Goal: Register for event/course: Sign up to attend an event or enroll in a course

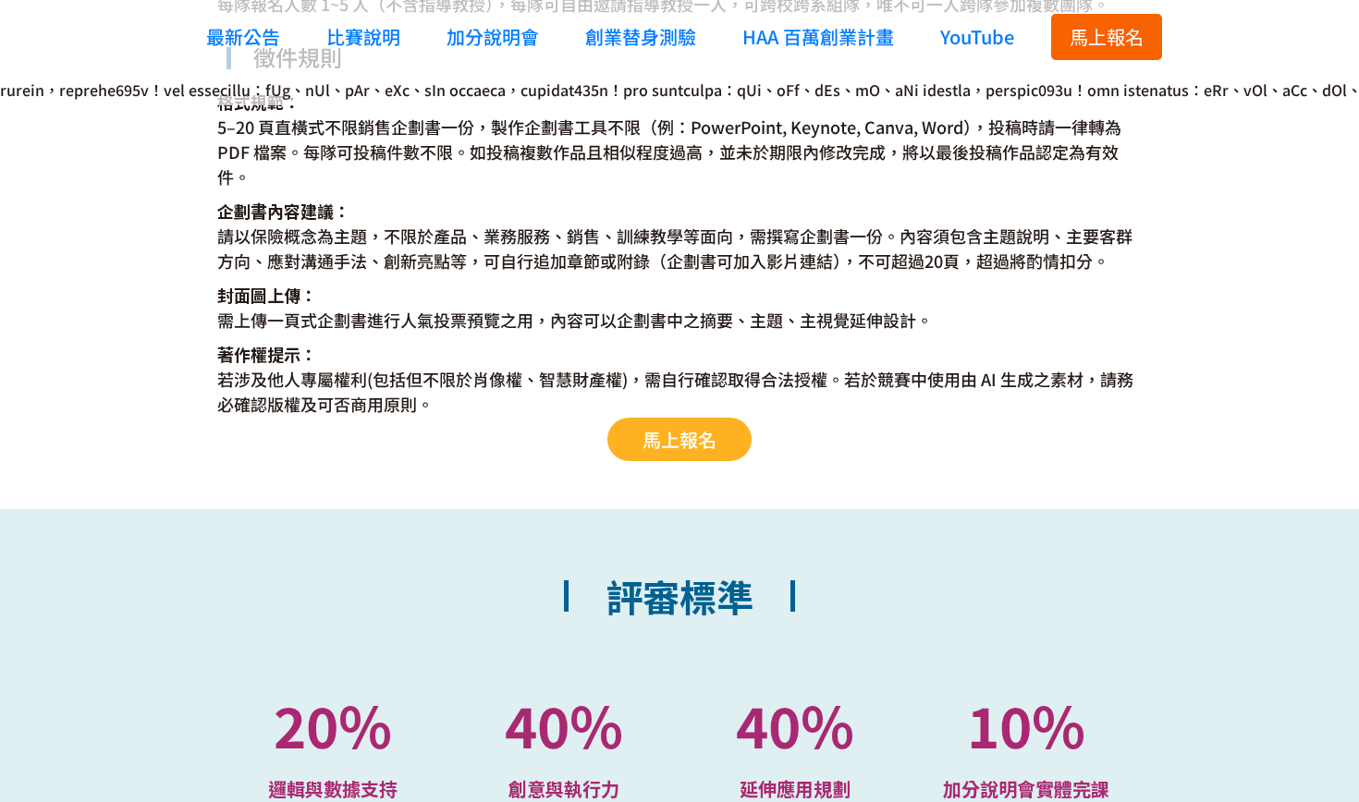
scroll to position [3558, 0]
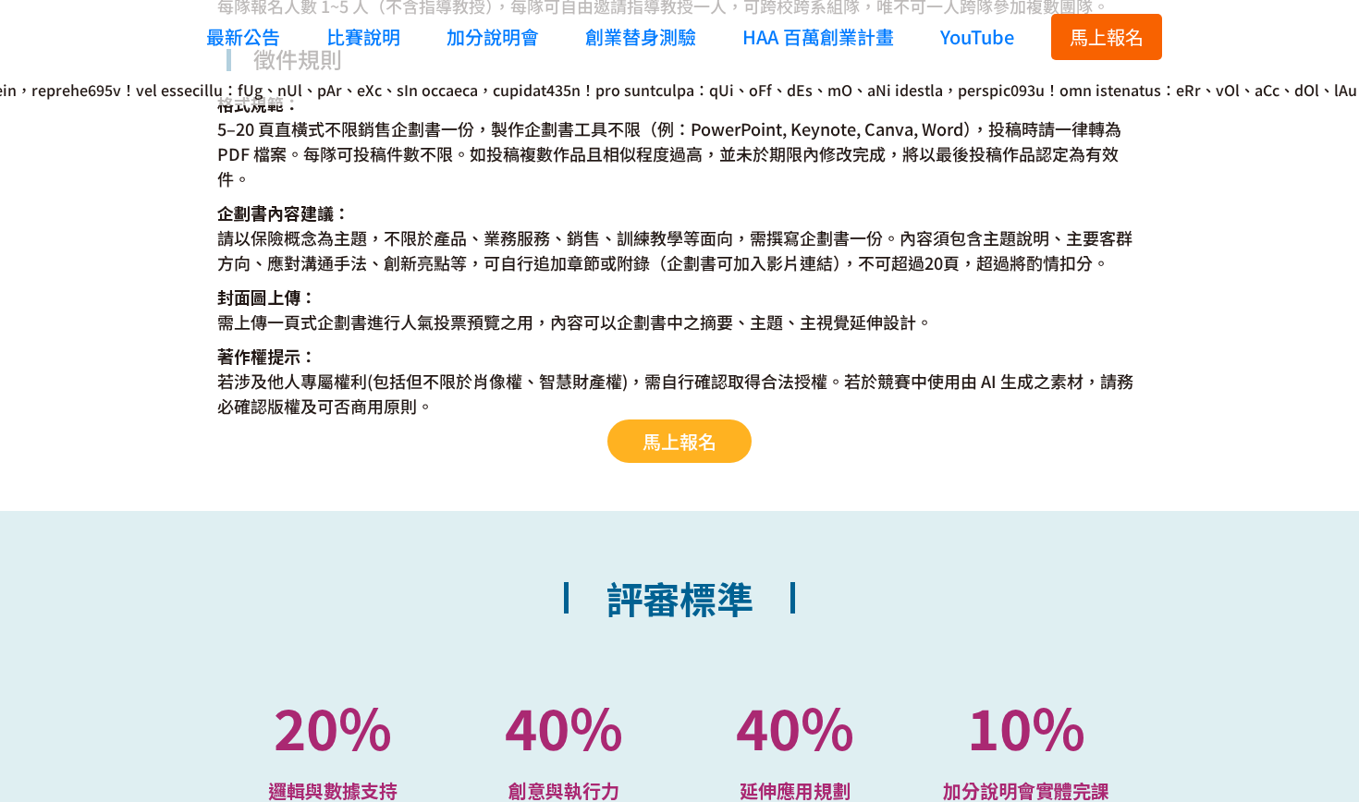
click at [639, 454] on link "馬上報名" at bounding box center [679, 441] width 144 height 43
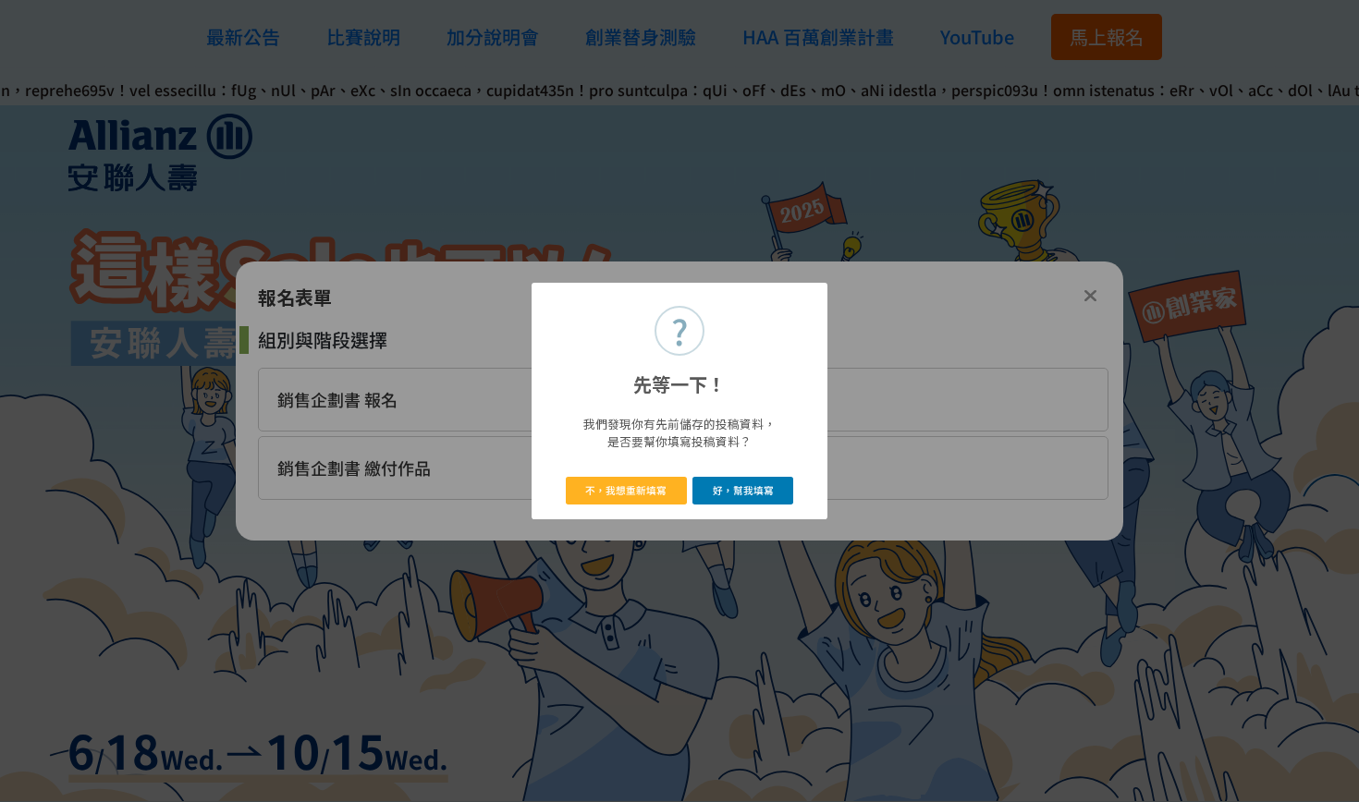
scroll to position [0, 0]
click at [738, 496] on button "好，幫我填寫" at bounding box center [742, 490] width 101 height 27
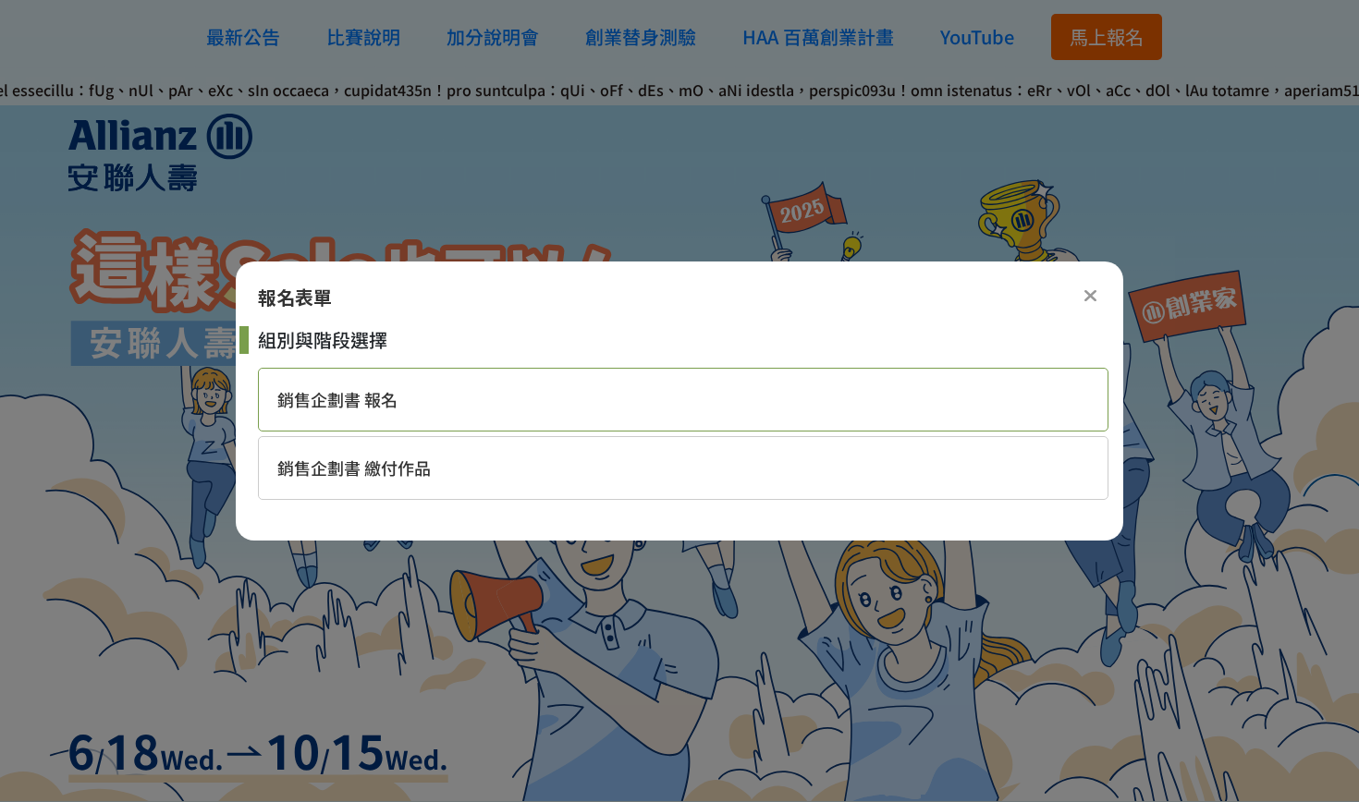
click at [527, 409] on div "銷售企劃書 報名" at bounding box center [683, 400] width 850 height 64
select select "2位"
select select "大三"
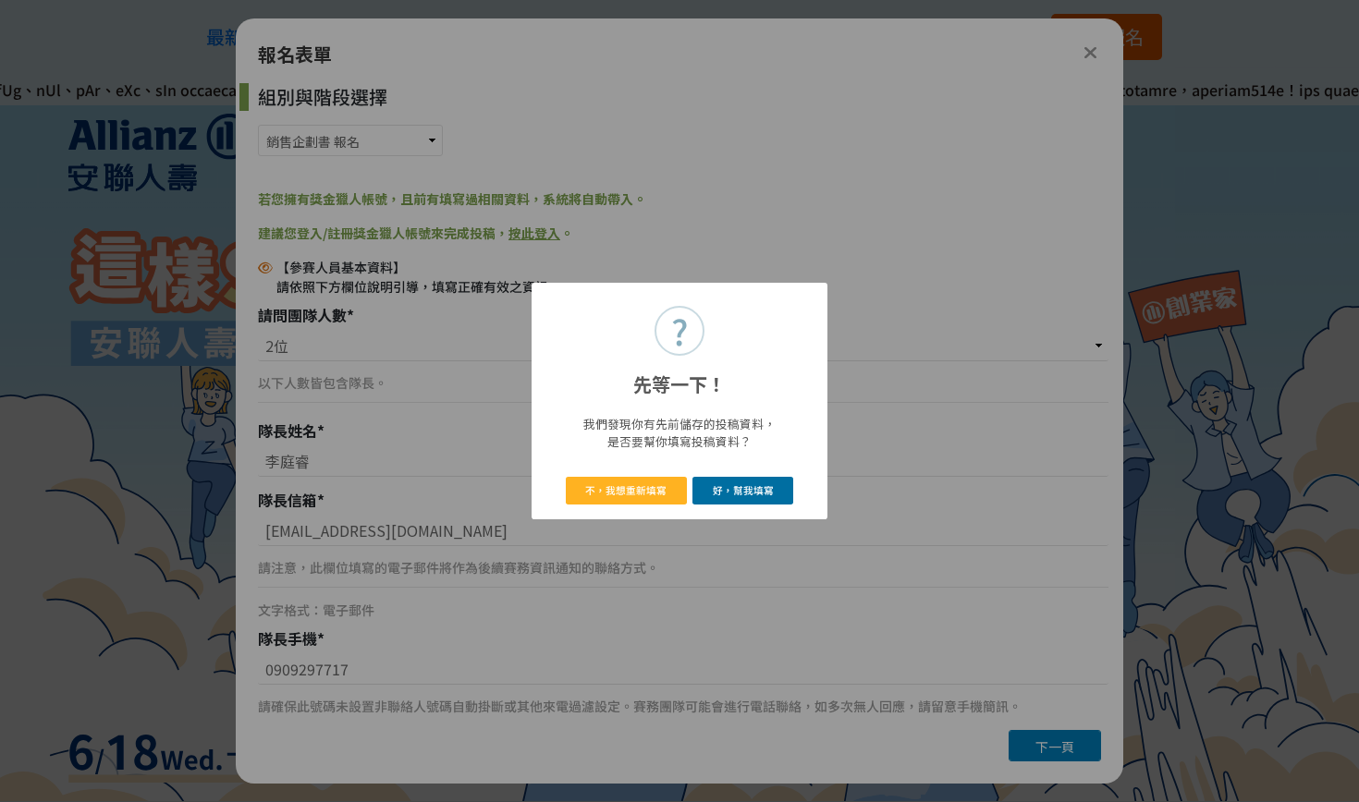
click at [713, 493] on button "好，幫我填寫" at bounding box center [742, 490] width 101 height 27
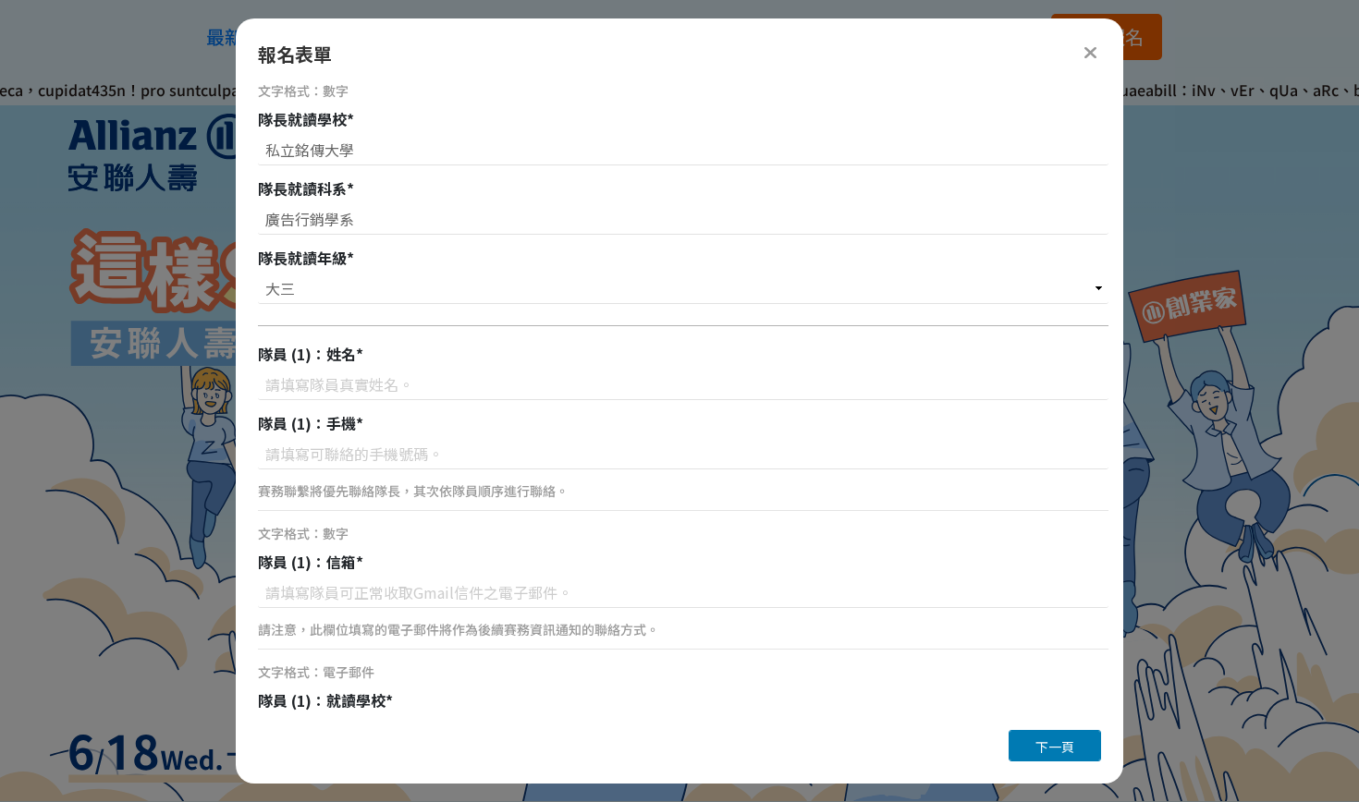
scroll to position [649, 0]
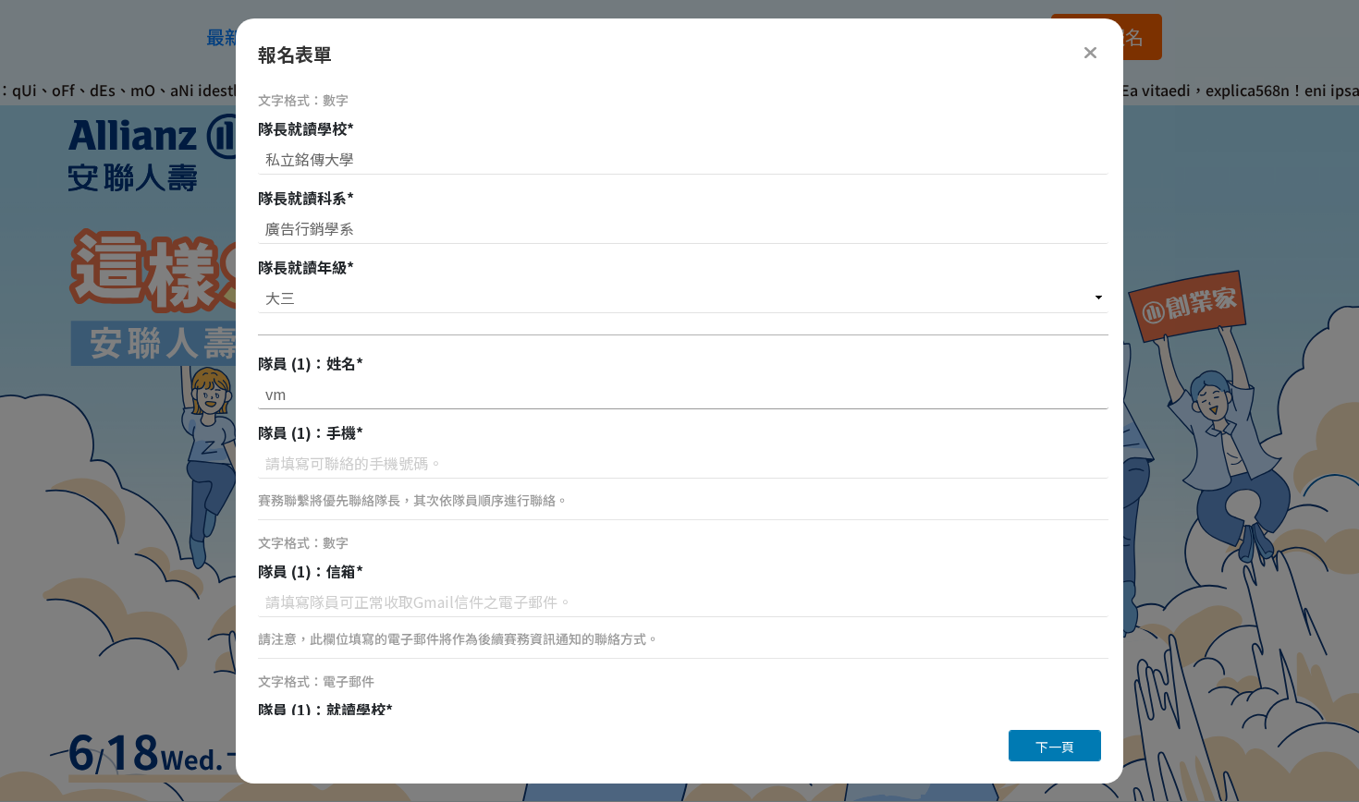
type input "v"
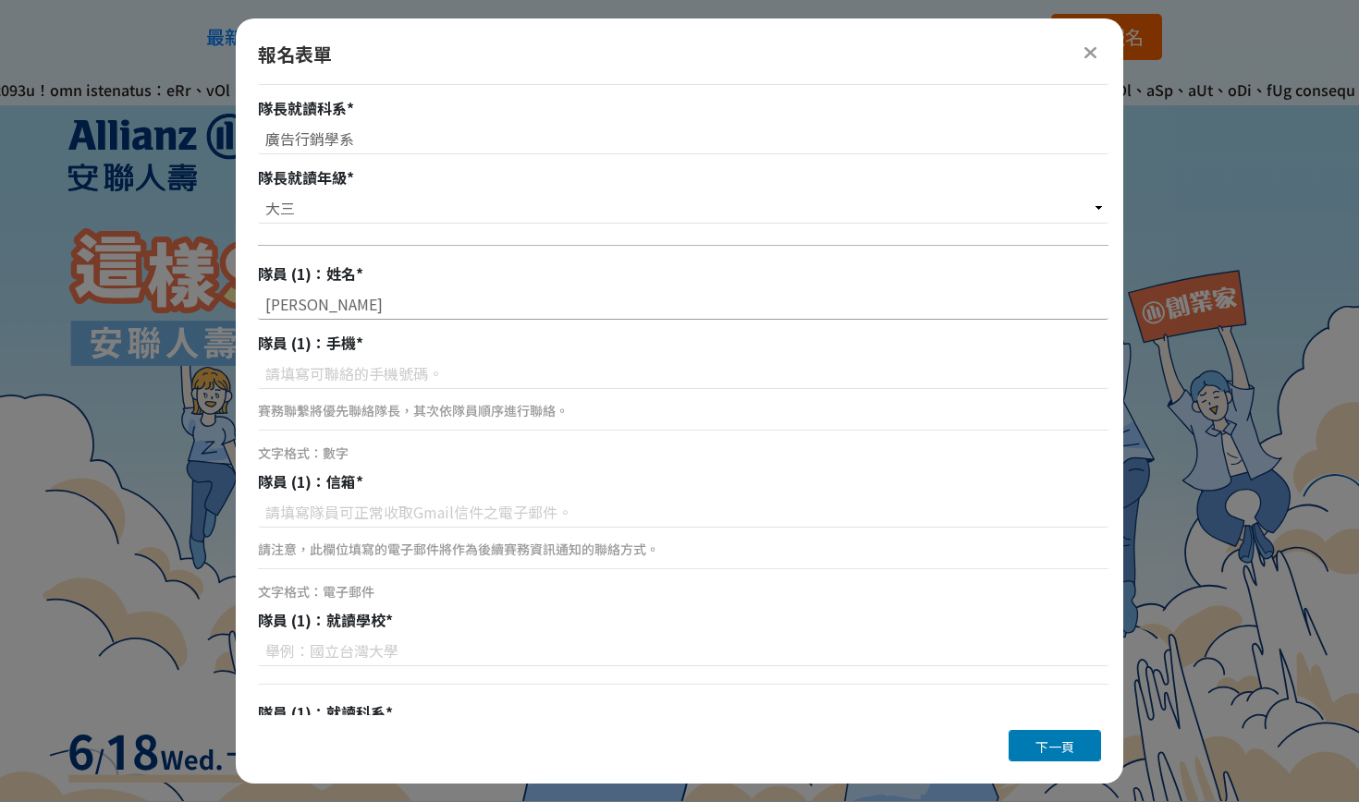
scroll to position [745, 0]
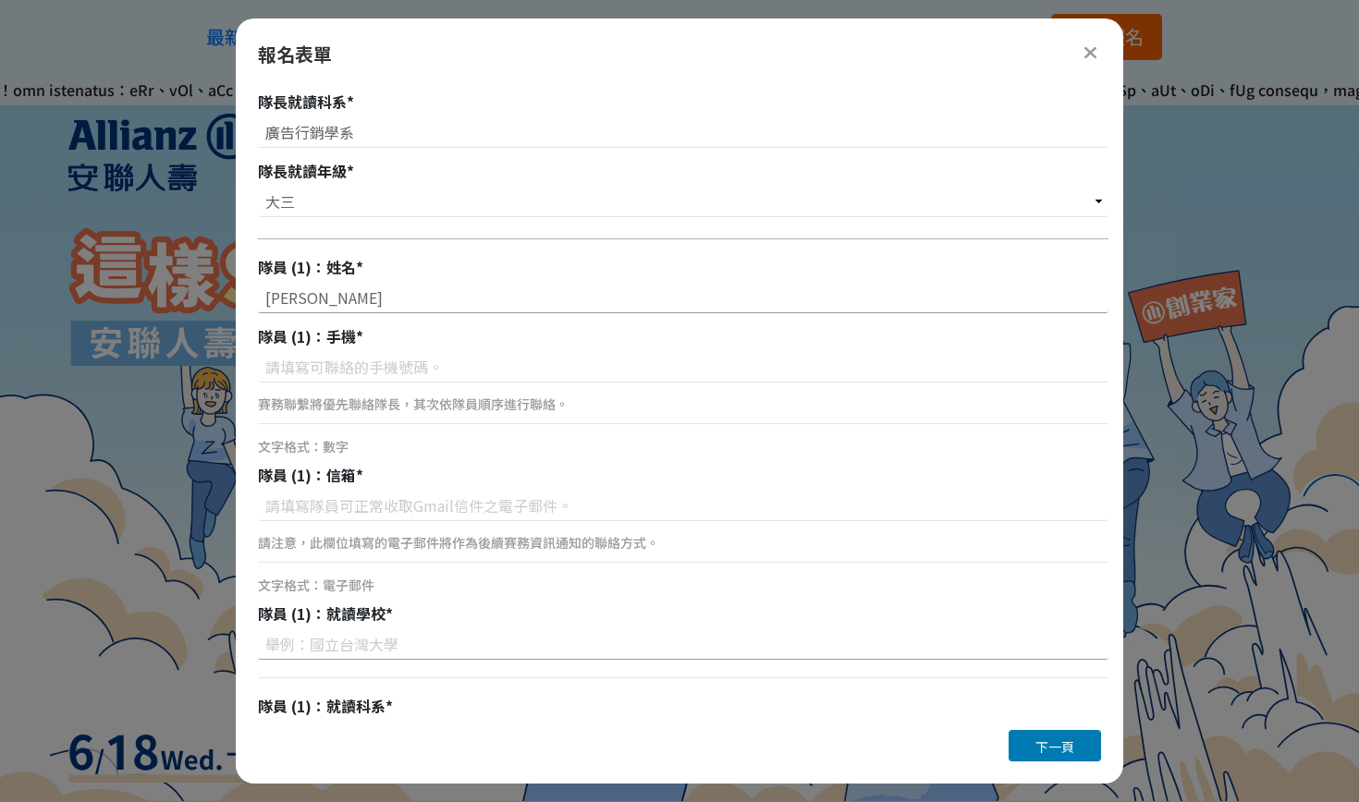
type input "許雅淳"
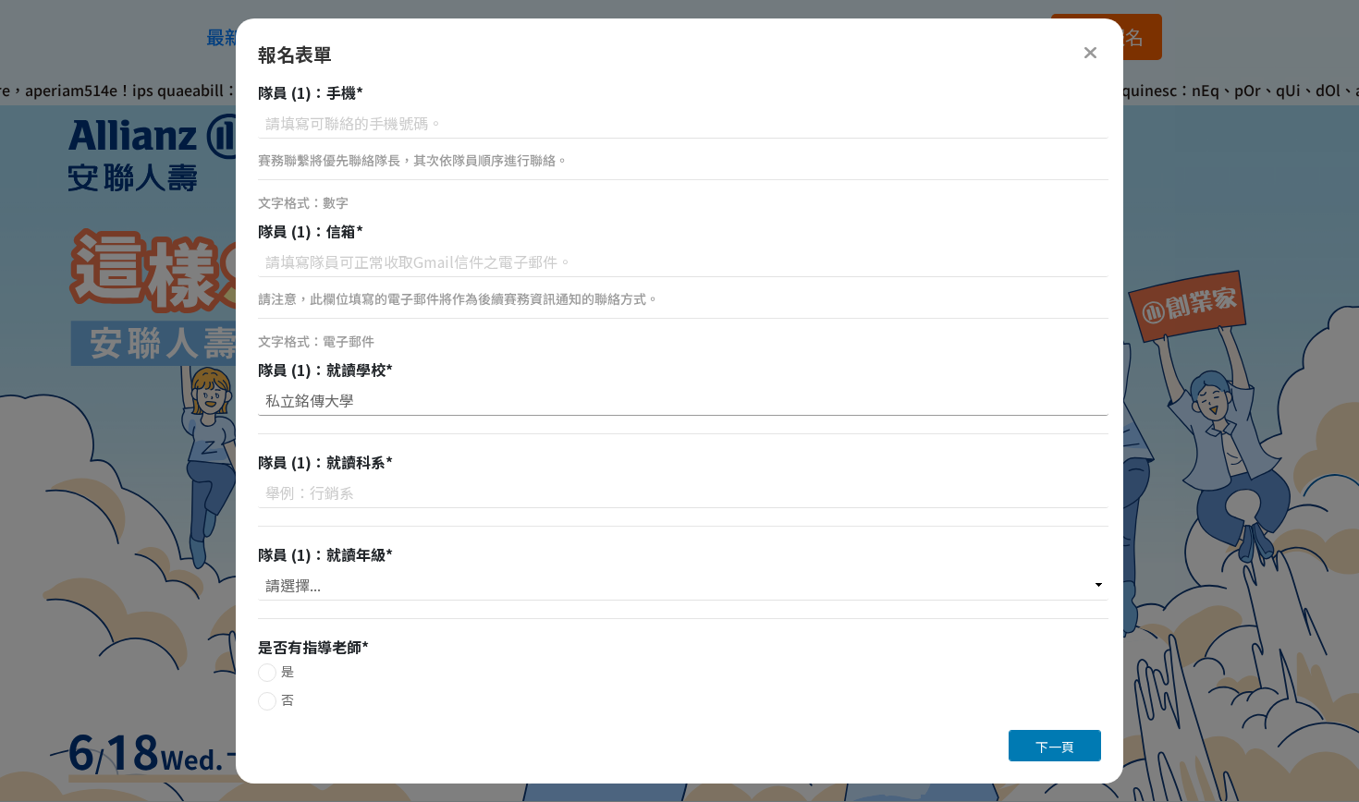
scroll to position [0, 0]
type input "私立銘傳大學"
click at [312, 493] on input at bounding box center [683, 492] width 850 height 31
type input "逛"
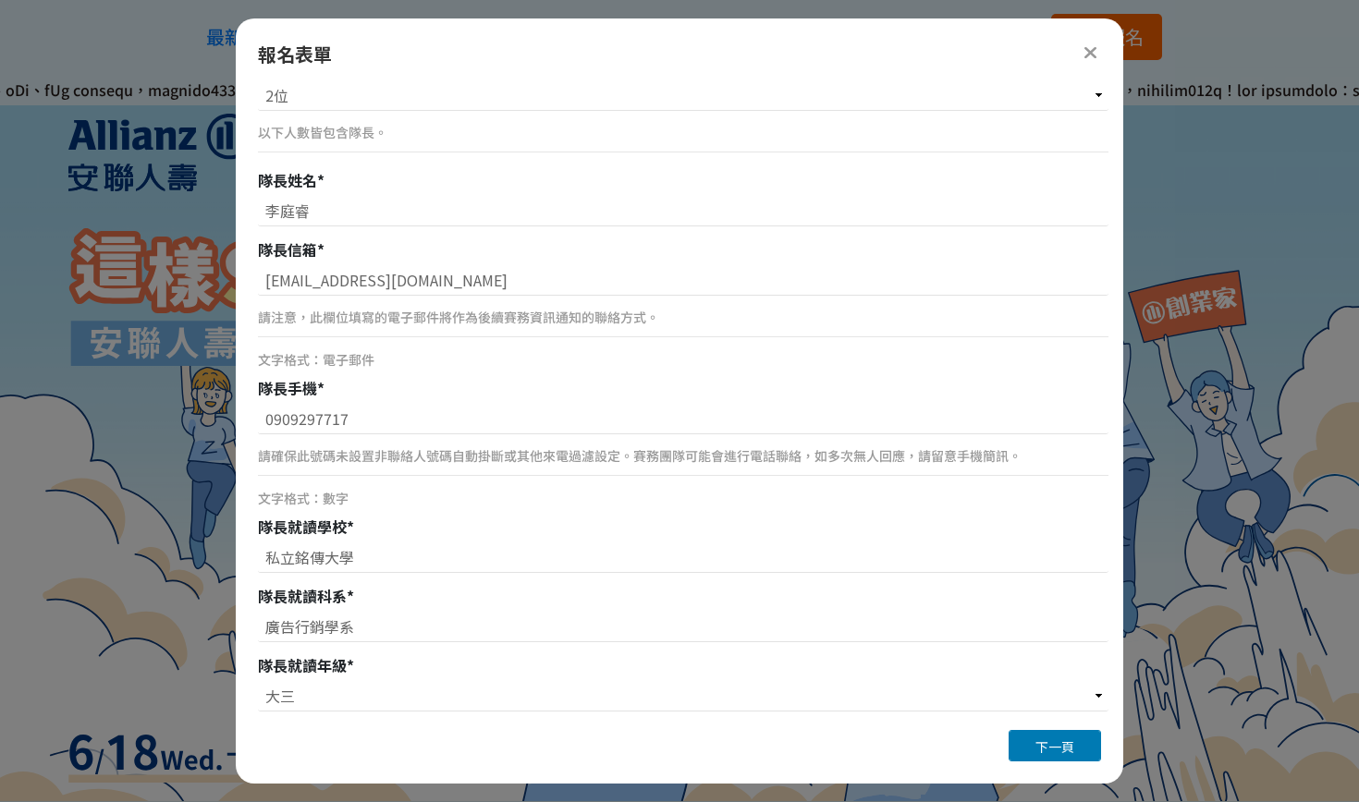
scroll to position [328, 0]
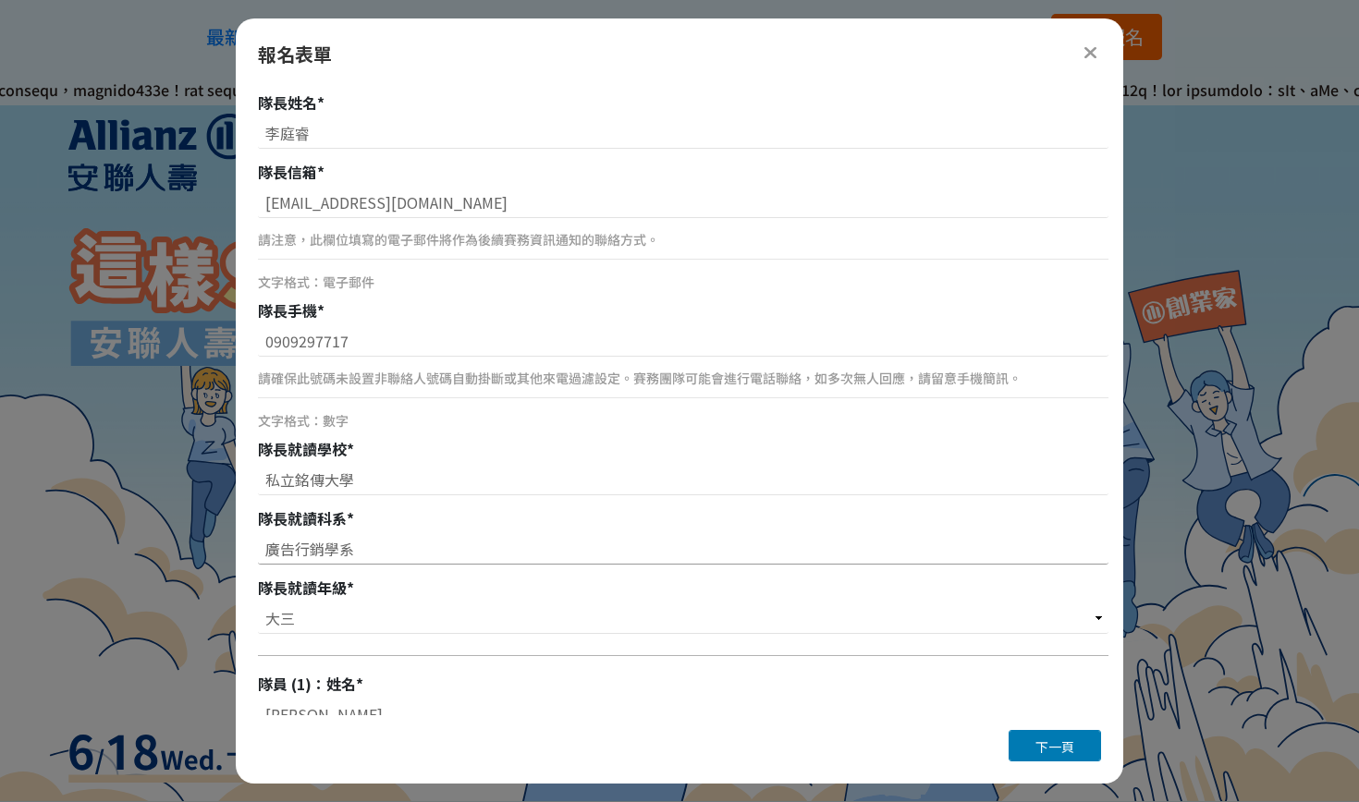
type input "廣告暨策略行銷學系"
click at [294, 556] on input "廣告行銷學系" at bounding box center [683, 548] width 850 height 31
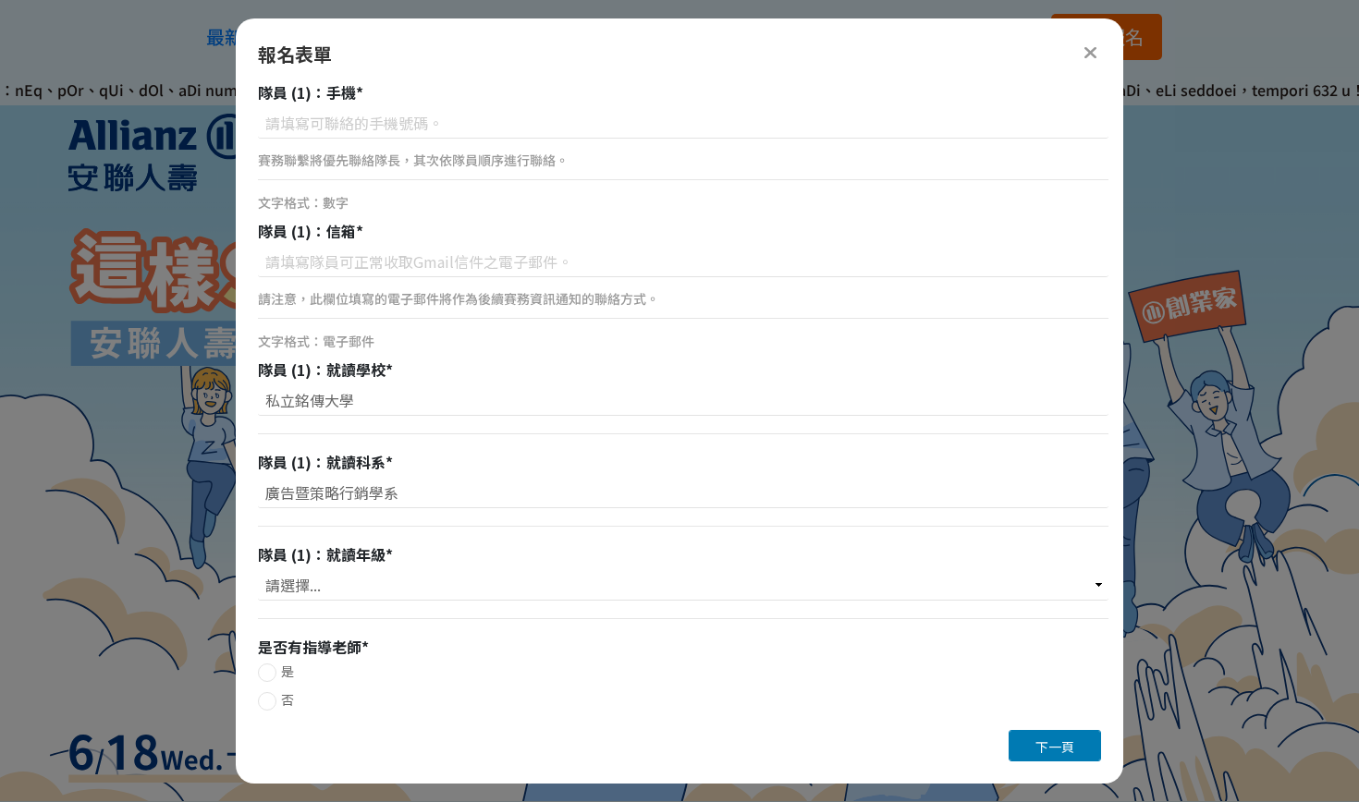
scroll to position [0, 0]
type input "廣告暨策略行銷學系"
click at [282, 592] on select "請選擇... 大一 大二 大三 大四" at bounding box center [683, 584] width 850 height 31
select select "大三"
click at [271, 673] on div at bounding box center [267, 673] width 18 height 18
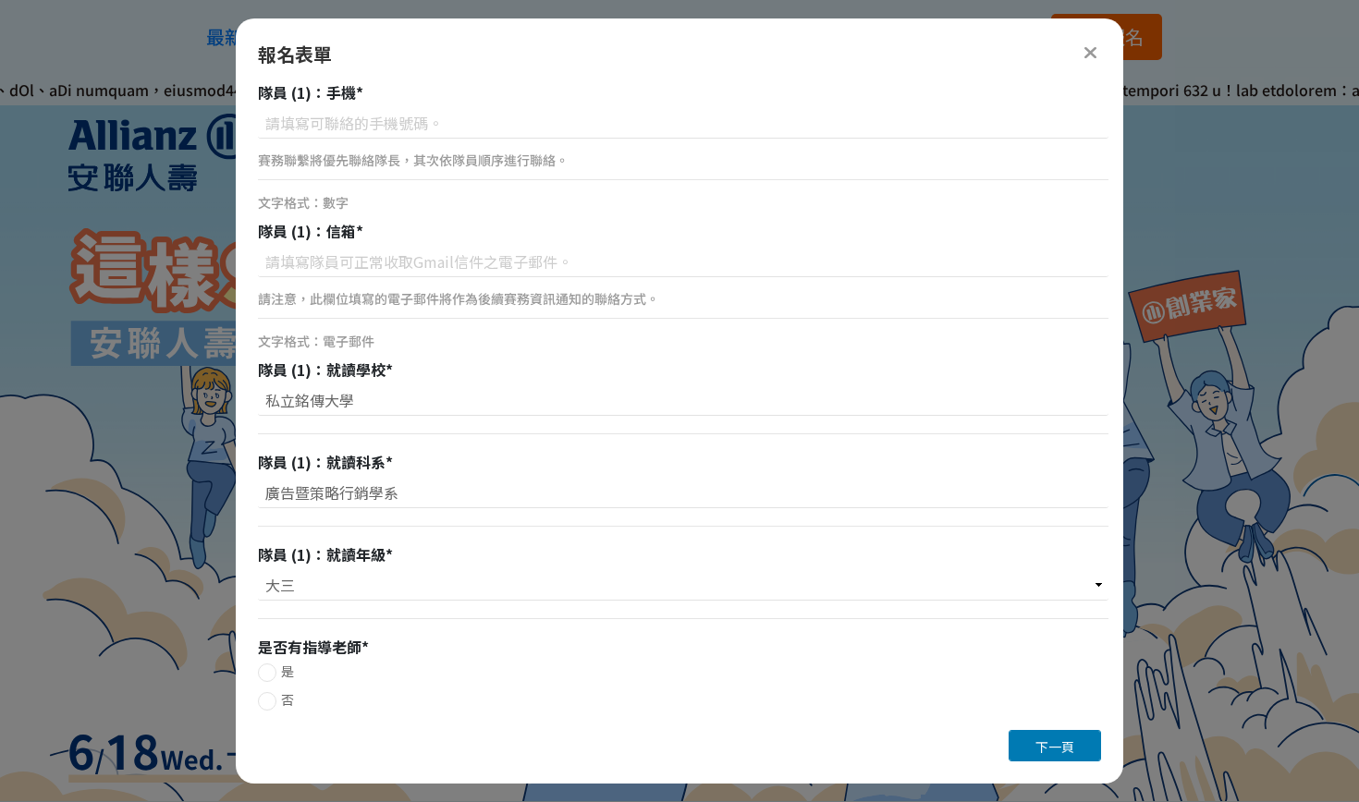
radio input "true"
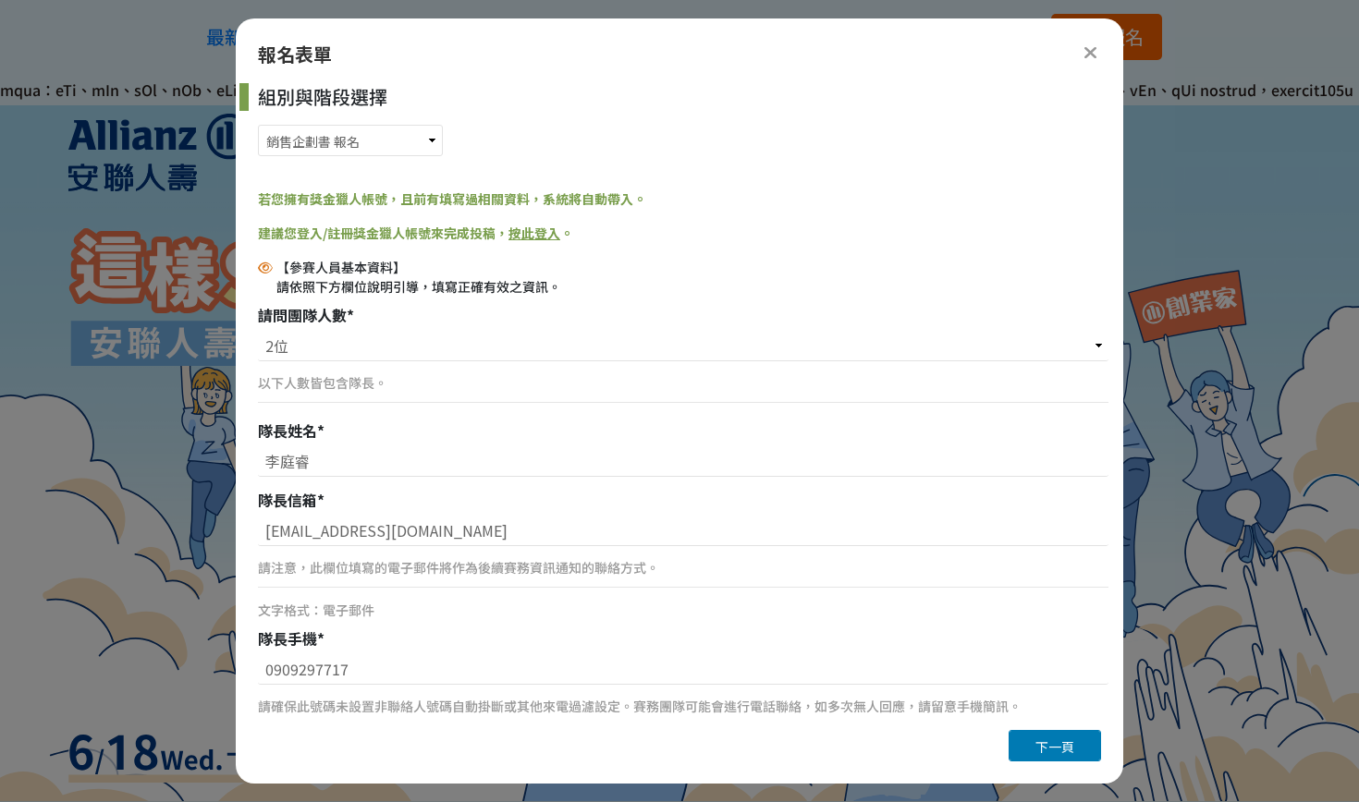
click at [1092, 47] on icon at bounding box center [1090, 52] width 14 height 18
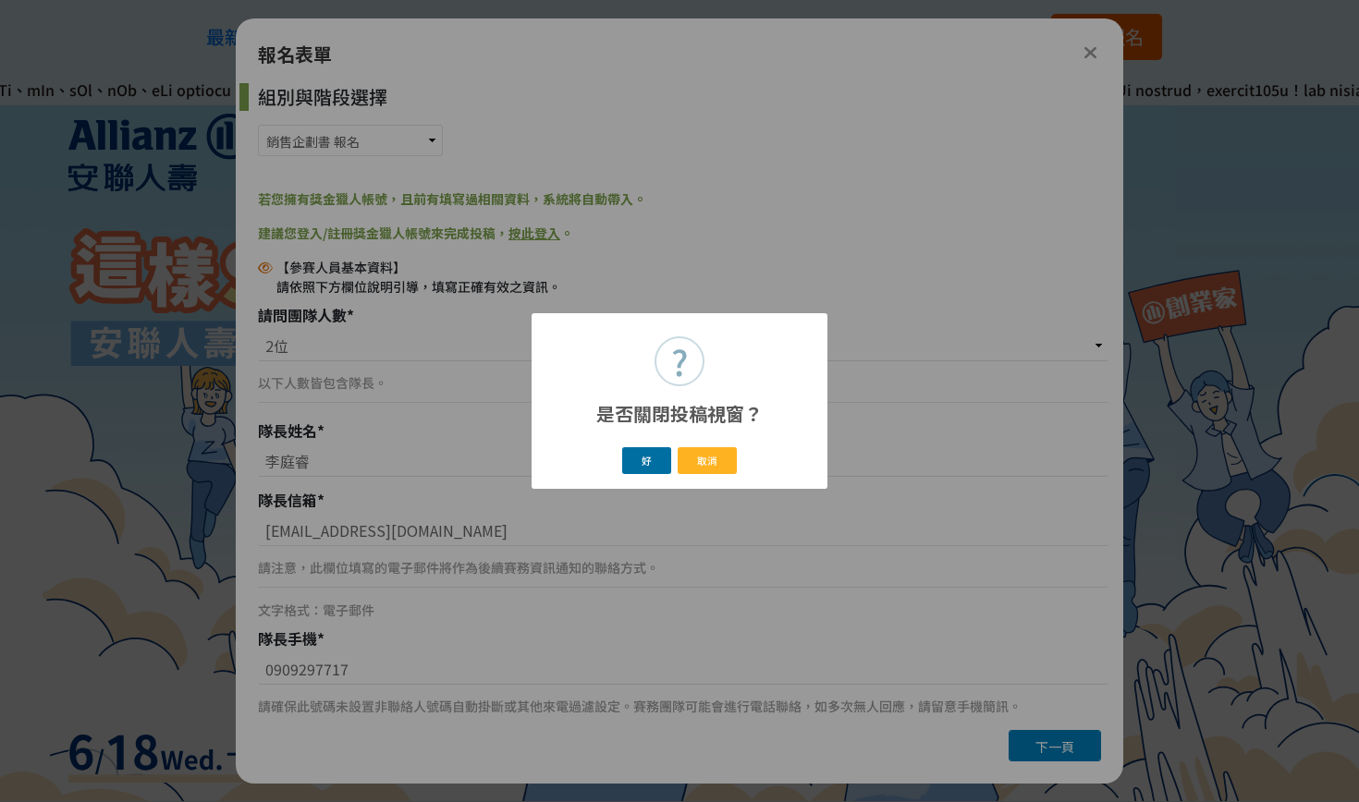
click at [654, 455] on button "好" at bounding box center [647, 460] width 50 height 27
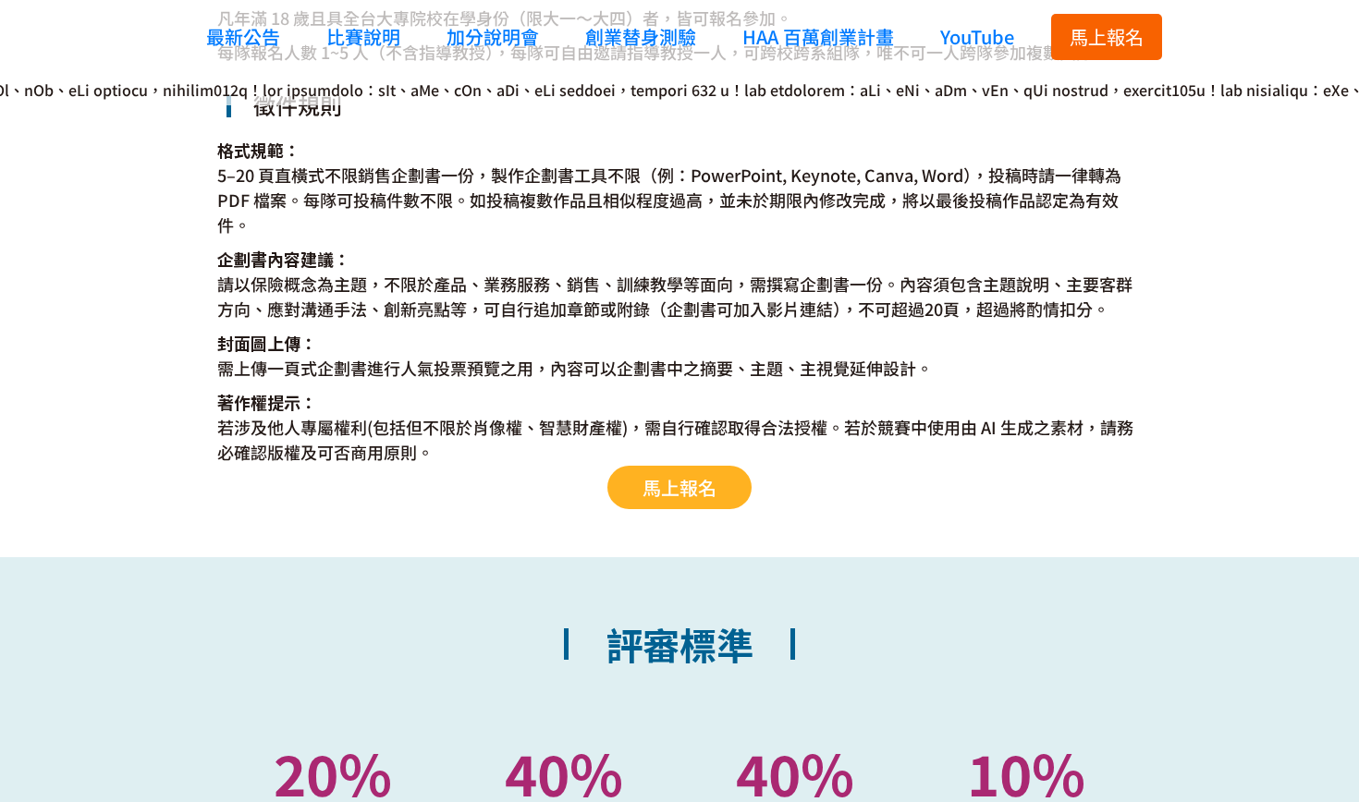
scroll to position [3510, 0]
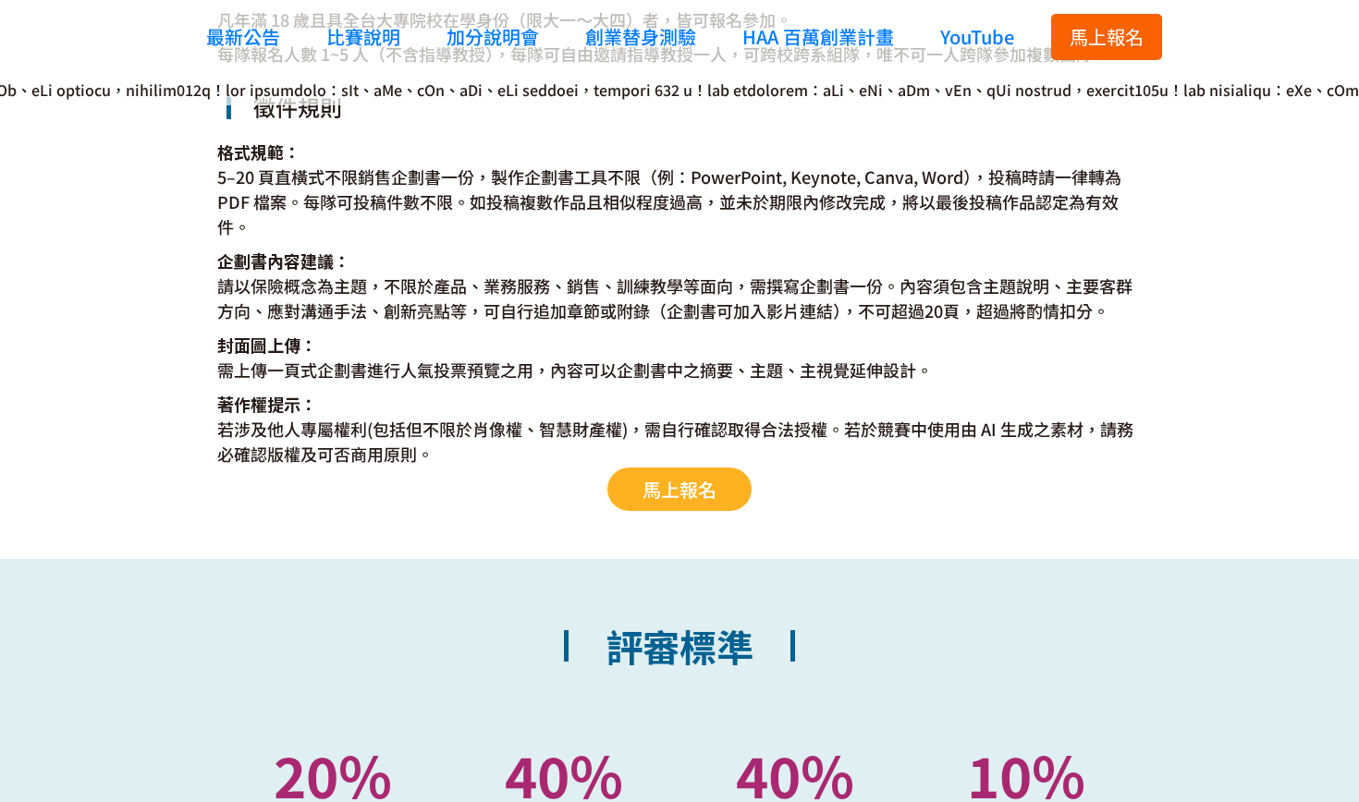
click at [517, 262] on dt "企劃書內容建議：" at bounding box center [679, 261] width 924 height 25
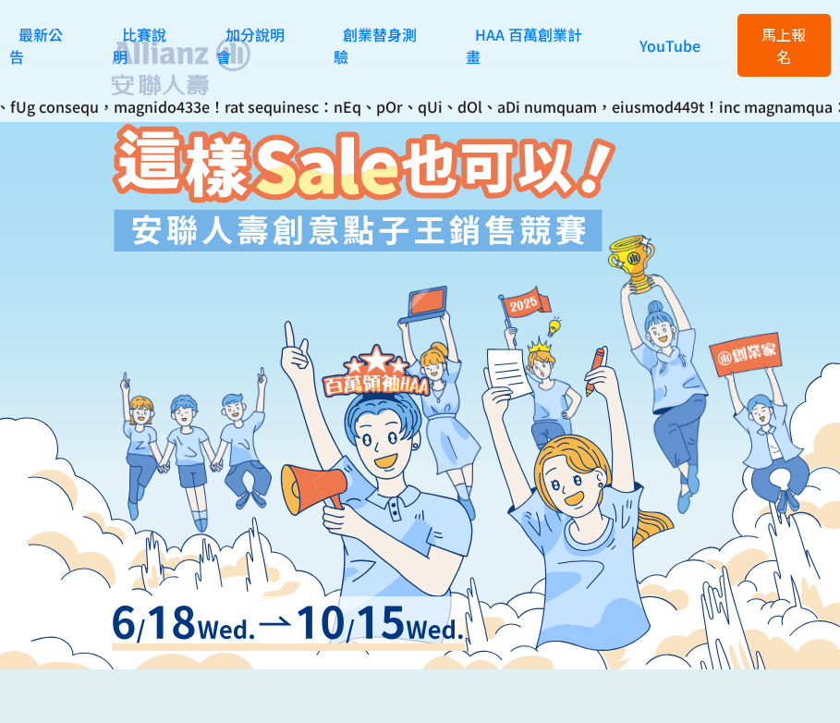
scroll to position [0, 0]
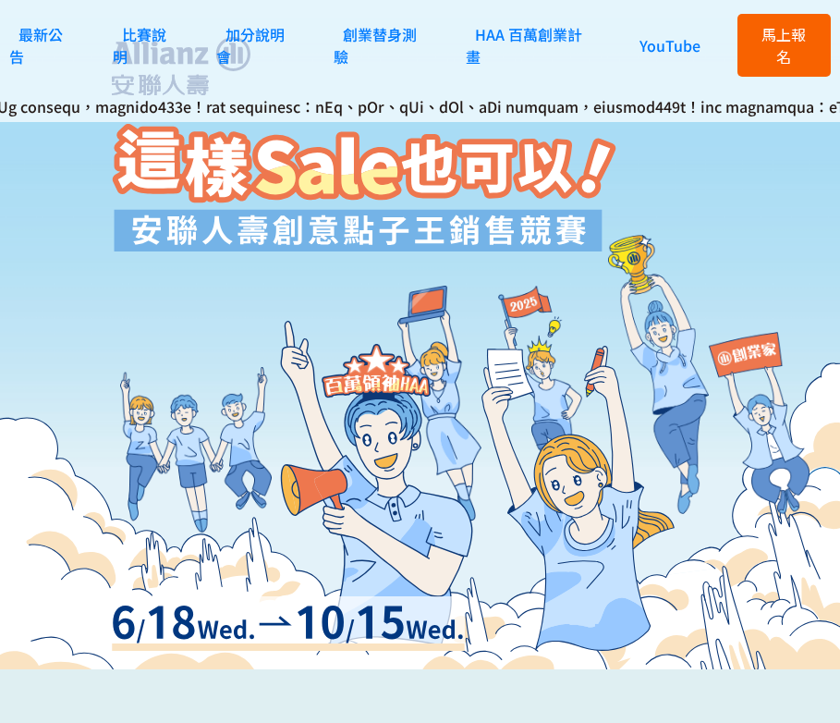
click at [772, 26] on span "馬上報名" at bounding box center [784, 45] width 44 height 44
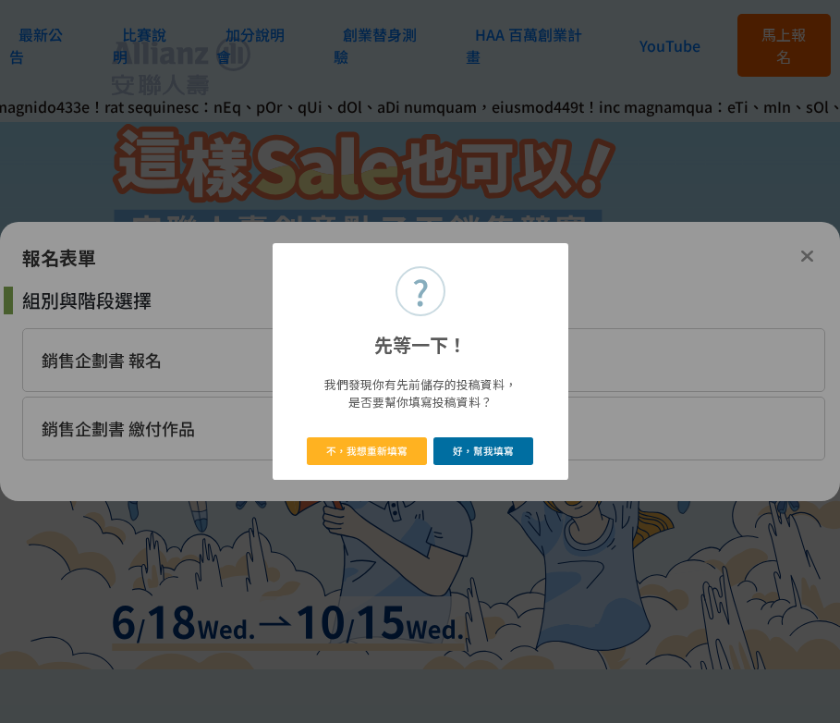
click at [454, 453] on button "好，幫我填寫" at bounding box center [483, 450] width 101 height 27
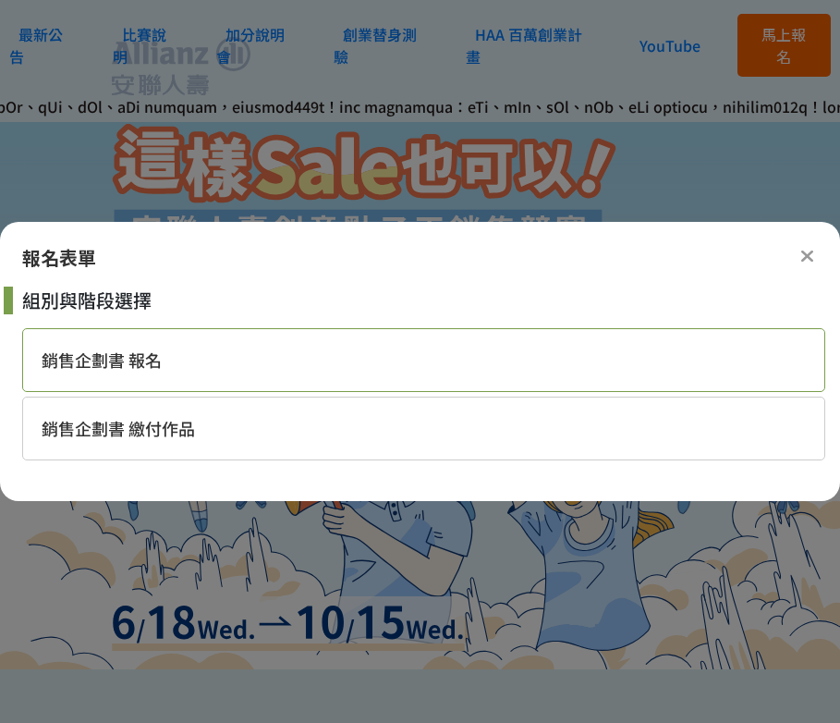
click at [135, 364] on span "銷售企劃書 報名" at bounding box center [102, 360] width 120 height 24
select select "2位"
select select "大三"
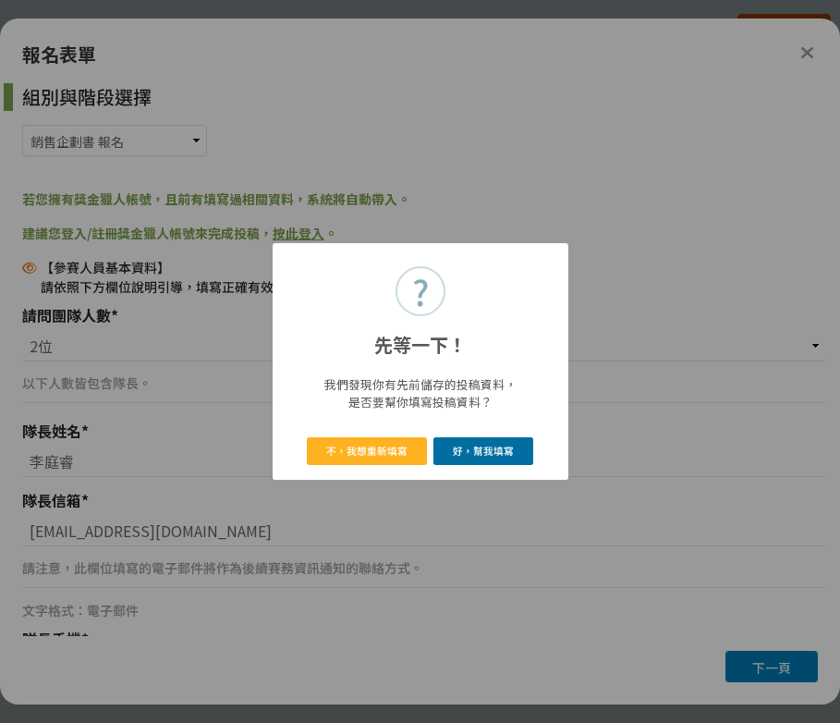
click at [468, 448] on button "好，幫我填寫" at bounding box center [483, 450] width 101 height 27
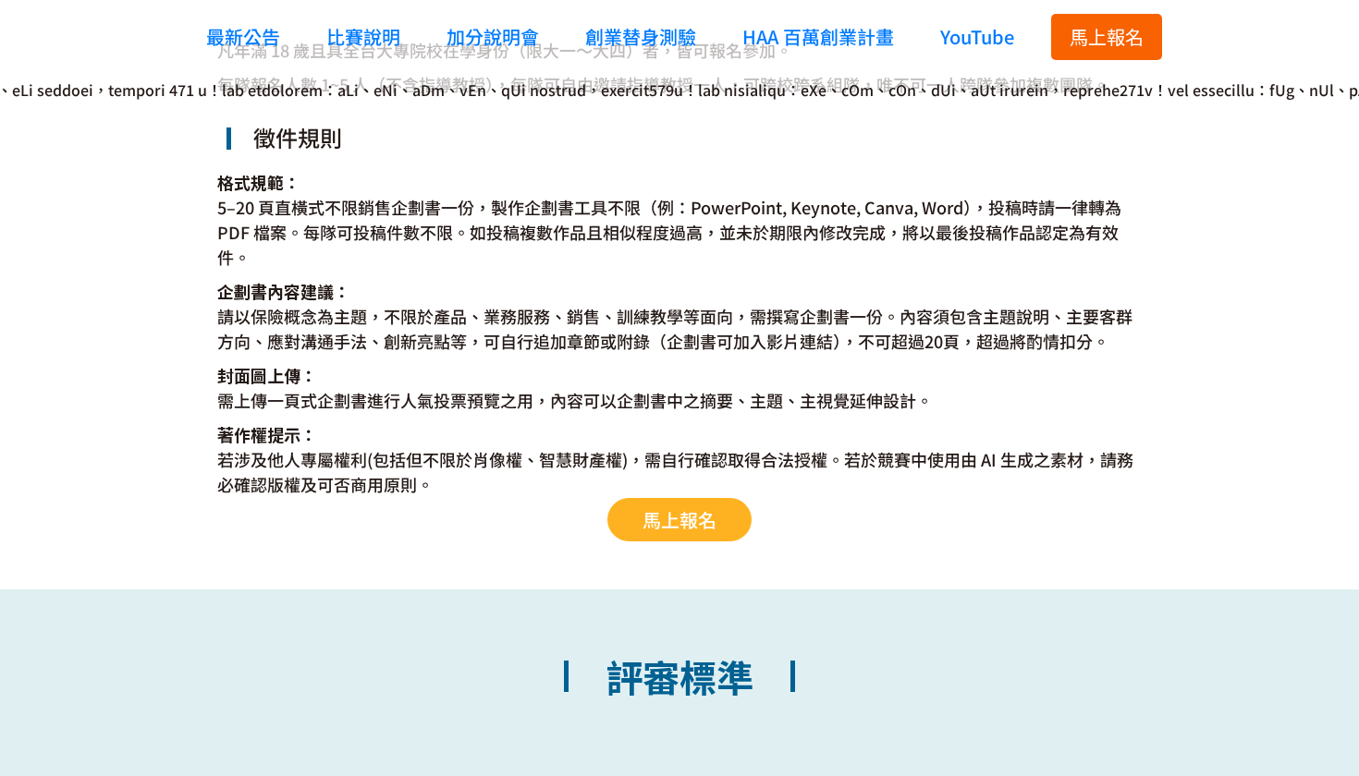
scroll to position [3480, 0]
click at [660, 531] on span "馬上報名" at bounding box center [679, 519] width 74 height 27
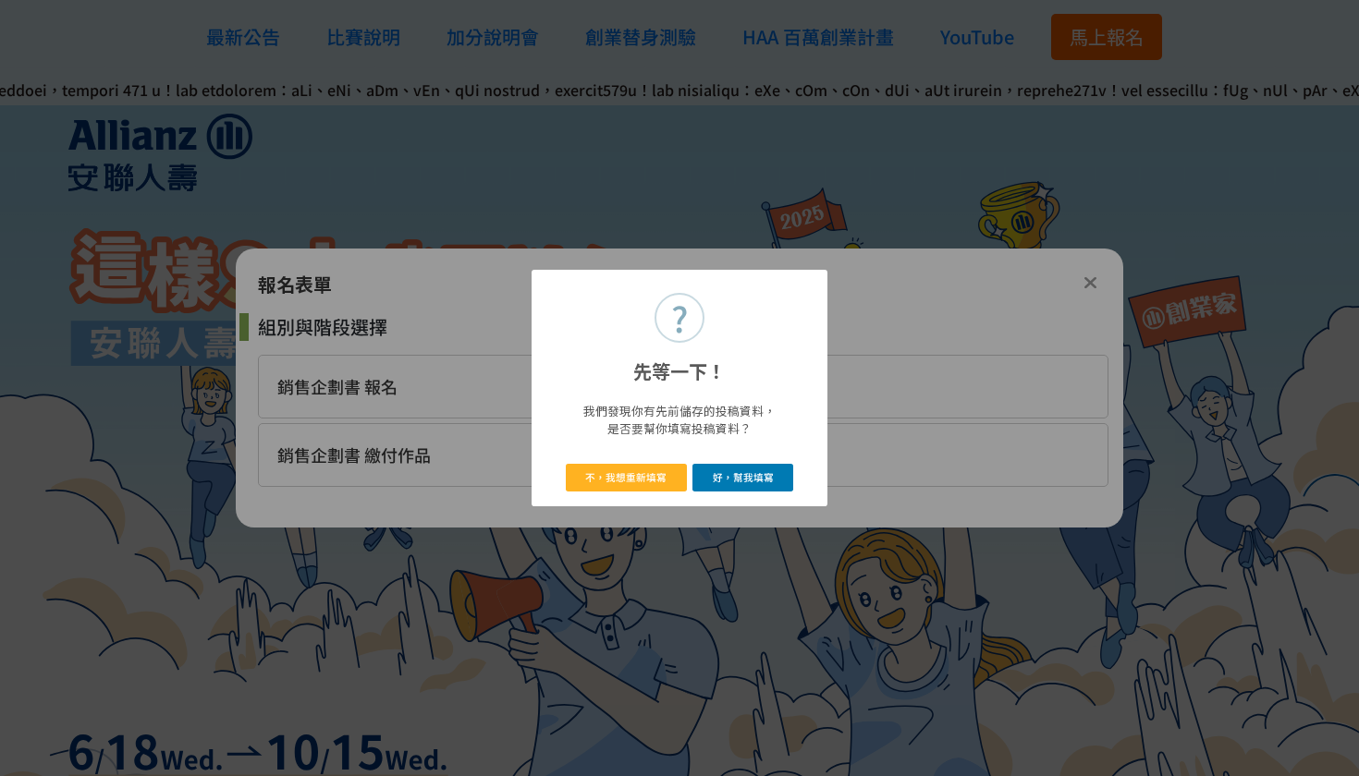
scroll to position [0, 0]
click at [719, 475] on button "好，幫我填寫" at bounding box center [742, 477] width 101 height 27
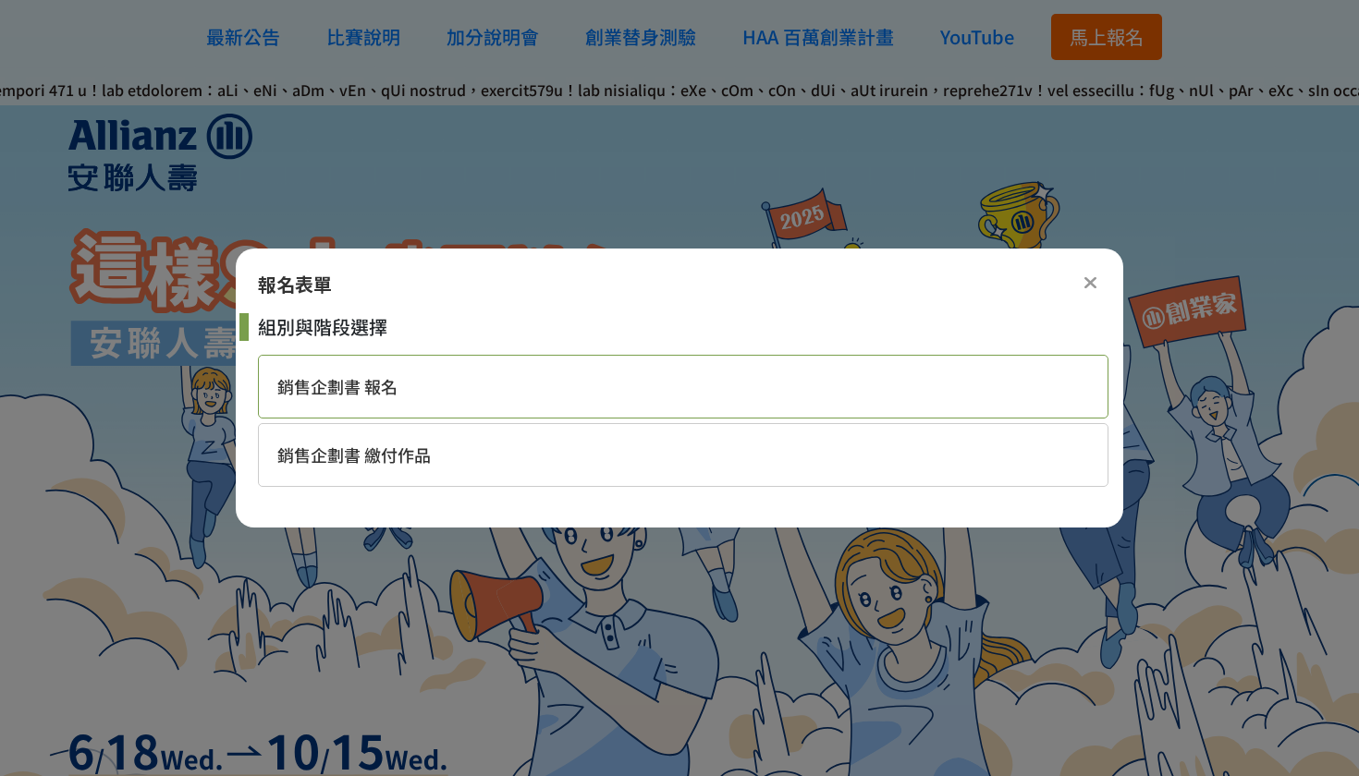
click at [506, 386] on div "銷售企劃書 報名" at bounding box center [683, 387] width 850 height 64
select select "2位"
select select "大三"
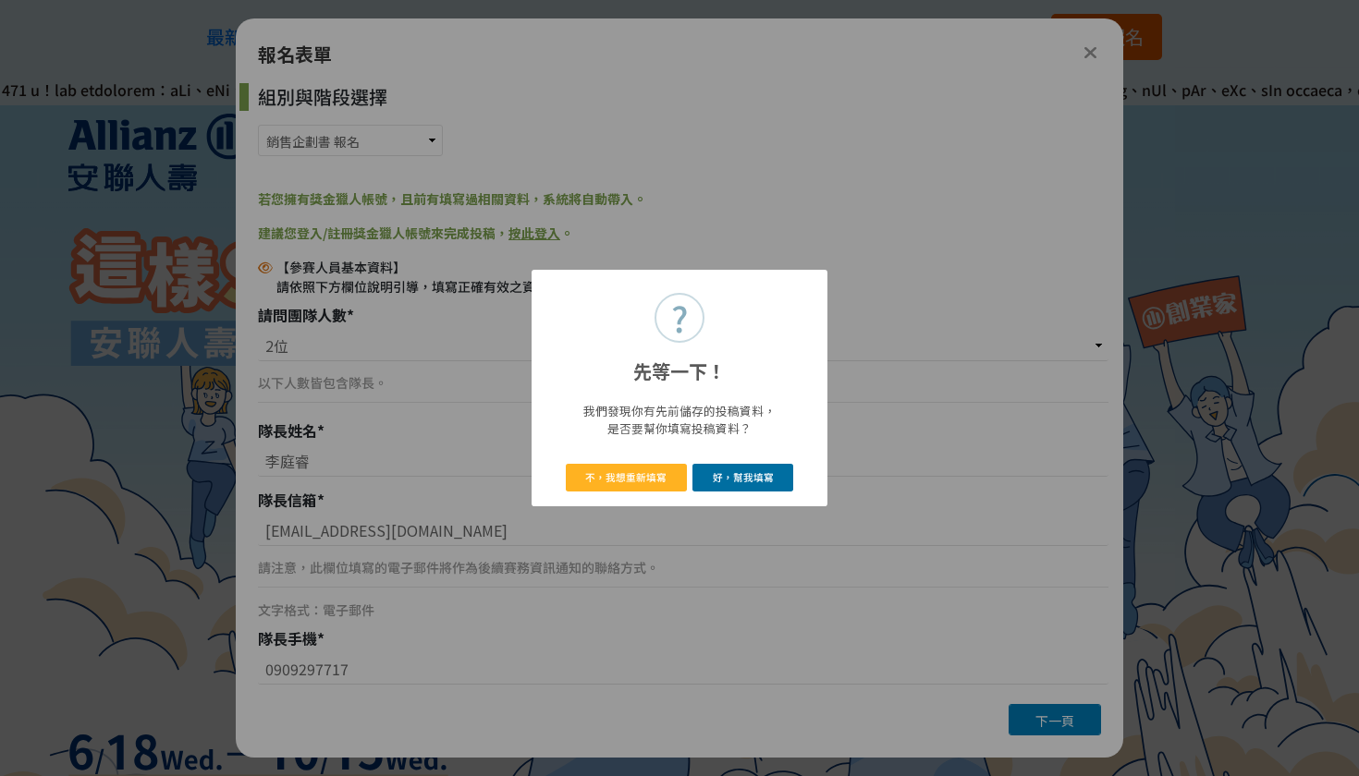
click at [737, 480] on button "好，幫我填寫" at bounding box center [742, 477] width 101 height 27
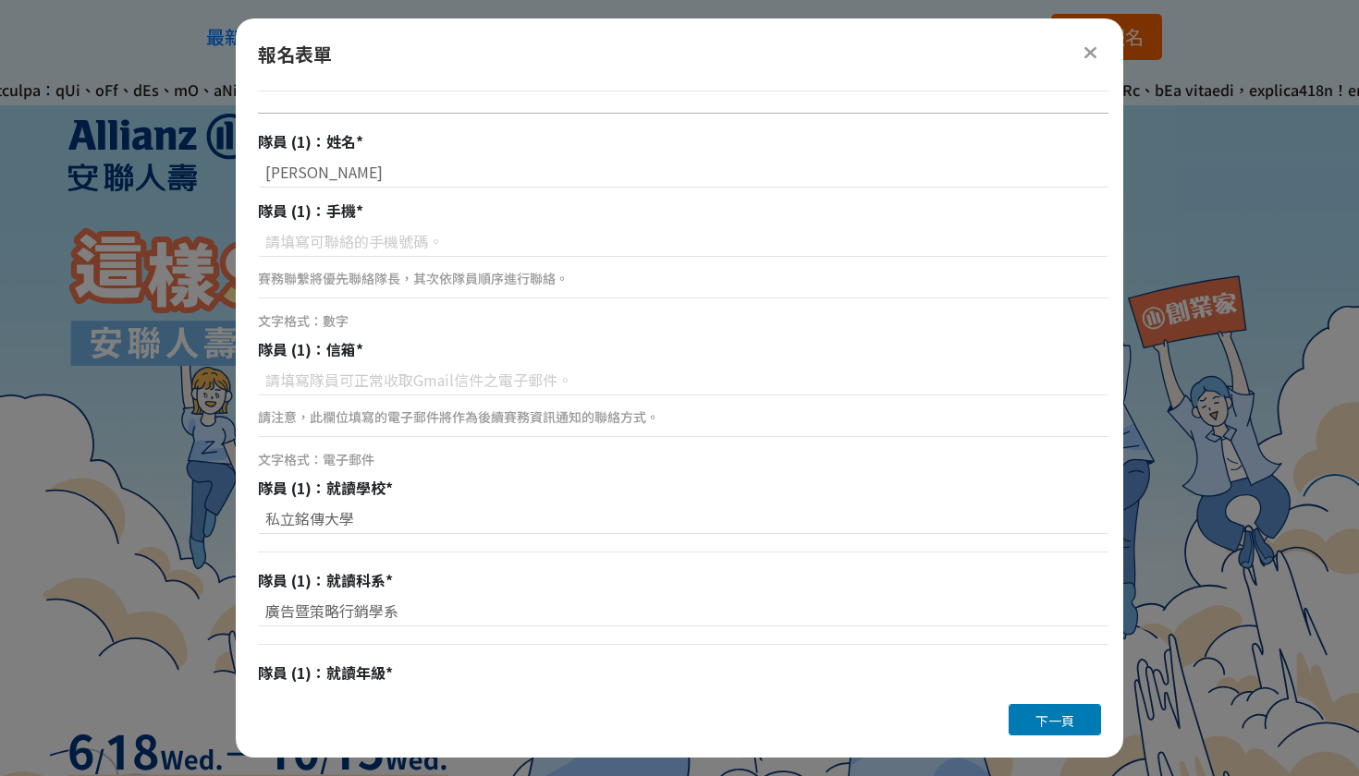
scroll to position [868, 0]
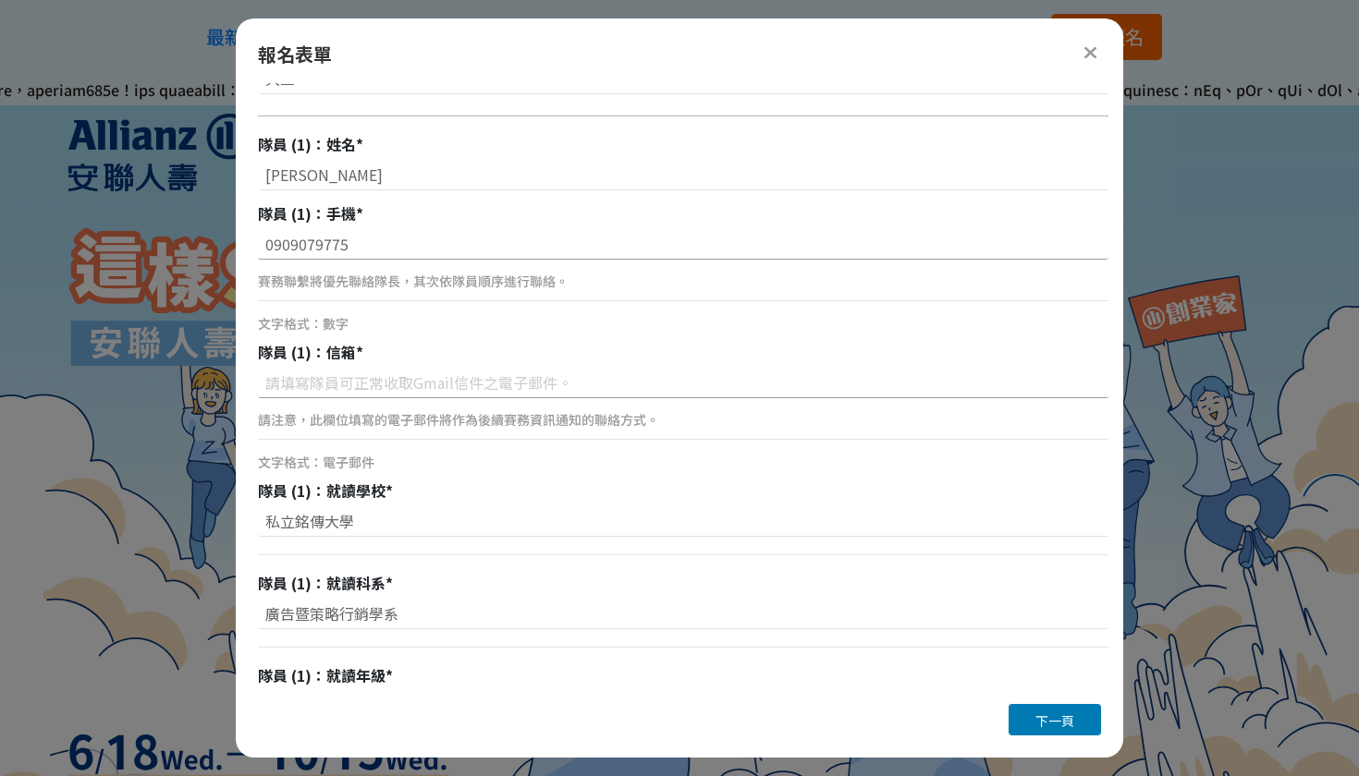
type input "0909079775"
type input "alisa100116@gmail.com"
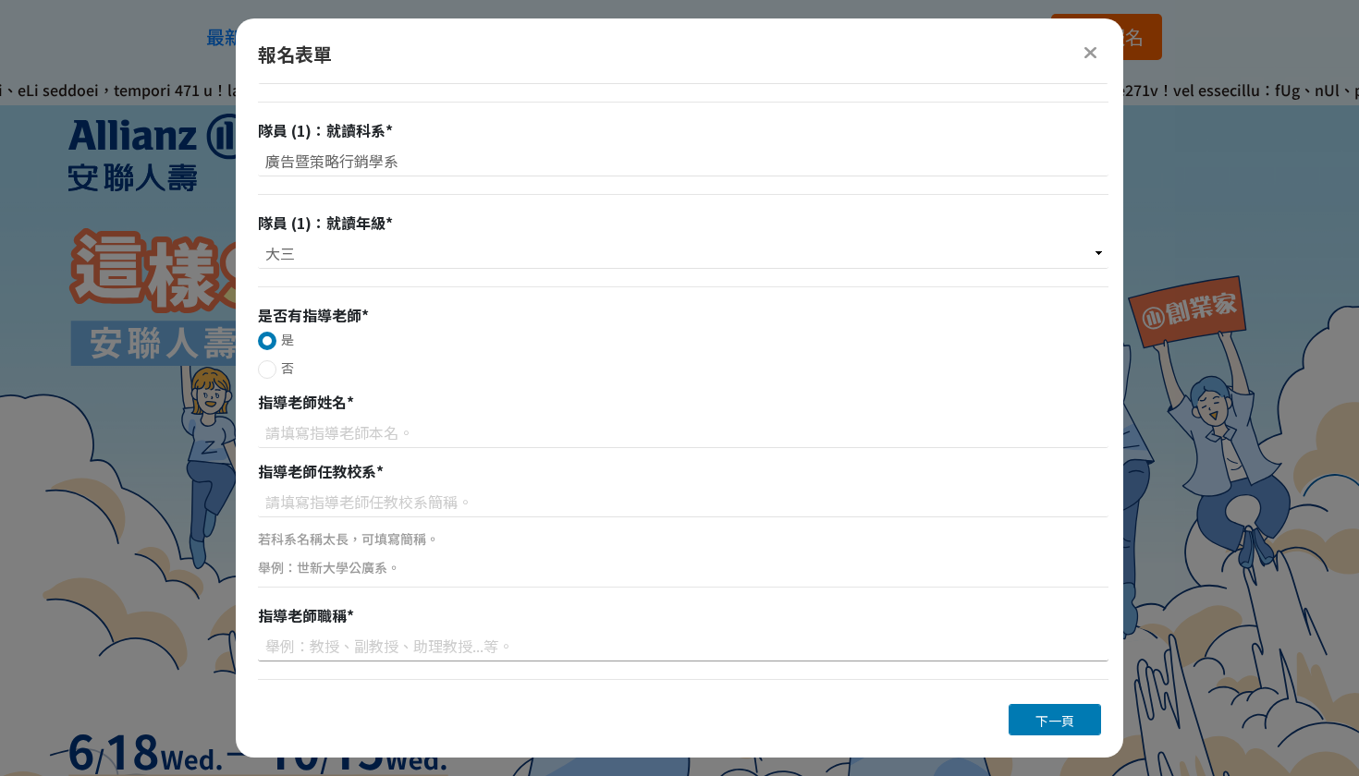
scroll to position [1321, 0]
click at [1051, 718] on span "下一頁" at bounding box center [1054, 721] width 39 height 18
select select "校園講座 / 老師系上推薦"
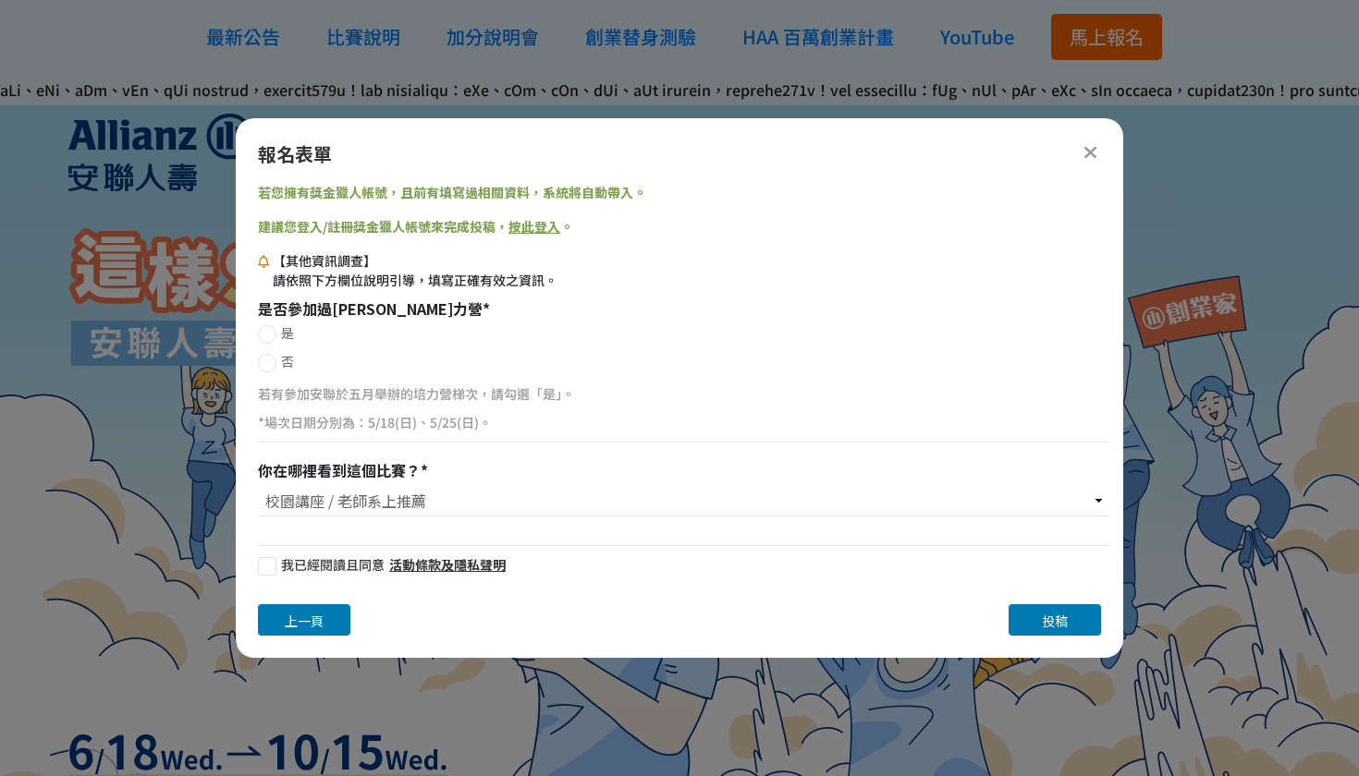
scroll to position [0, 0]
click at [1092, 151] on icon at bounding box center [1090, 152] width 14 height 18
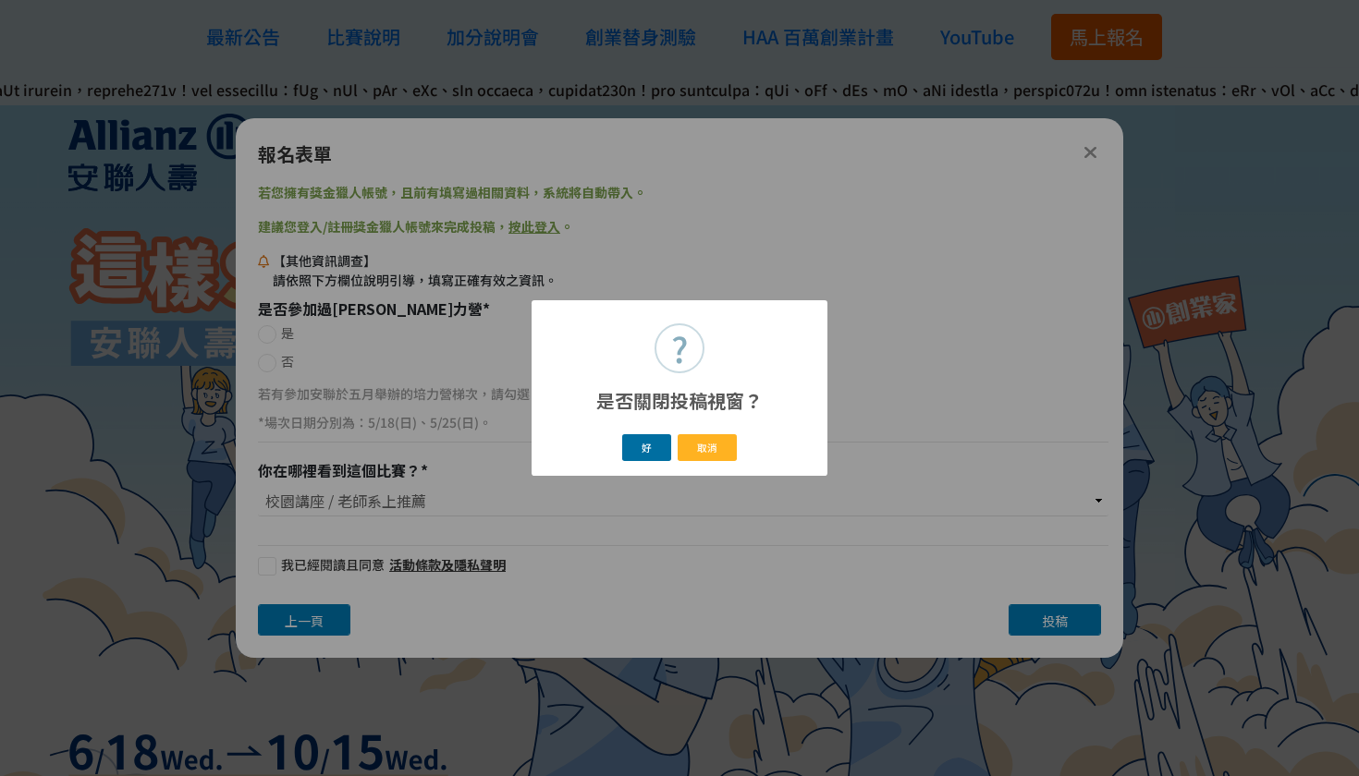
click at [658, 451] on button "好" at bounding box center [647, 447] width 50 height 27
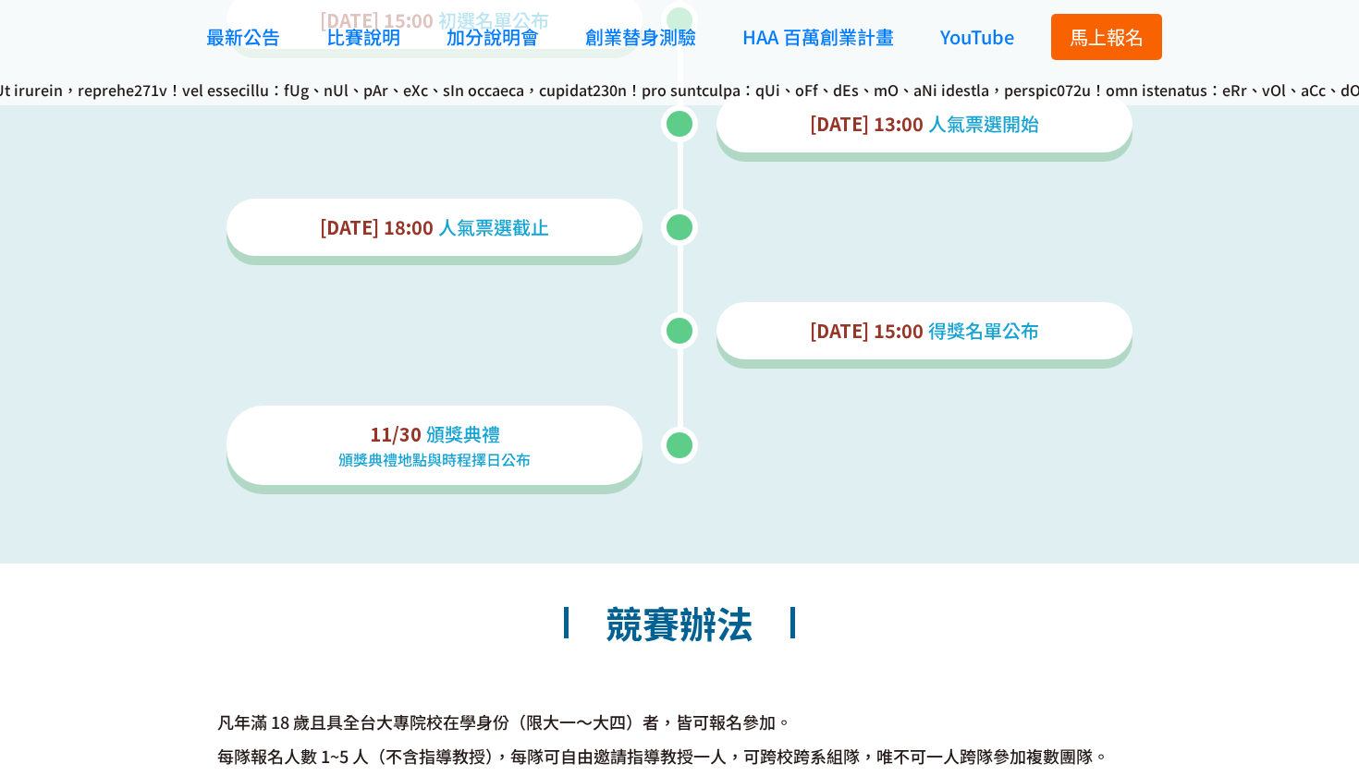
scroll to position [3480, 0]
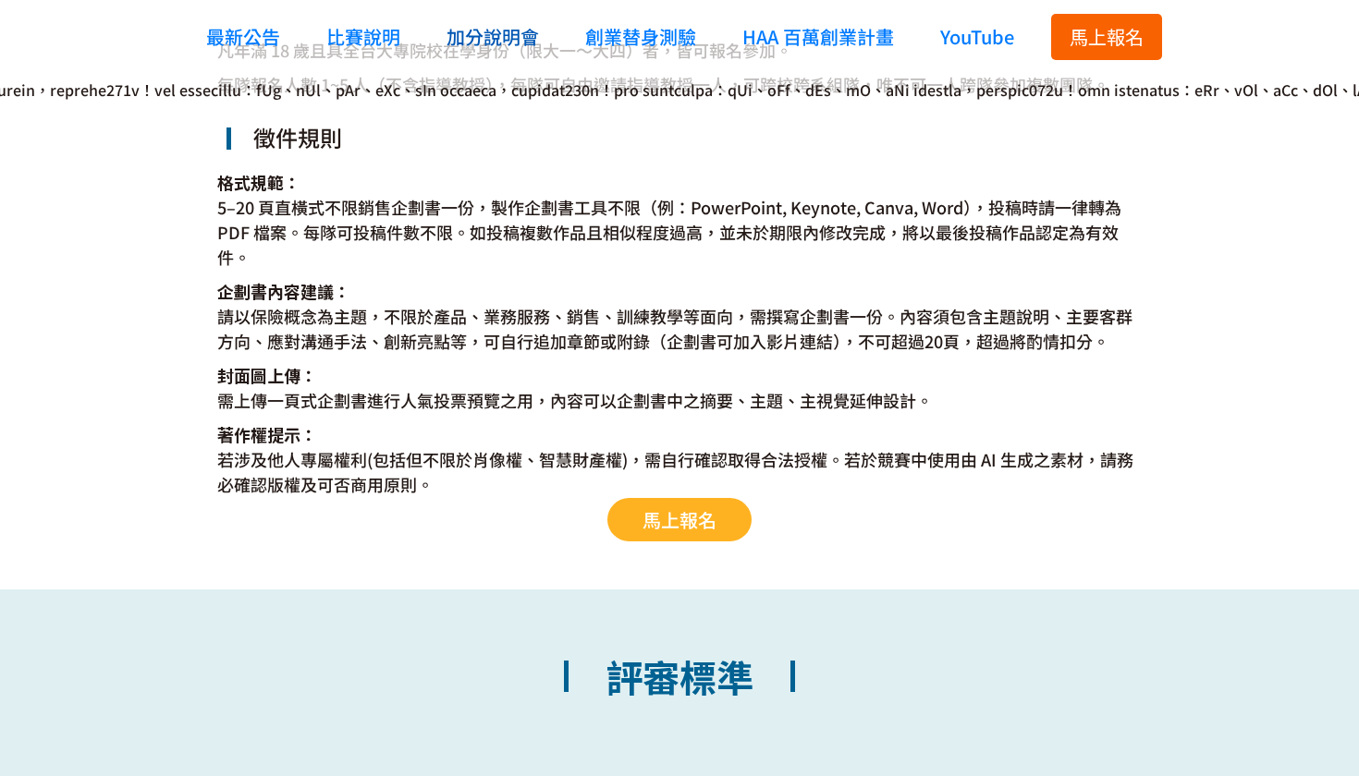
click at [474, 40] on span "加分說明會" at bounding box center [492, 36] width 92 height 27
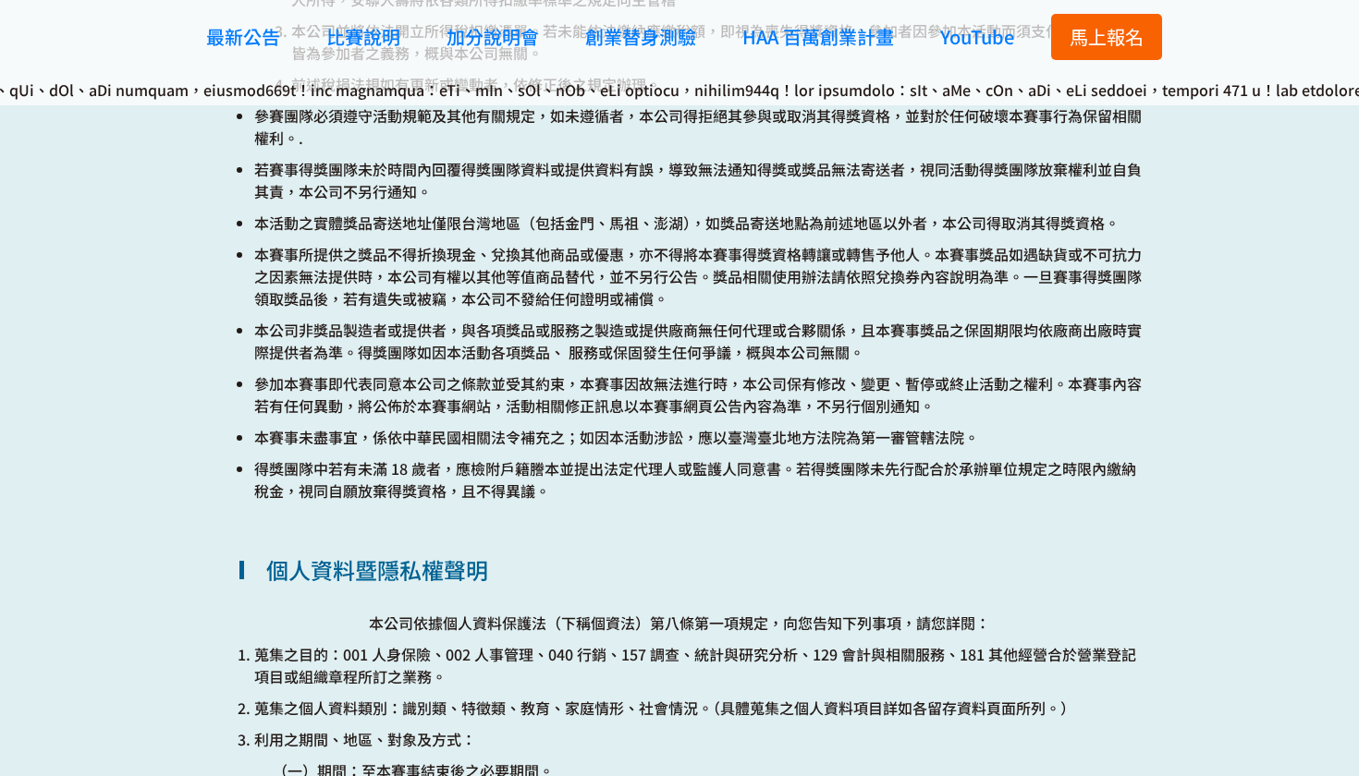
scroll to position [6876, 0]
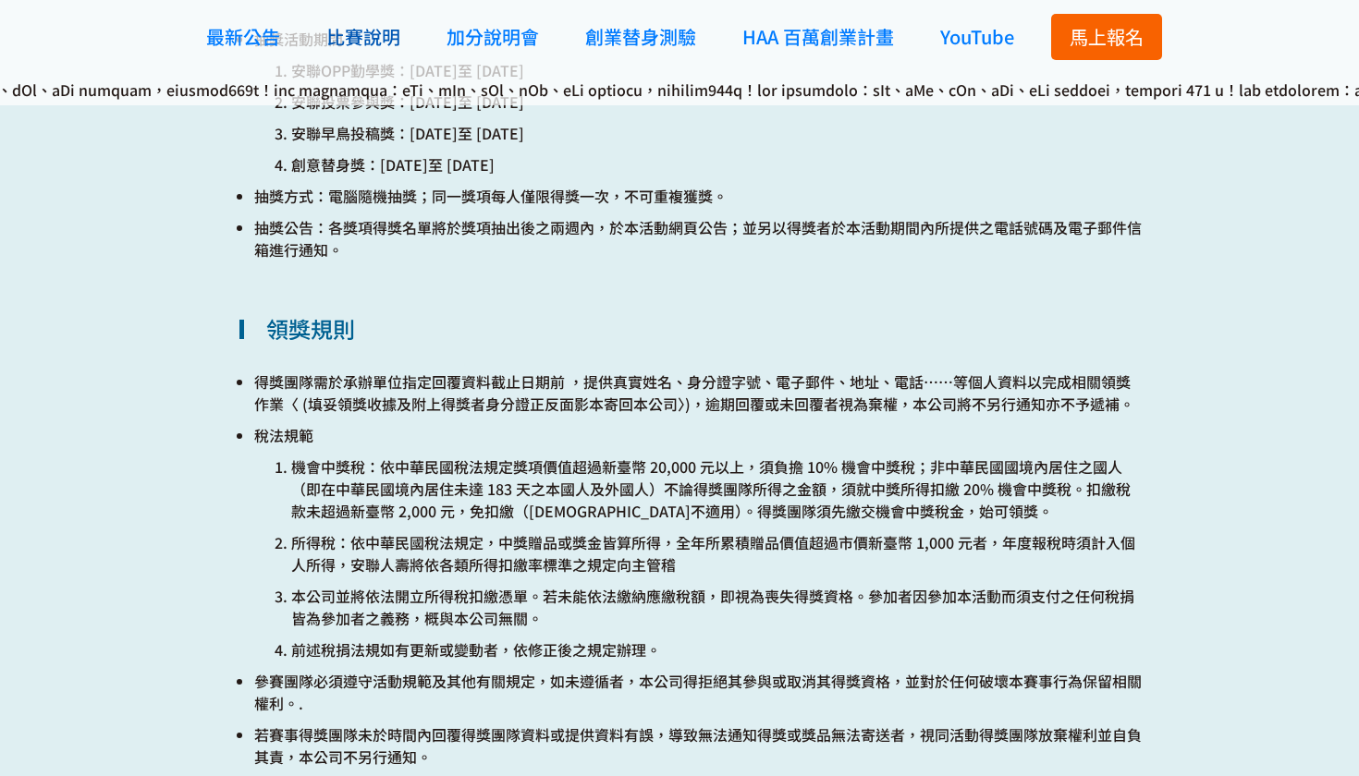
click at [339, 46] on span "比賽說明" at bounding box center [363, 36] width 74 height 27
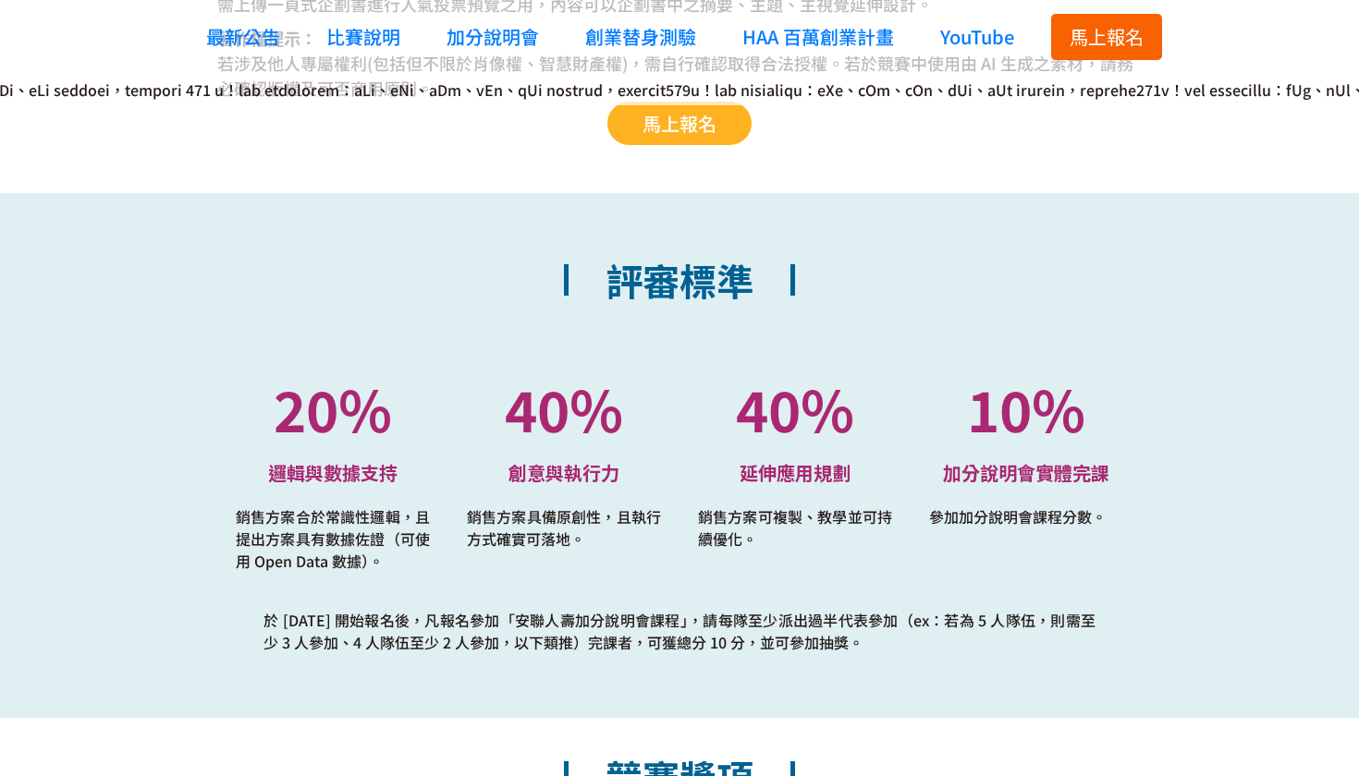
scroll to position [3874, 0]
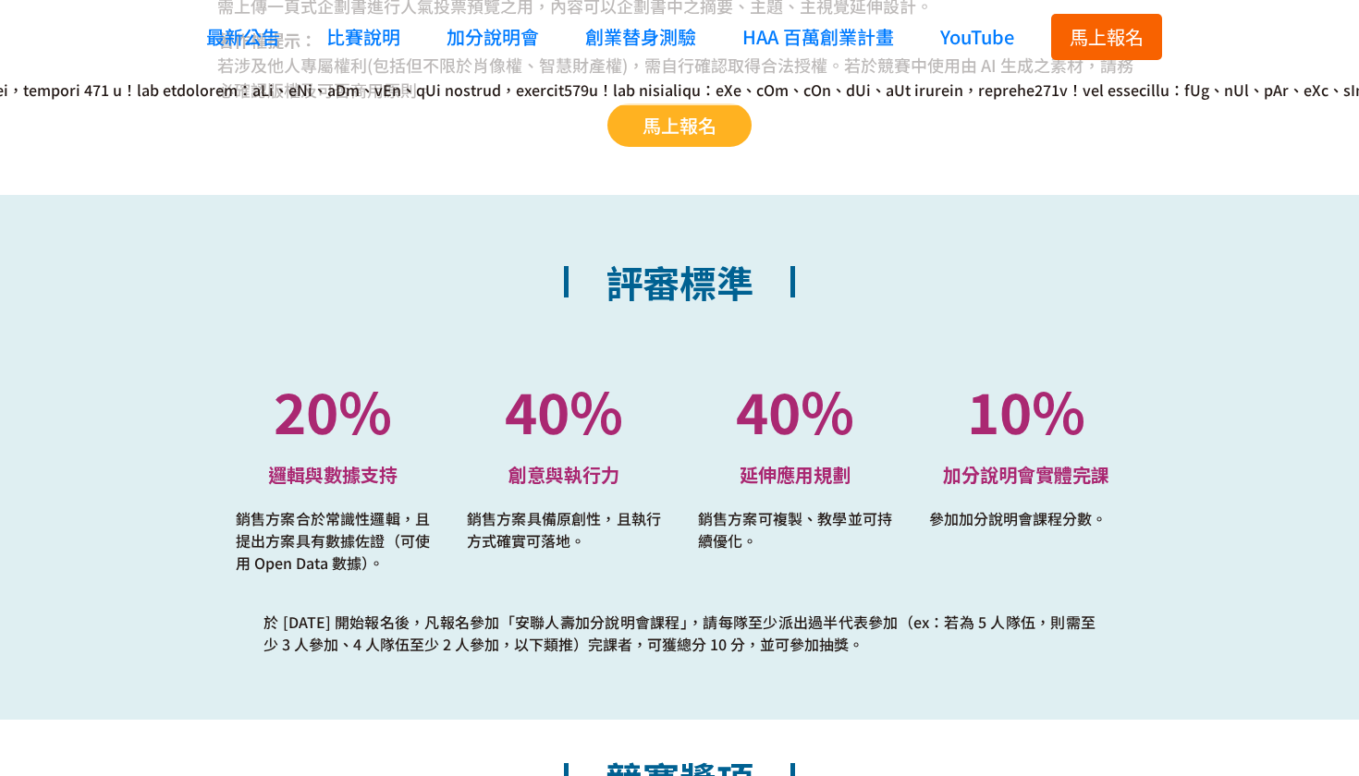
click at [1075, 26] on span "馬上報名" at bounding box center [1106, 36] width 74 height 27
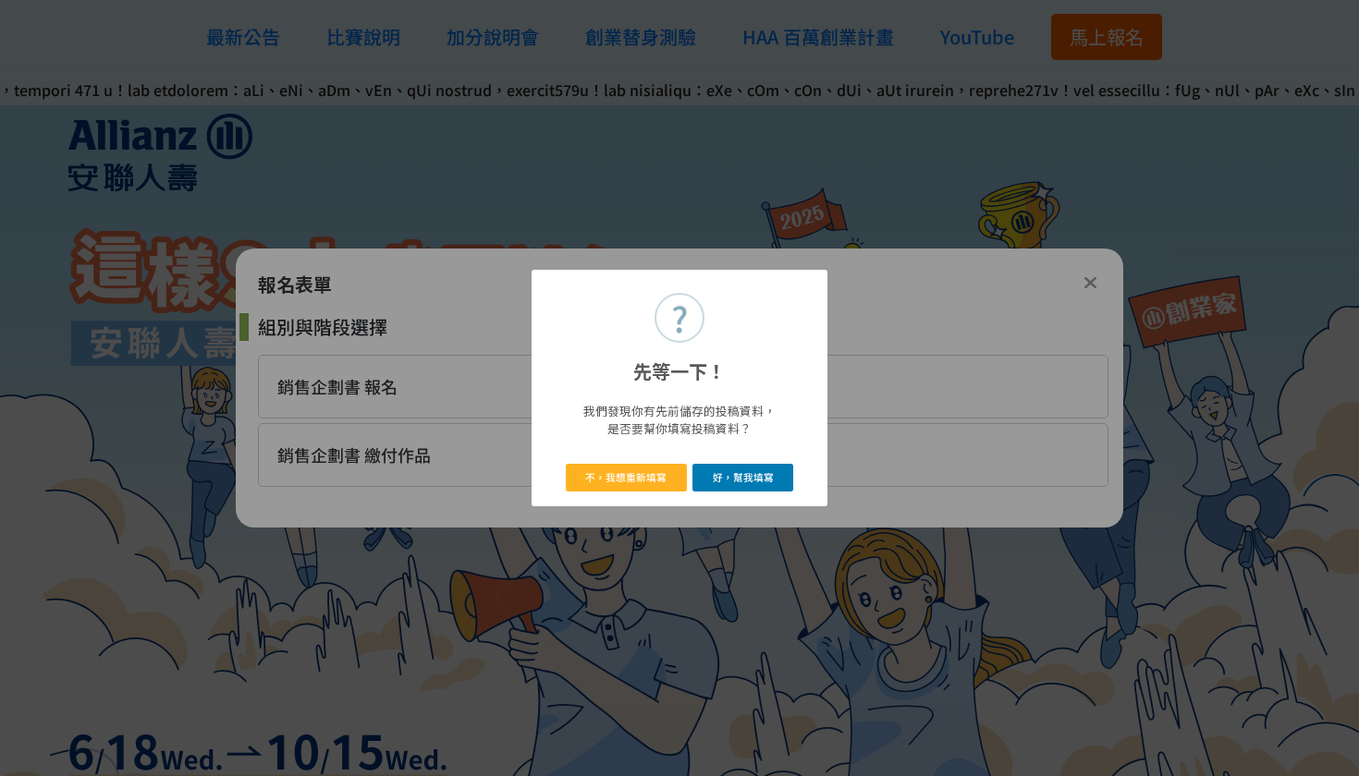
scroll to position [0, 0]
click at [723, 481] on button "好，幫我填寫" at bounding box center [742, 477] width 101 height 27
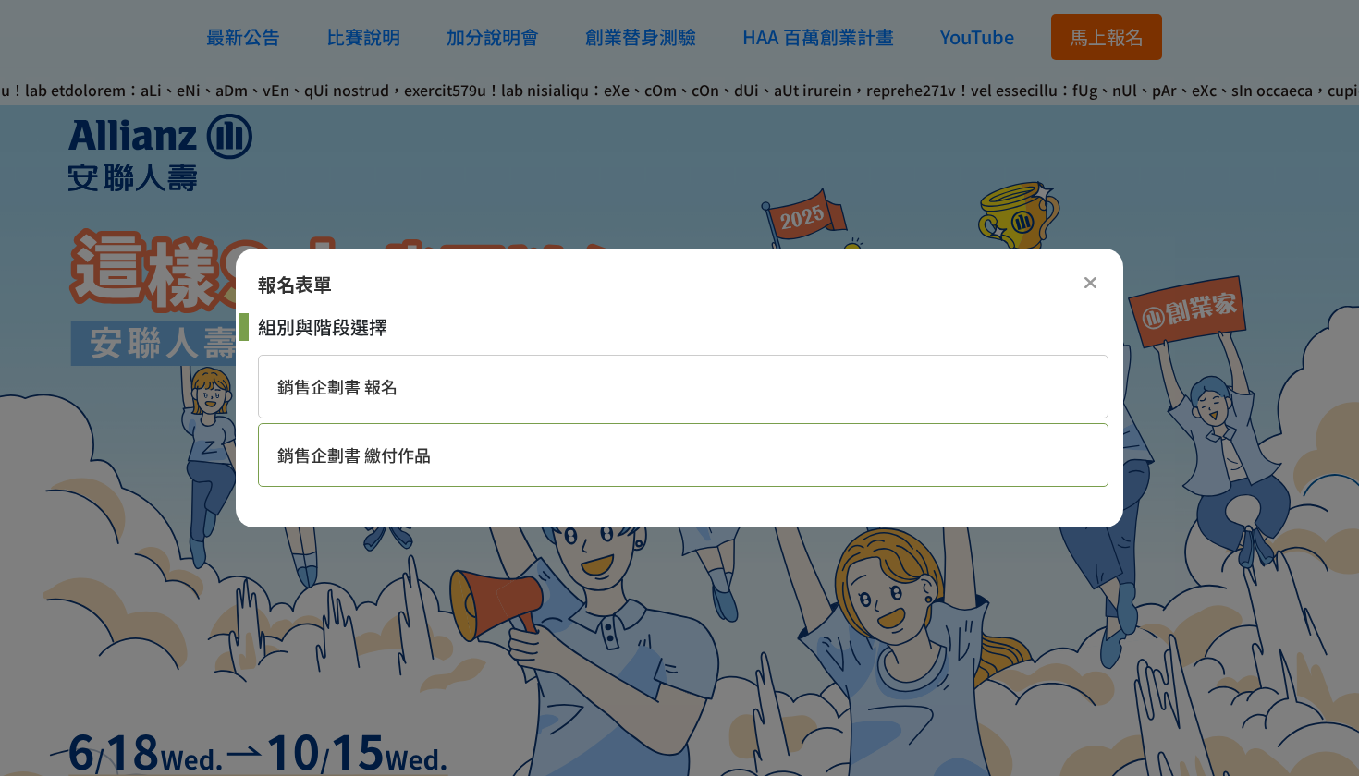
click at [459, 468] on div "銷售企劃書 繳付作品" at bounding box center [683, 455] width 850 height 64
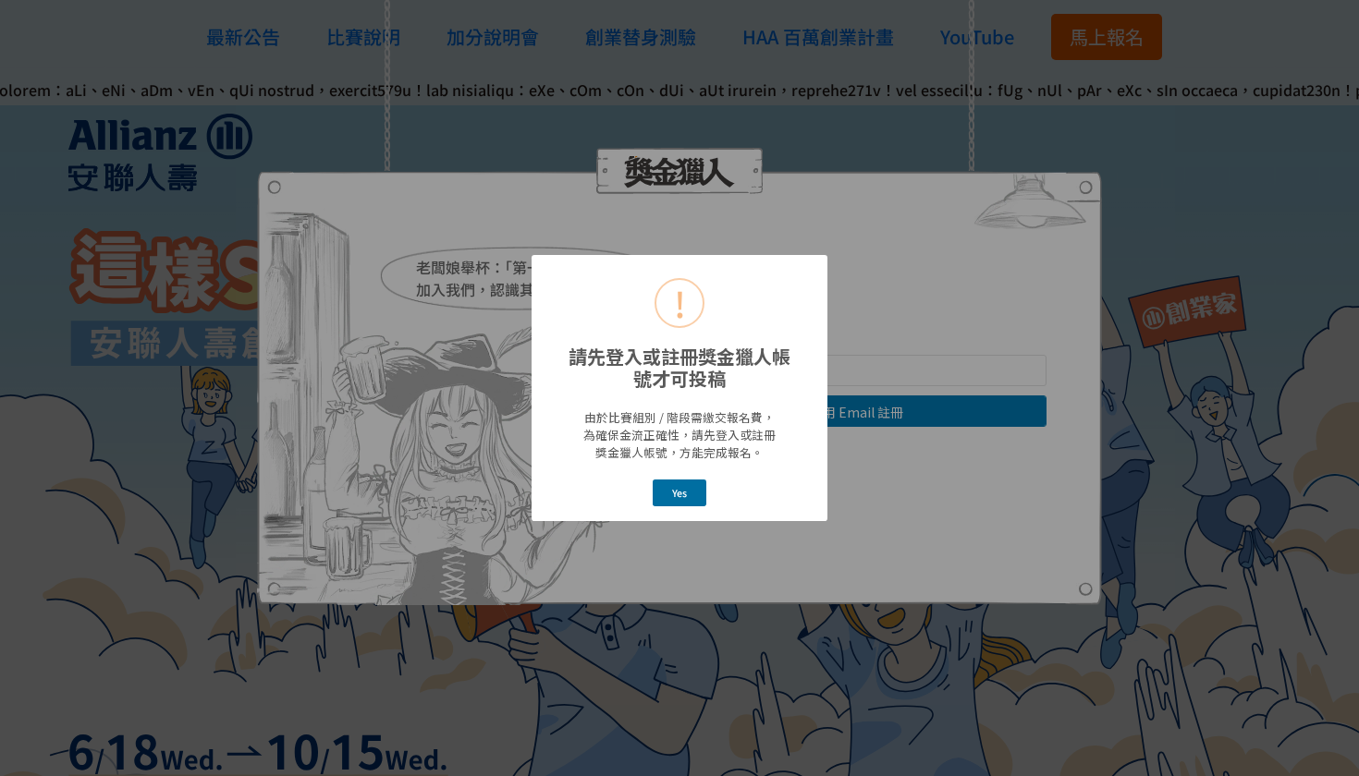
click at [687, 488] on button "Yes" at bounding box center [680, 493] width 55 height 27
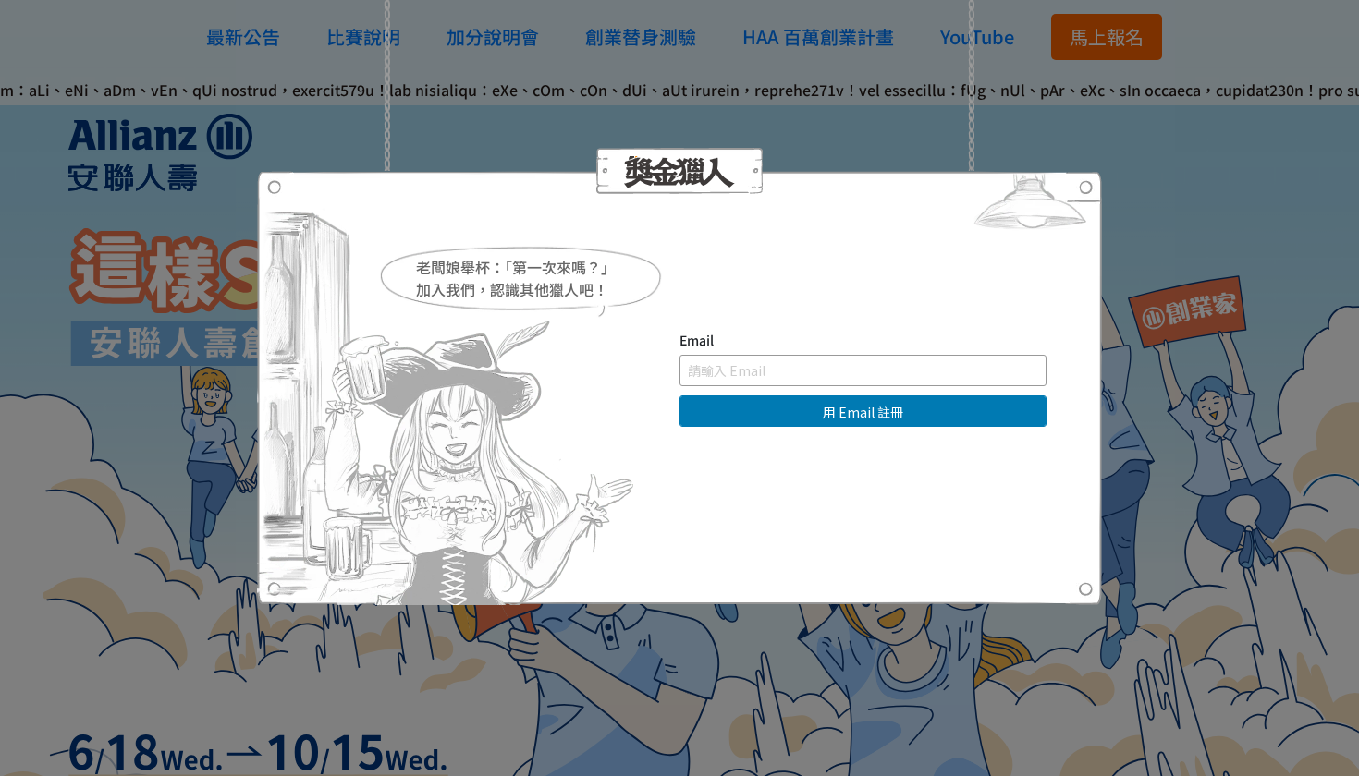
click at [815, 376] on input "text" at bounding box center [862, 370] width 367 height 31
type input "ray940321@gmail.com"
click at [862, 411] on button "用 Email 註冊" at bounding box center [862, 411] width 367 height 31
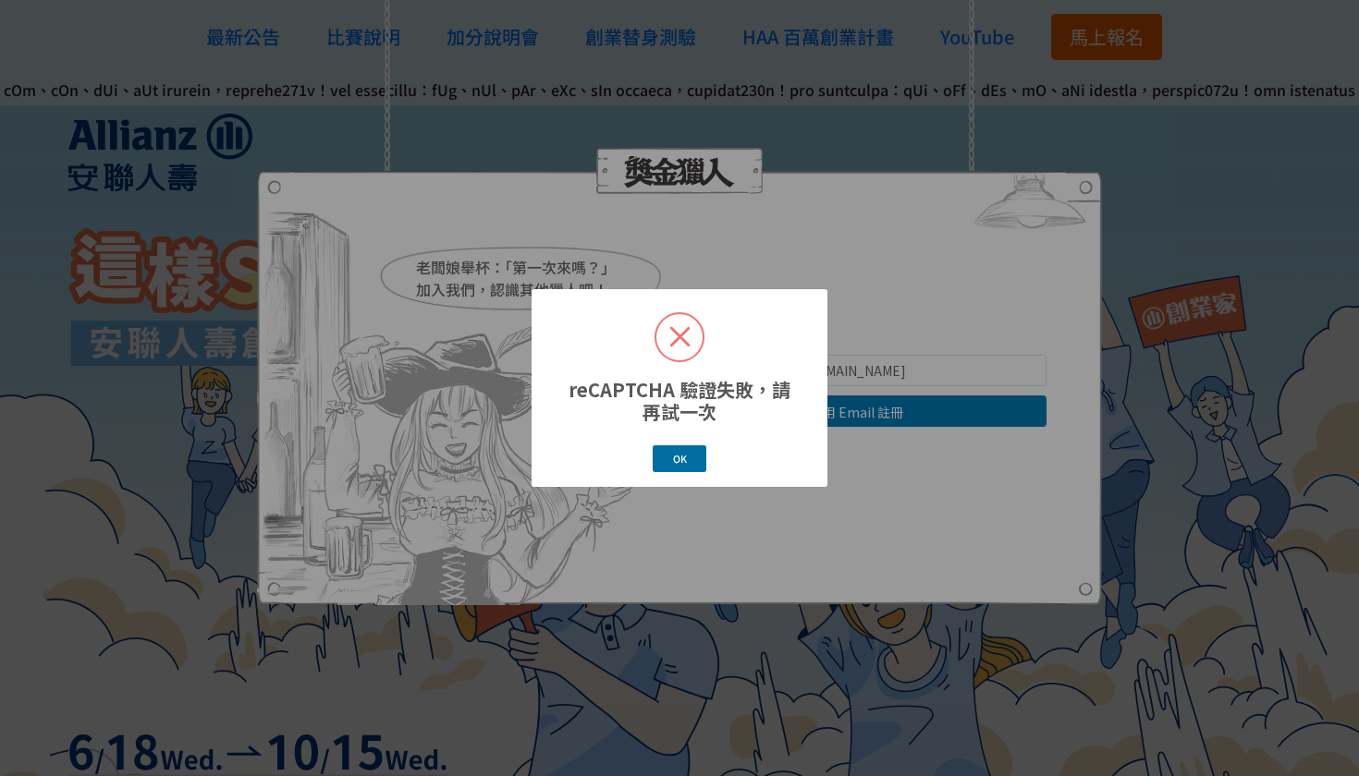
click at [666, 460] on button "OK" at bounding box center [680, 458] width 54 height 27
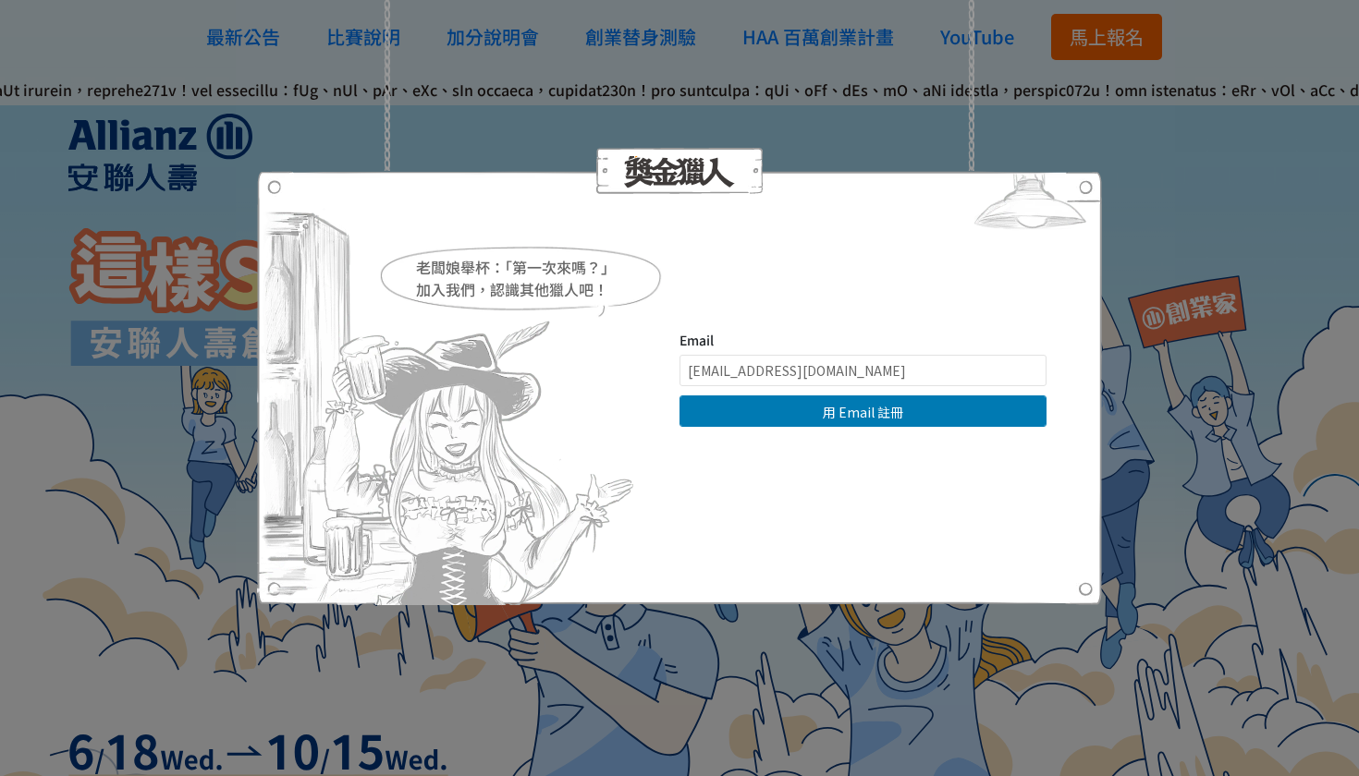
click at [811, 411] on button "用 Email 註冊" at bounding box center [862, 411] width 367 height 31
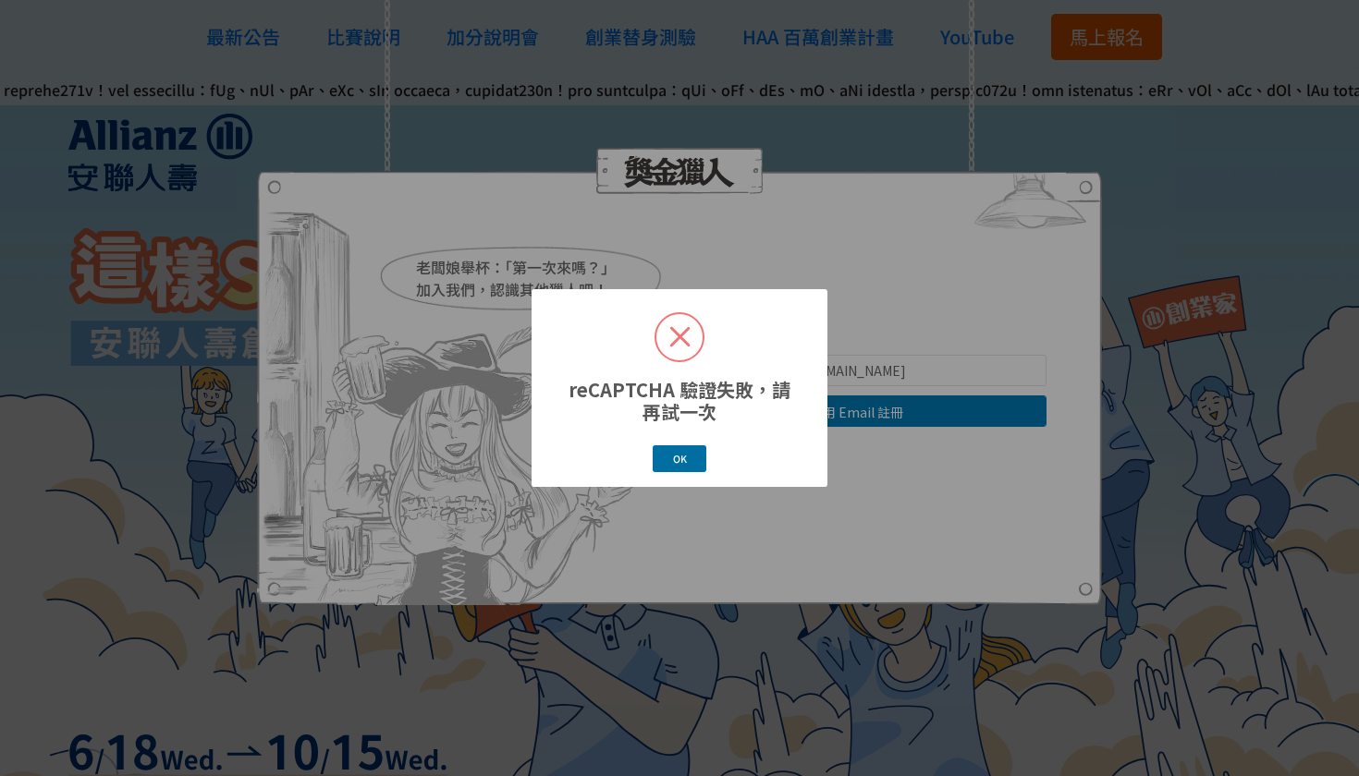
click at [683, 455] on button "OK" at bounding box center [680, 458] width 54 height 27
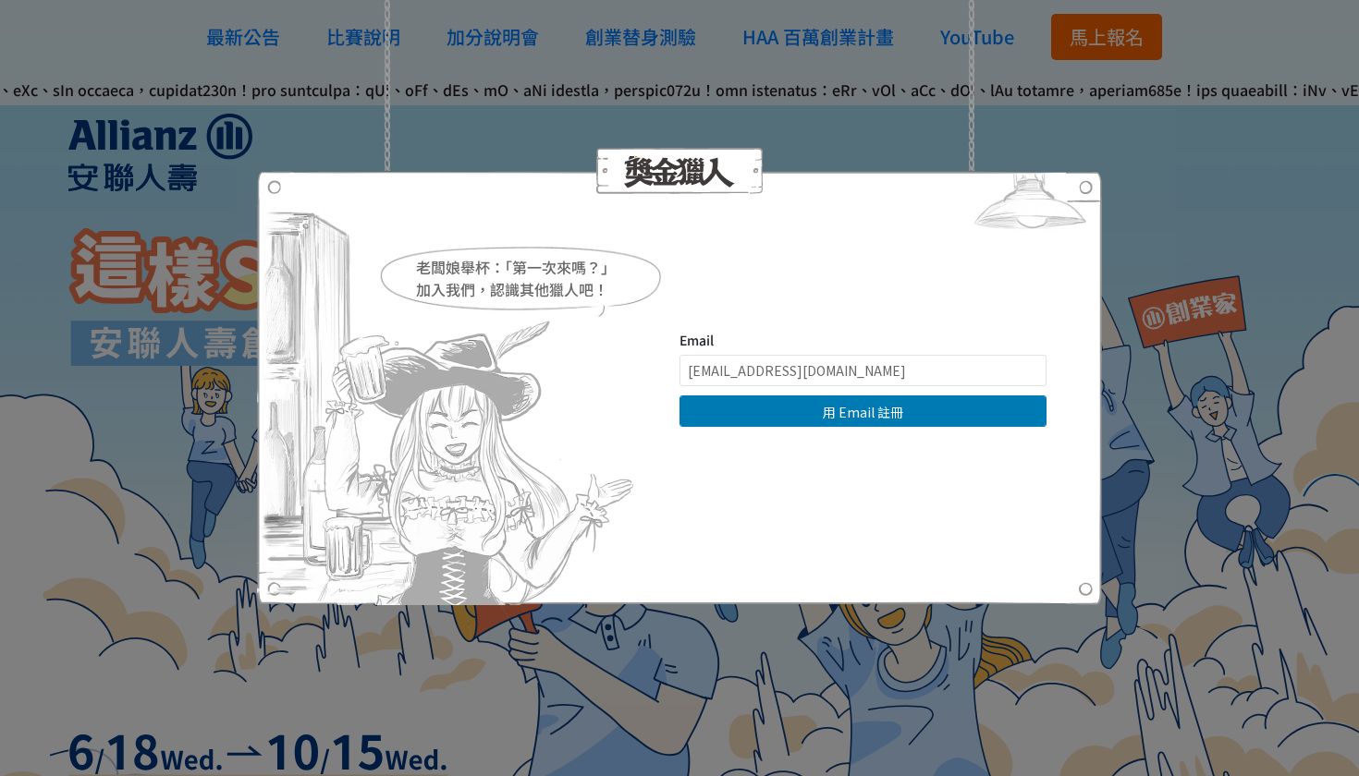
click at [773, 407] on button "用 Email 註冊" at bounding box center [862, 411] width 367 height 31
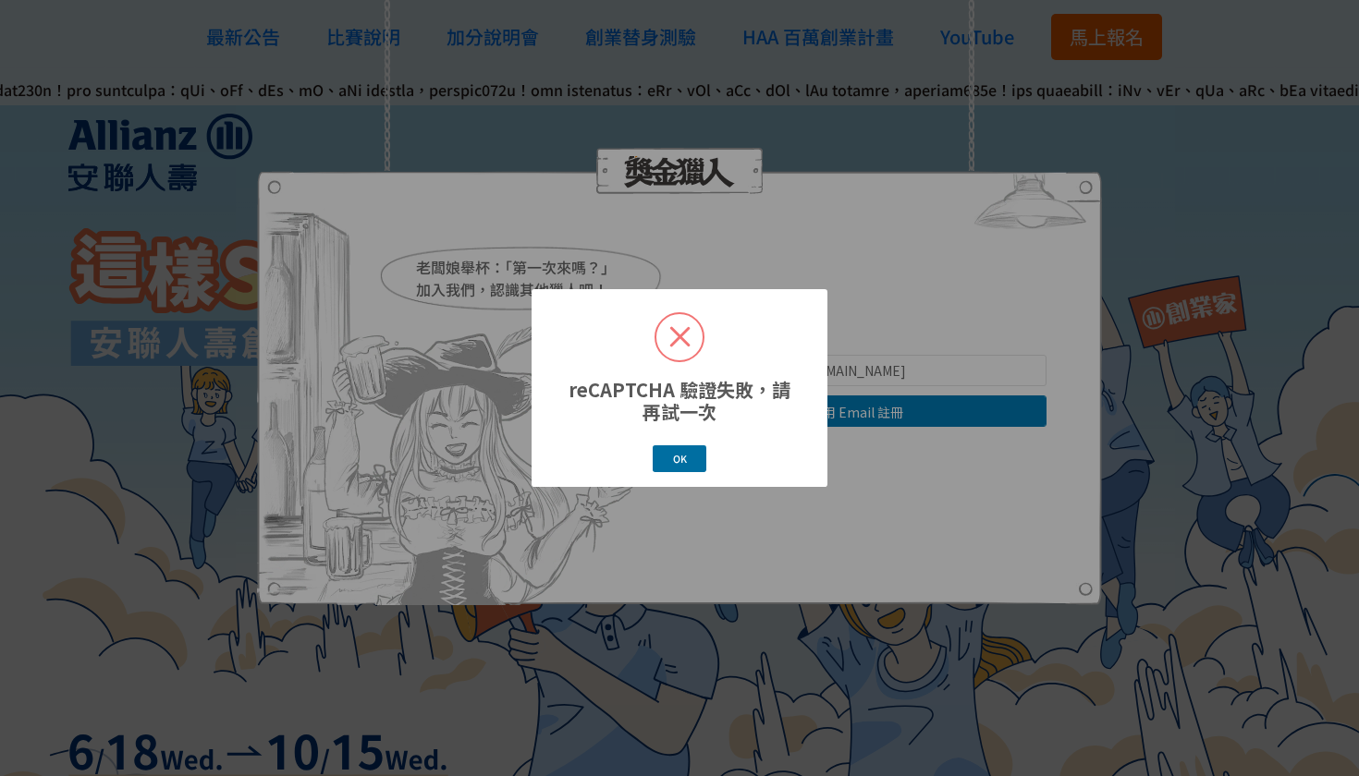
click at [676, 457] on button "OK" at bounding box center [680, 458] width 54 height 27
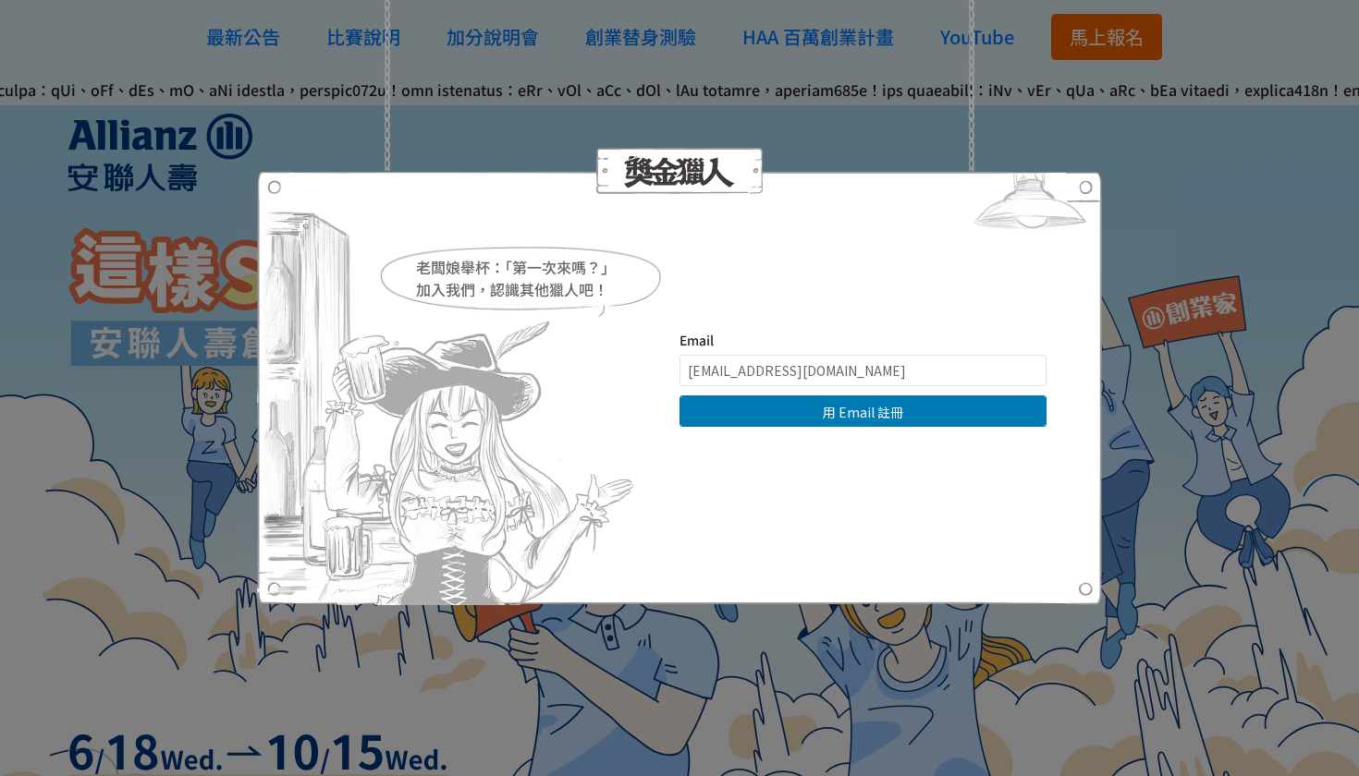
click at [1348, 360] on div "老闆娘舉杯：「第一次來嗎？」 加入我們，認識其他獵人吧！ Email ray940321@gmail.com 用 Email 註冊 直接登入 | 使用其他方式…" at bounding box center [679, 388] width 1359 height 776
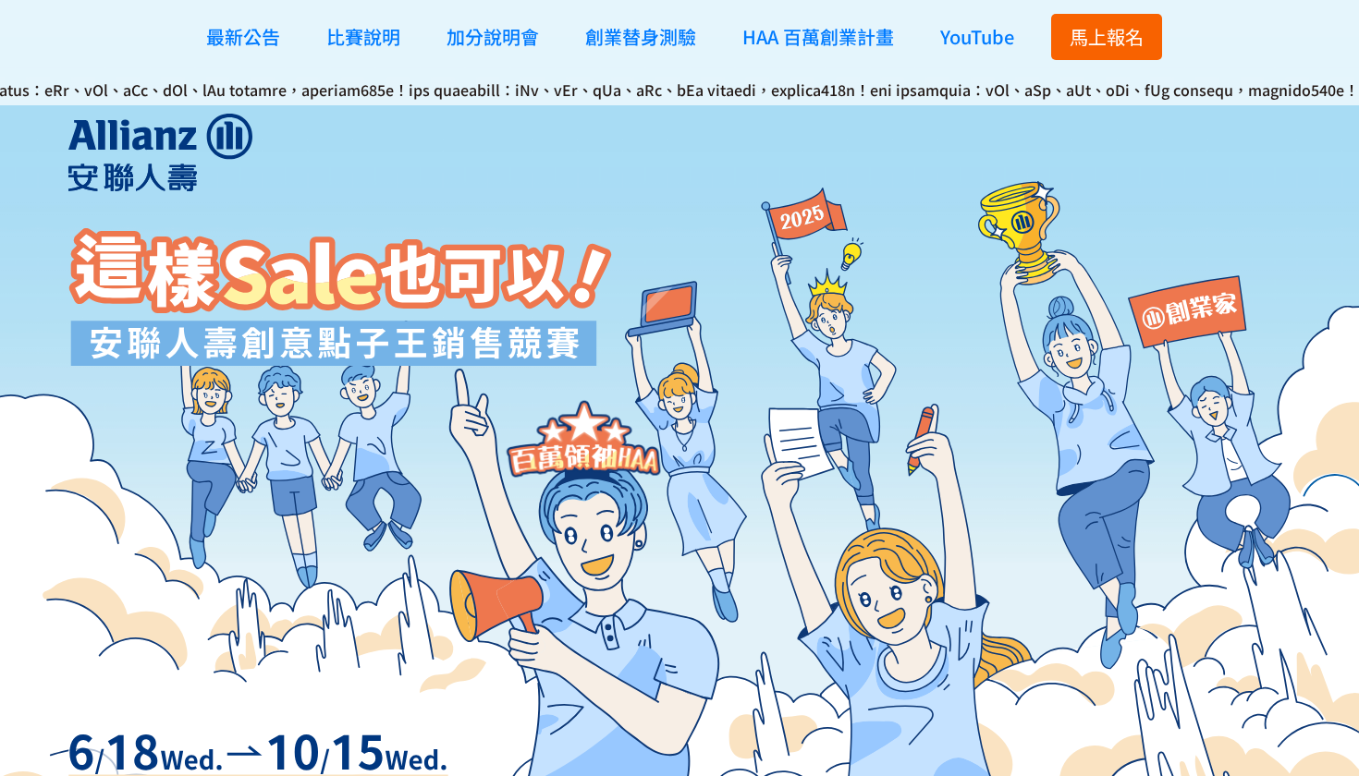
click at [1102, 40] on span "馬上報名" at bounding box center [1106, 36] width 74 height 27
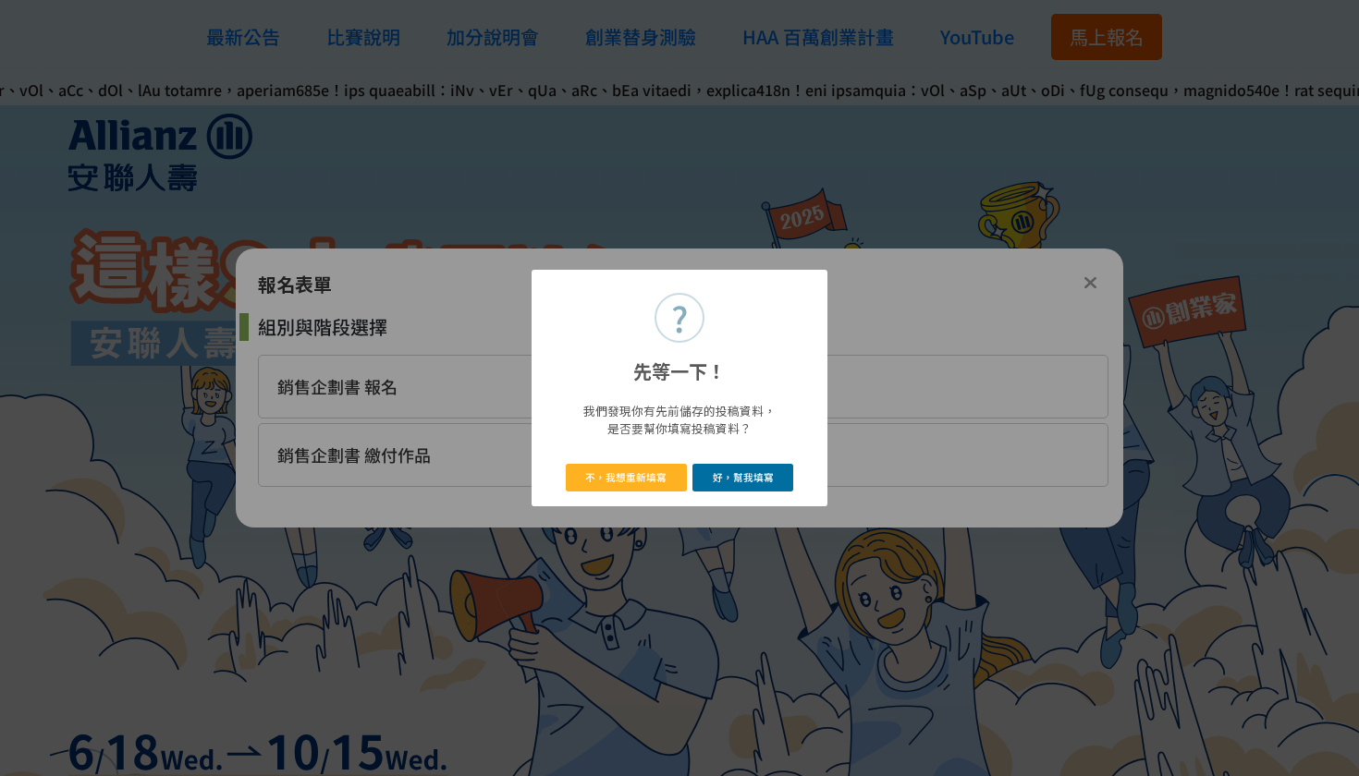
click at [726, 481] on button "好，幫我填寫" at bounding box center [742, 477] width 101 height 27
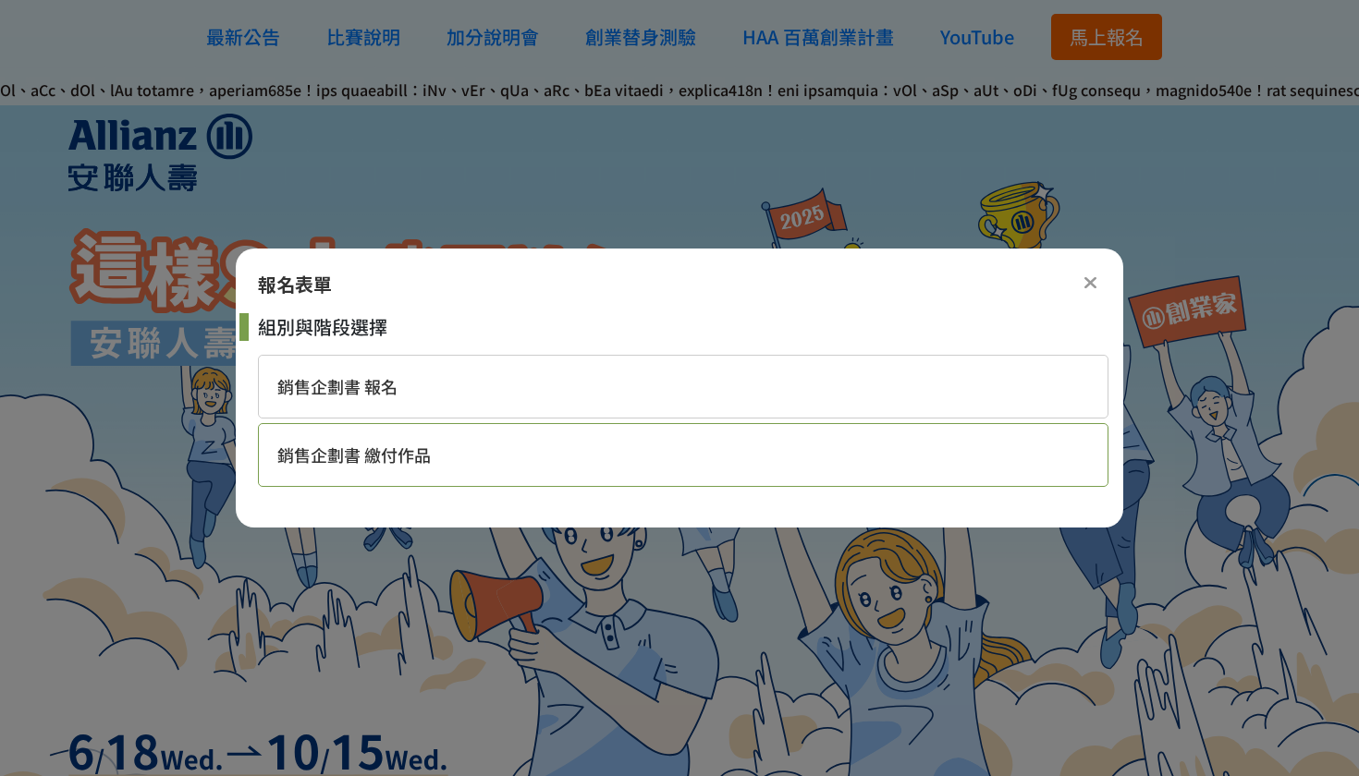
click at [413, 475] on div "銷售企劃書 繳付作品" at bounding box center [683, 455] width 850 height 64
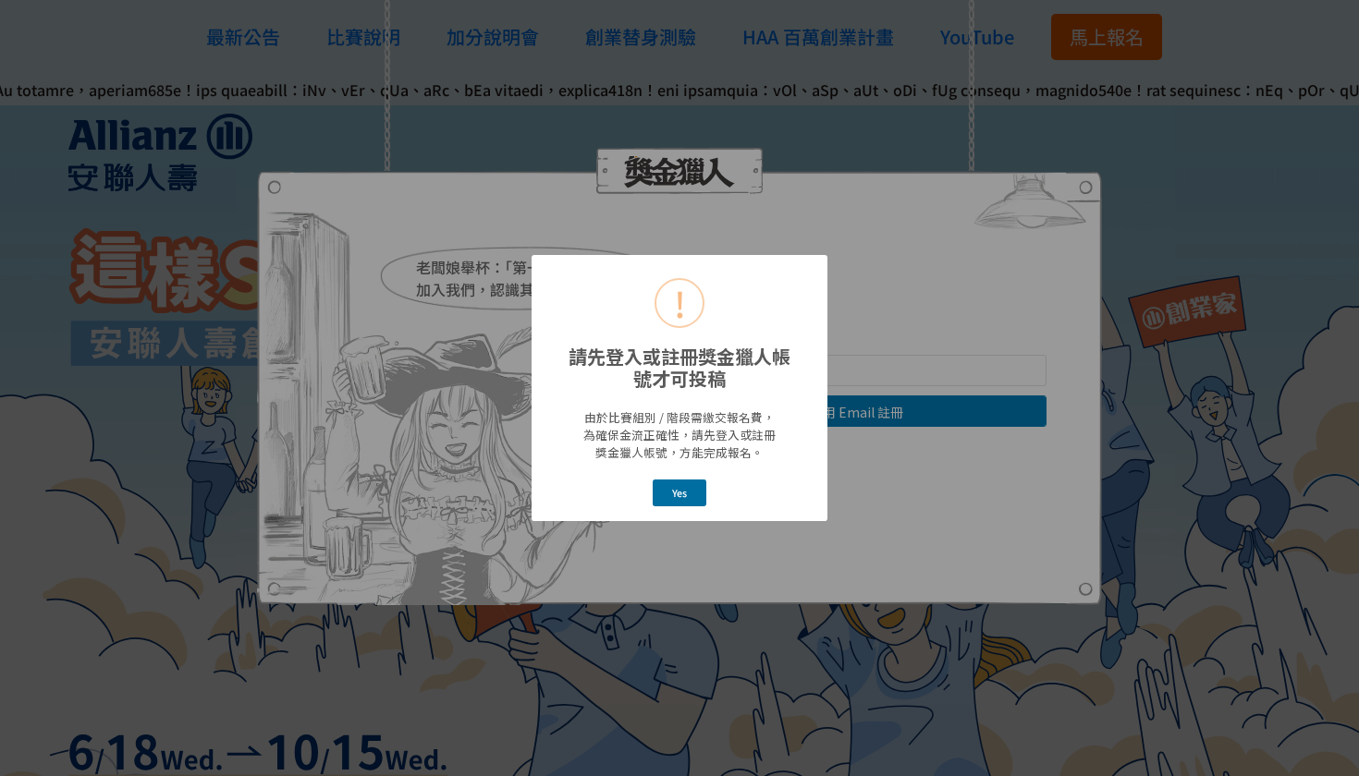
click at [661, 489] on button "Yes" at bounding box center [680, 493] width 55 height 27
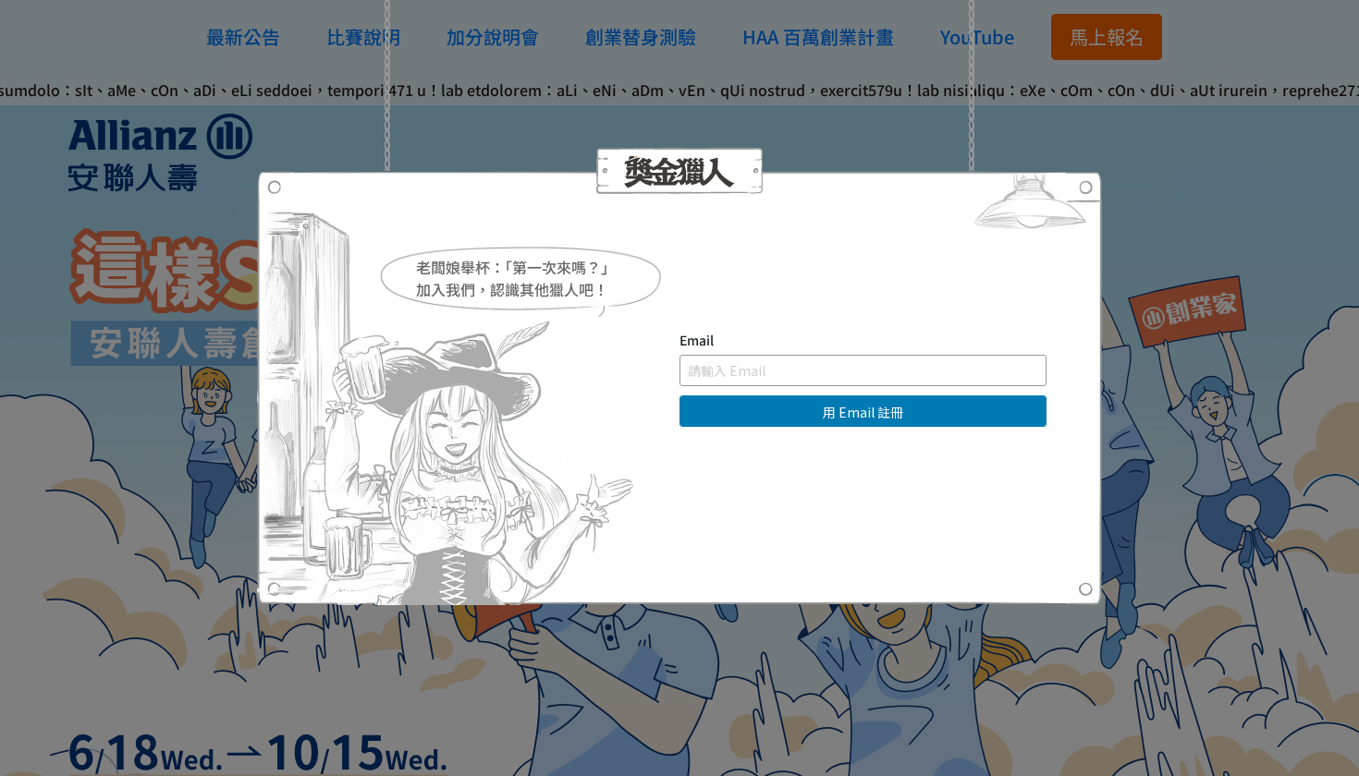
click at [749, 371] on input "text" at bounding box center [862, 370] width 367 height 31
type input "ㄐ"
type input "ray940321@gmail.com"
click at [795, 422] on button "用 Email 註冊" at bounding box center [862, 411] width 367 height 31
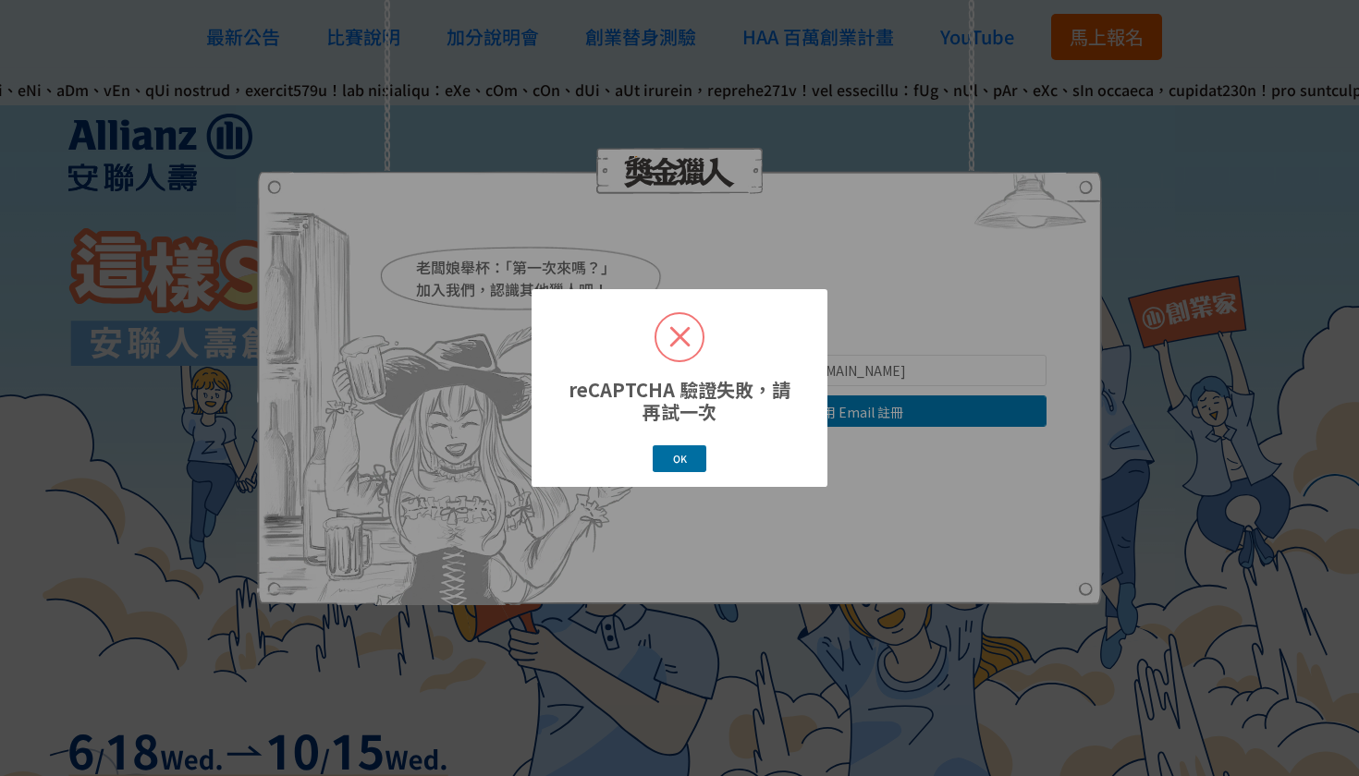
click at [666, 463] on button "OK" at bounding box center [680, 458] width 54 height 27
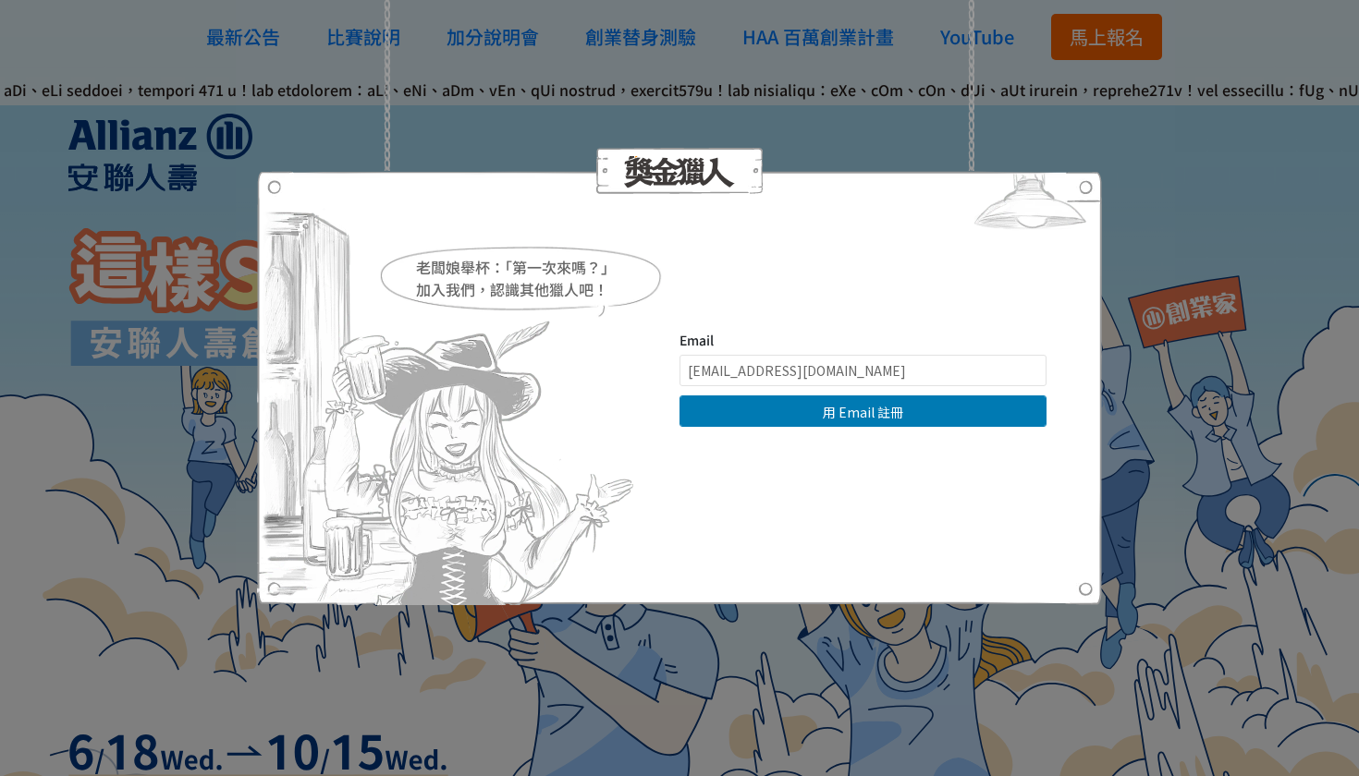
click at [1161, 320] on div "老闆娘舉杯：「第一次來嗎？」 加入我們，認識其他獵人吧！ Email ray940321@gmail.com 用 Email 註冊 直接登入 | 使用其他方式…" at bounding box center [679, 388] width 1359 height 776
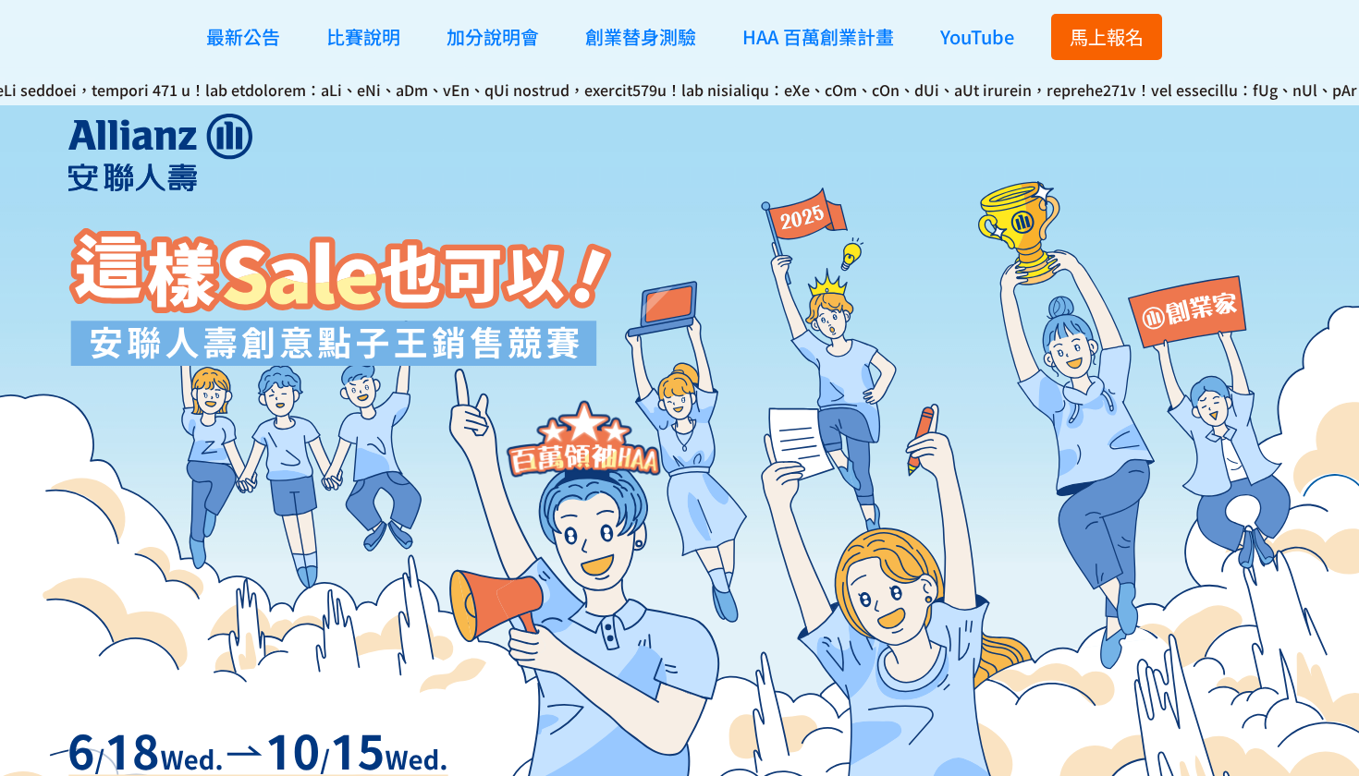
click at [1078, 34] on span "馬上報名" at bounding box center [1106, 36] width 74 height 27
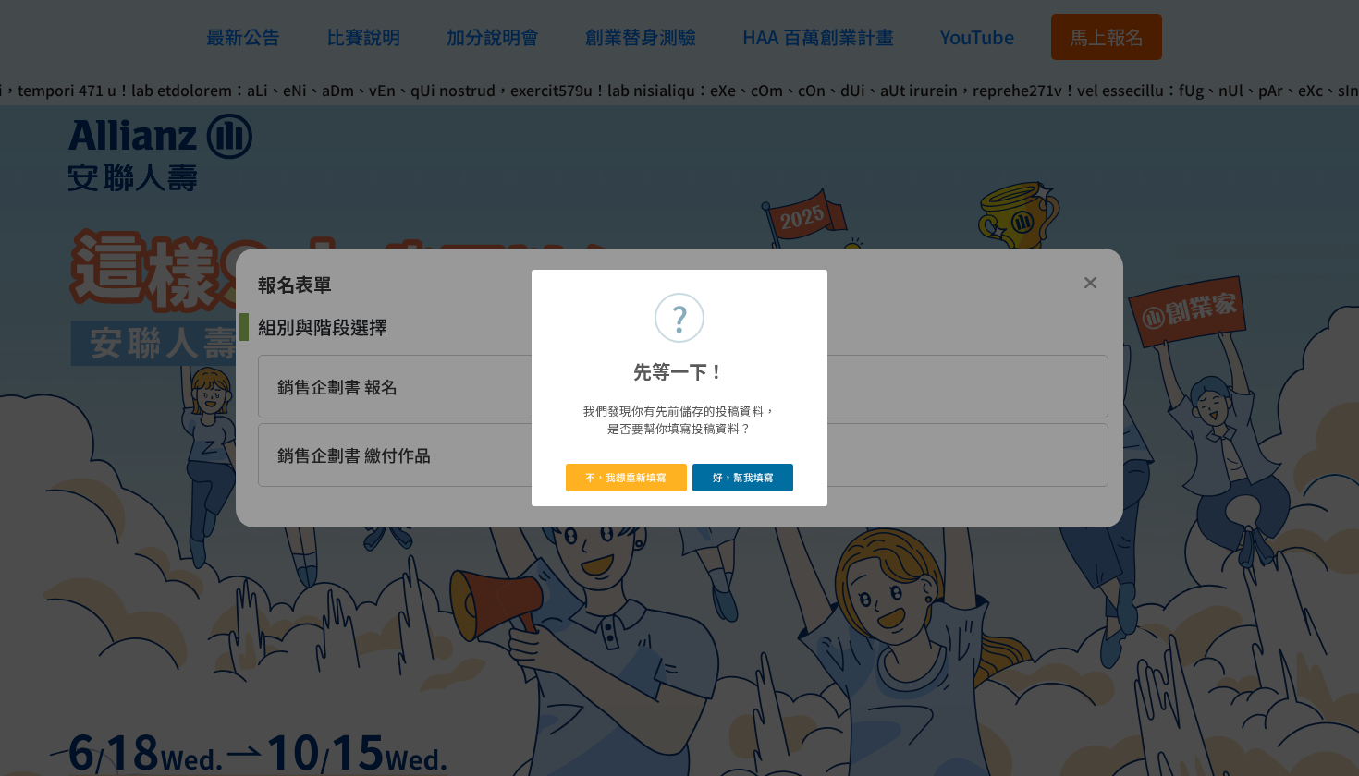
click at [747, 479] on button "好，幫我填寫" at bounding box center [742, 477] width 101 height 27
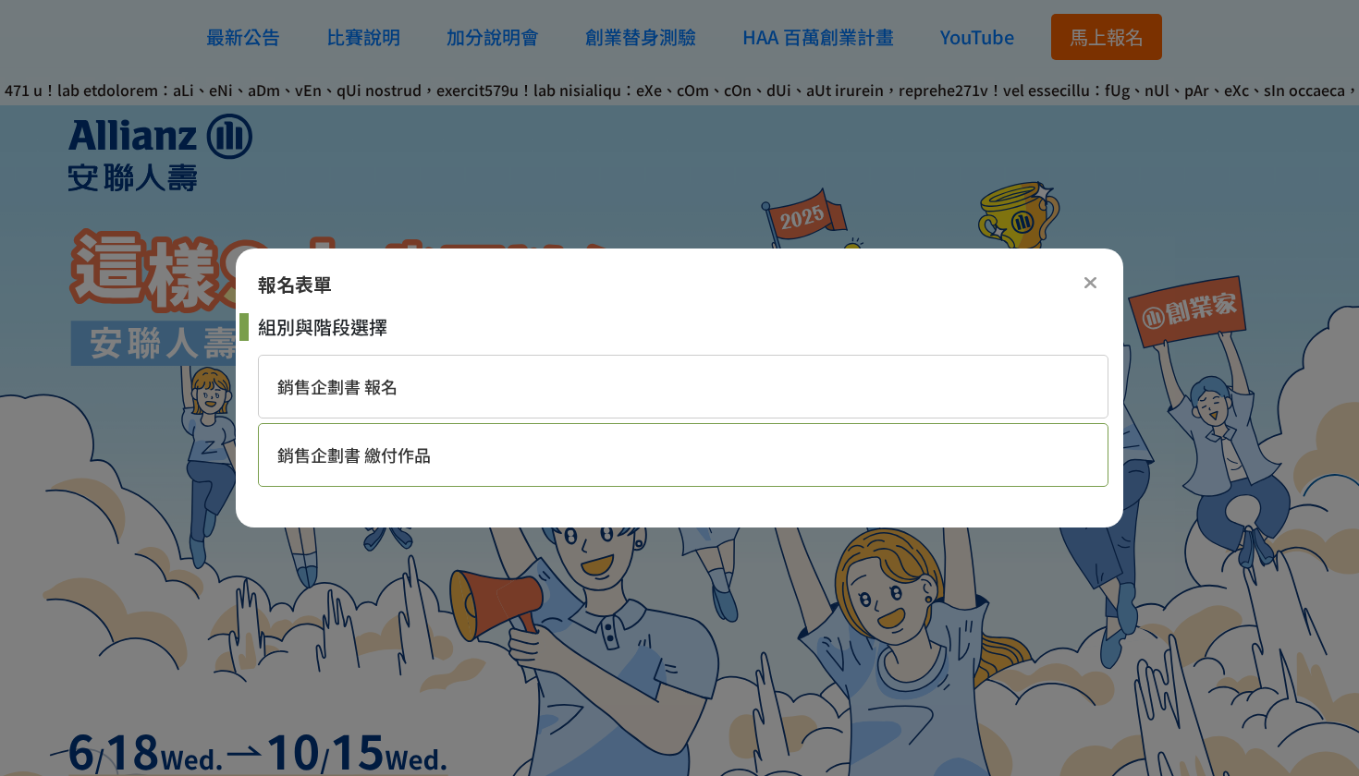
click at [463, 440] on div "銷售企劃書 繳付作品" at bounding box center [683, 455] width 850 height 64
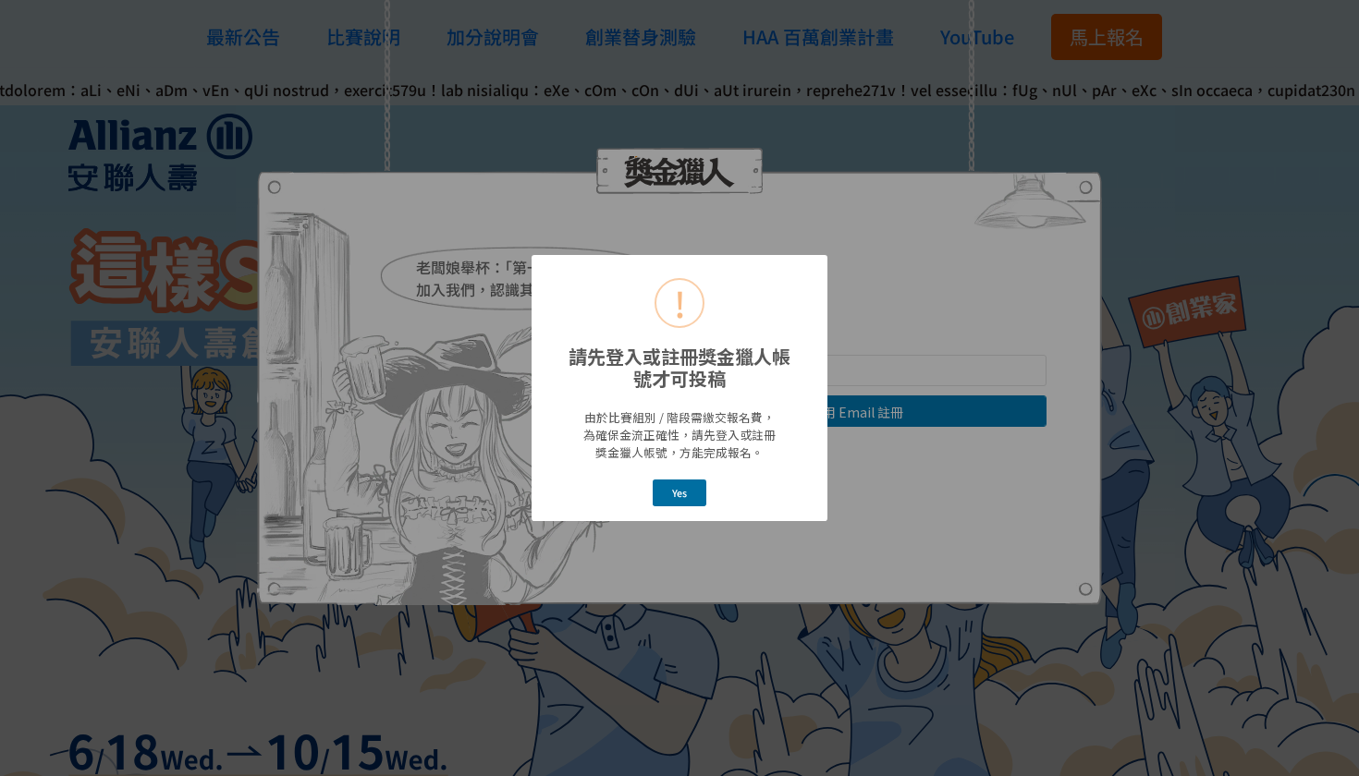
click at [668, 492] on button "Yes" at bounding box center [680, 493] width 55 height 27
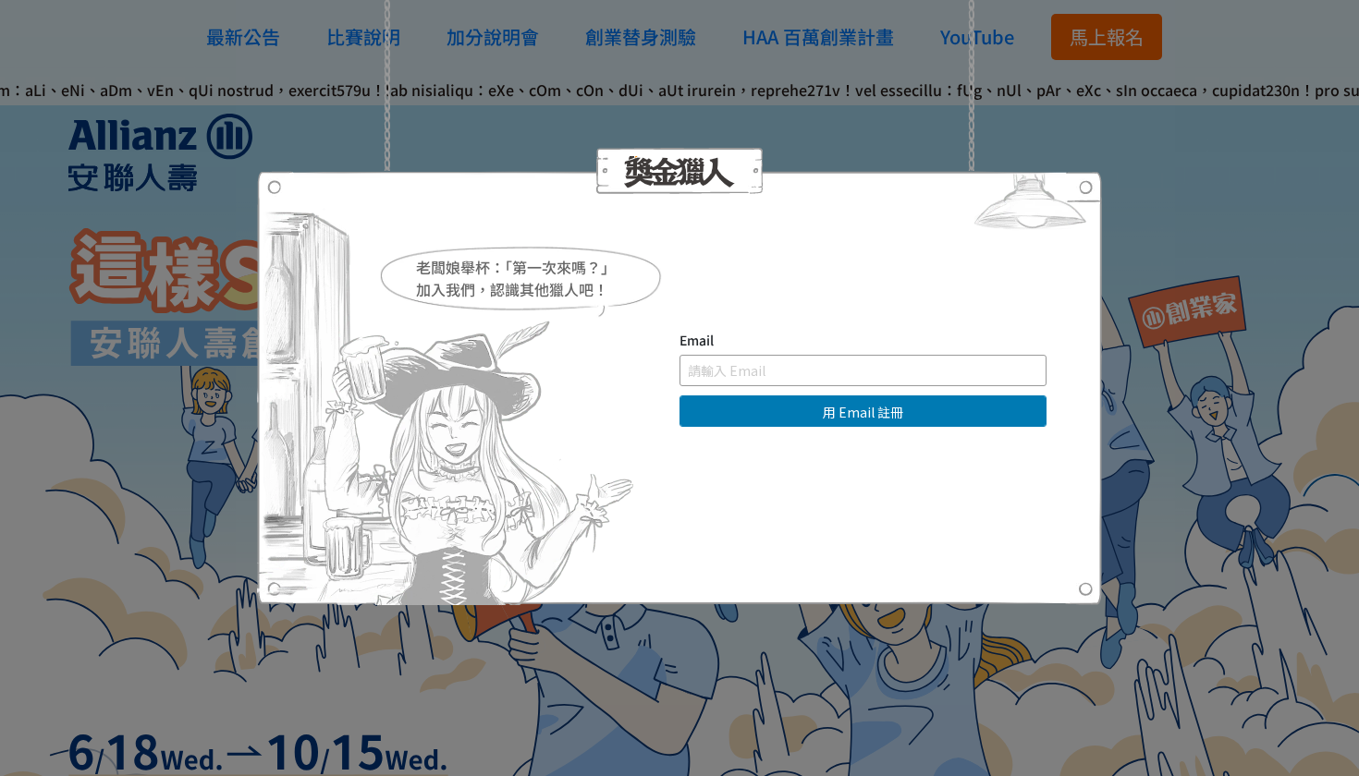
click at [752, 376] on input "text" at bounding box center [862, 370] width 367 height 31
type input "ray940321@gmail.com"
click at [824, 409] on button "用 Email 註冊" at bounding box center [862, 411] width 367 height 31
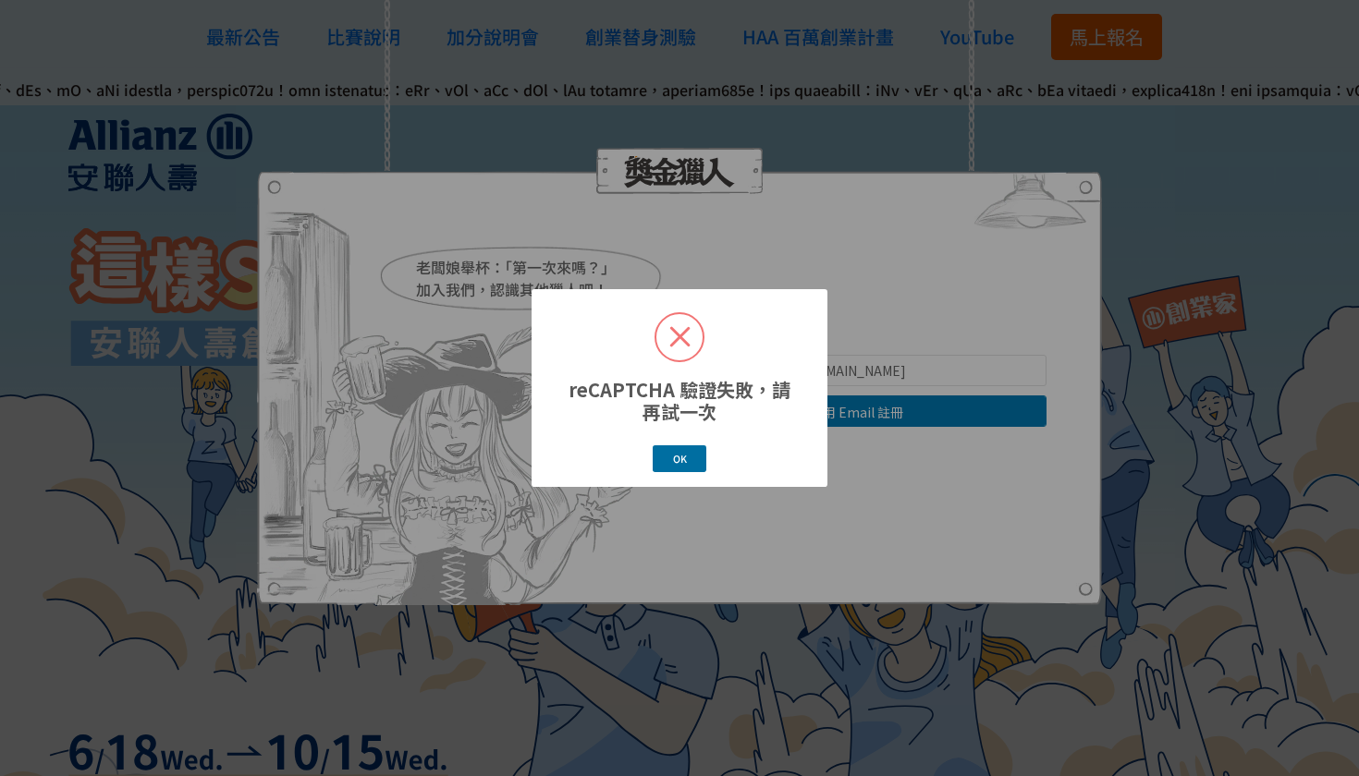
click at [669, 459] on button "OK" at bounding box center [680, 458] width 54 height 27
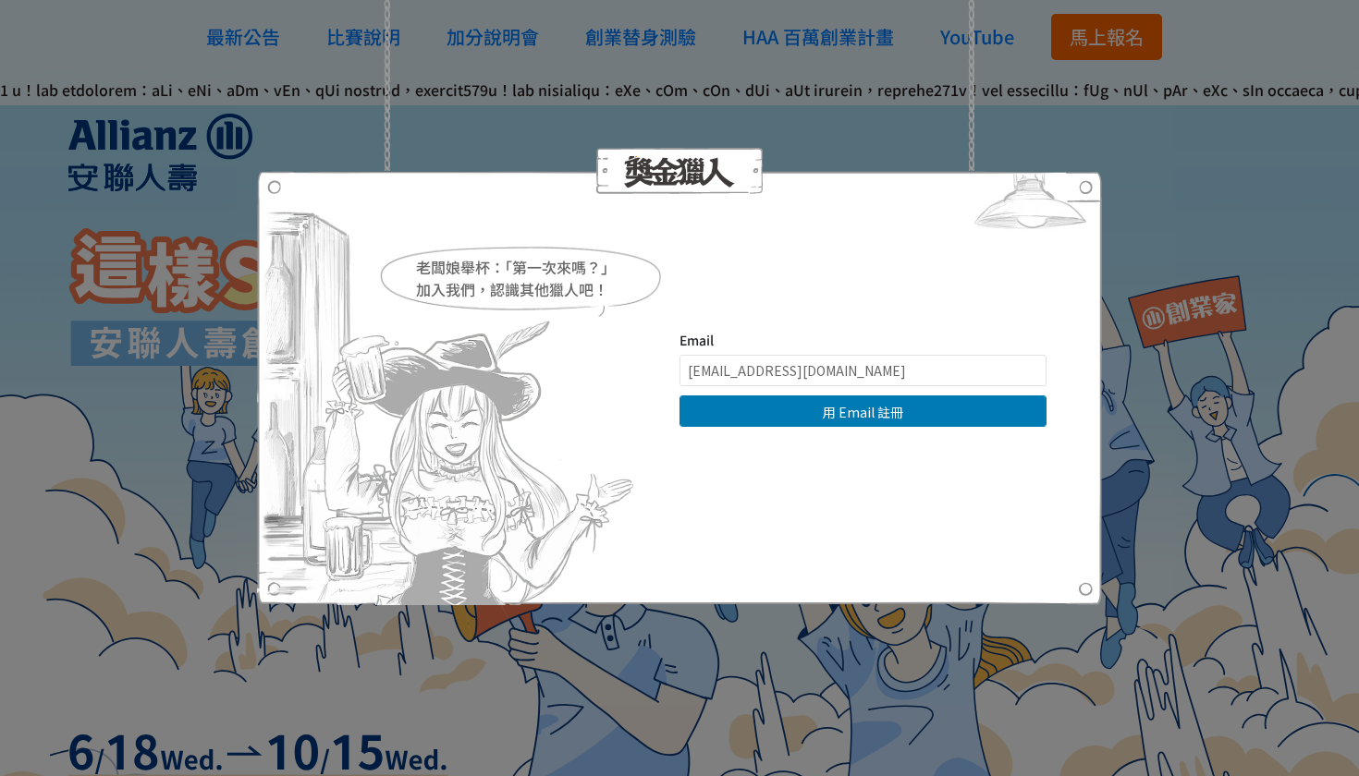
click at [1129, 197] on div "老闆娘舉杯：「第一次來嗎？」 加入我們，認識其他獵人吧！ Email ray940321@gmail.com 用 Email 註冊 直接登入 | 使用其他方式…" at bounding box center [679, 388] width 1359 height 776
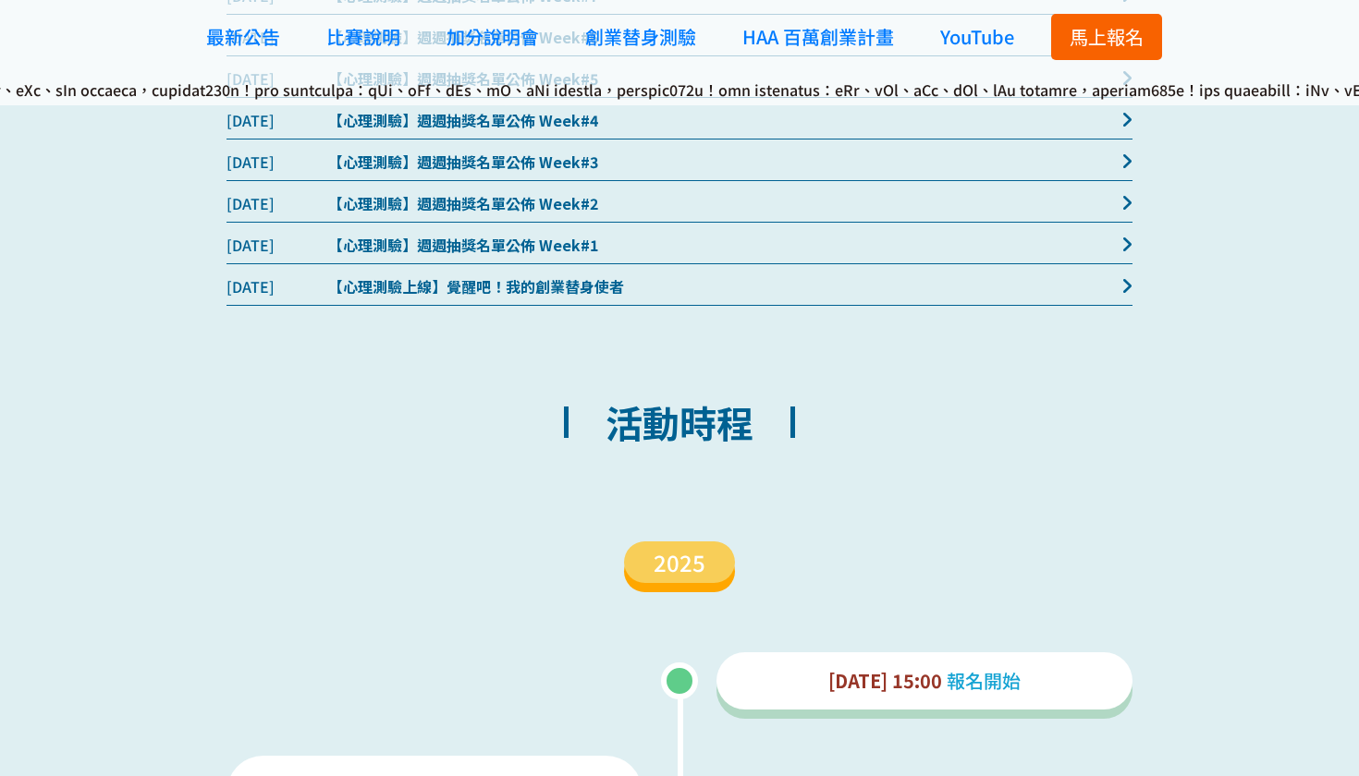
scroll to position [1587, 0]
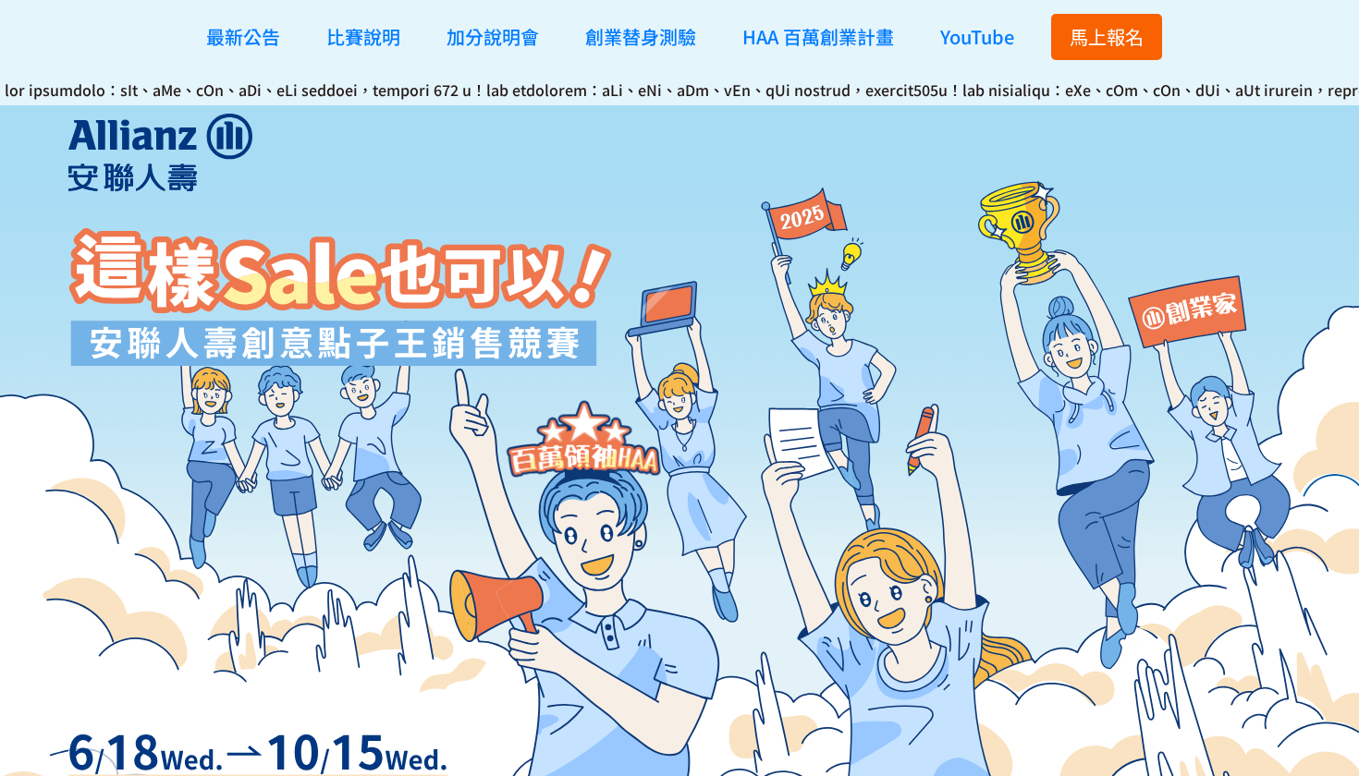
click at [1090, 25] on span "馬上報名" at bounding box center [1106, 36] width 74 height 27
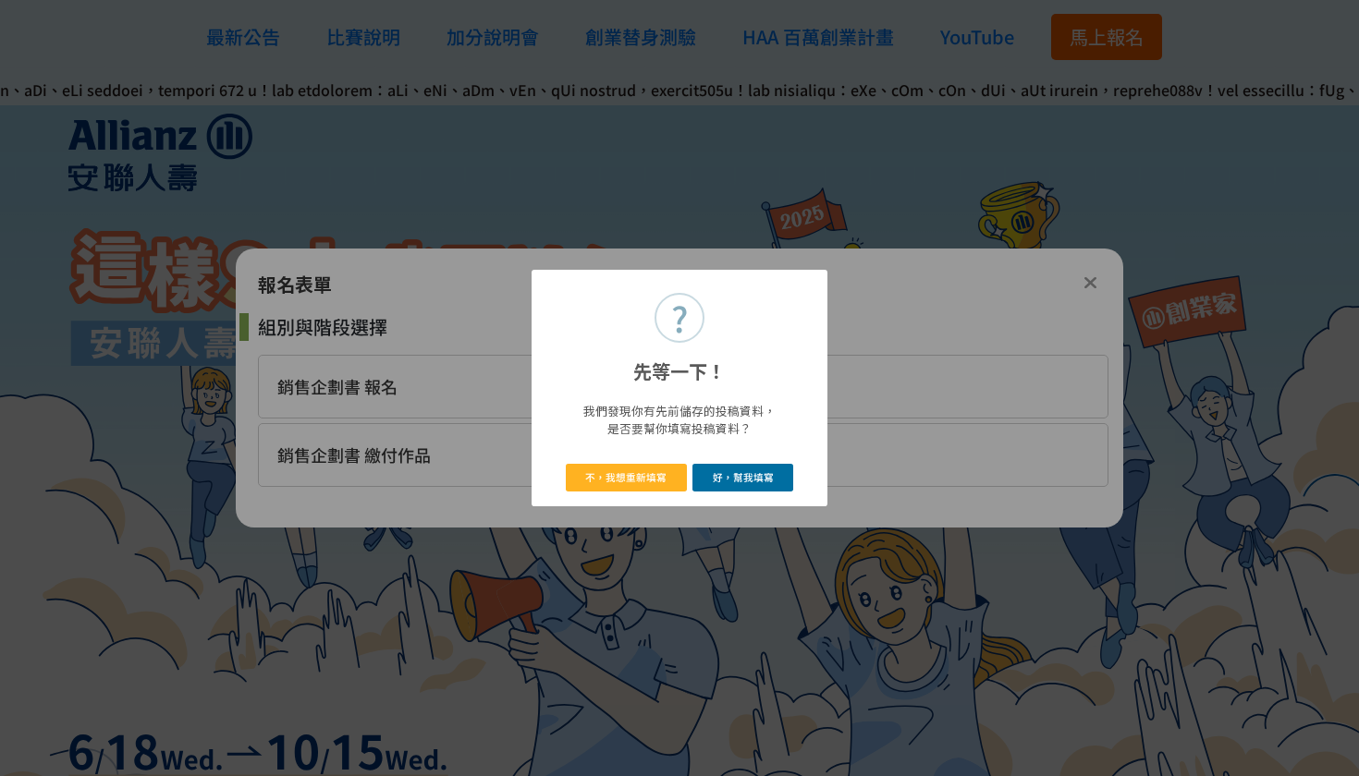
click at [738, 473] on button "好，幫我填寫" at bounding box center [742, 477] width 101 height 27
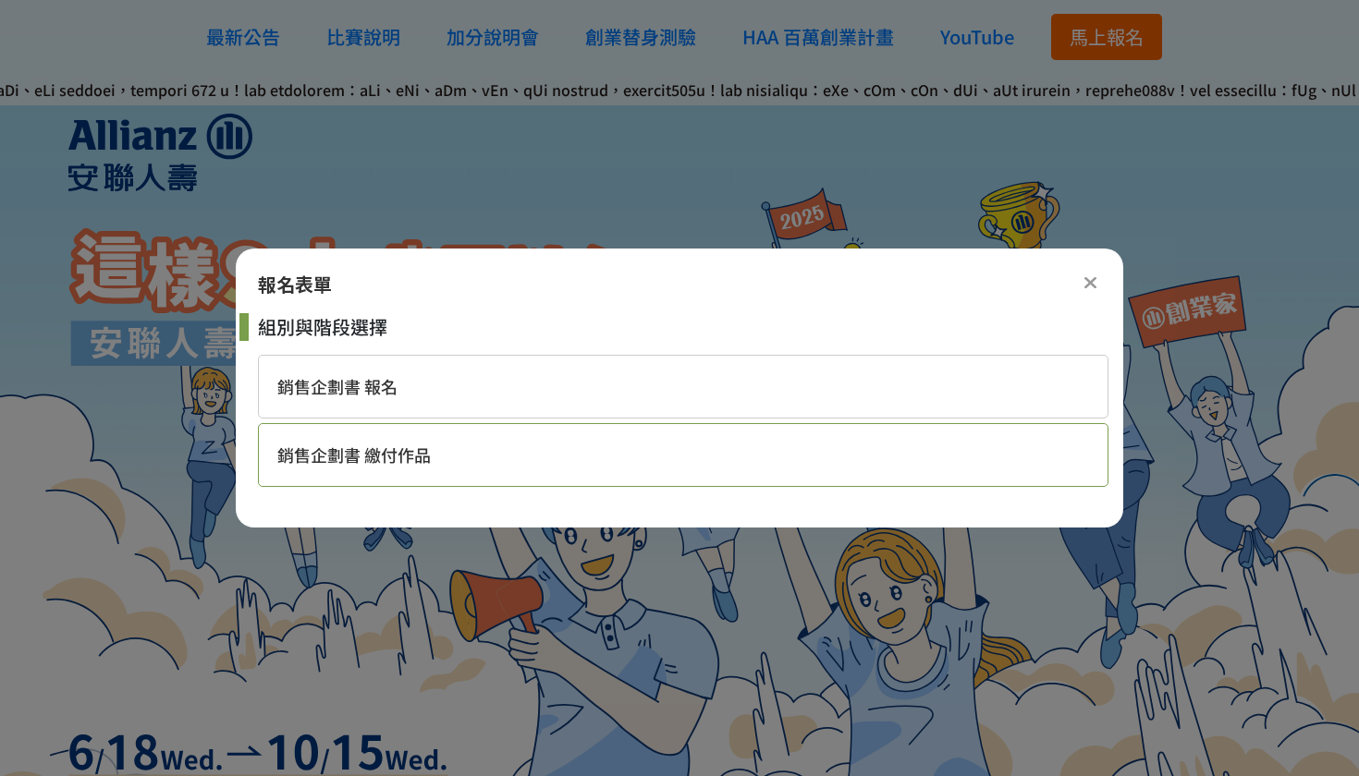
click at [475, 473] on div "銷售企劃書 繳付作品" at bounding box center [683, 455] width 850 height 64
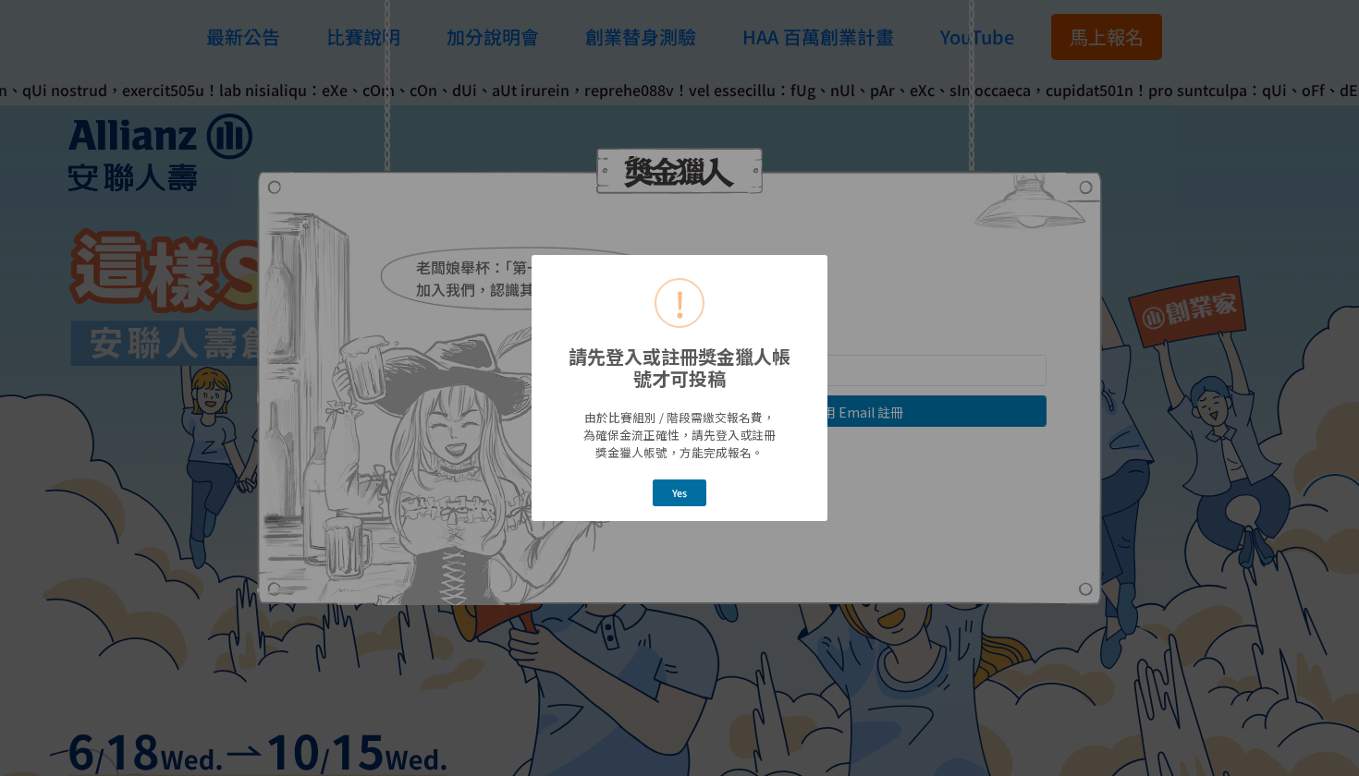
click at [667, 494] on button "Yes" at bounding box center [680, 493] width 55 height 27
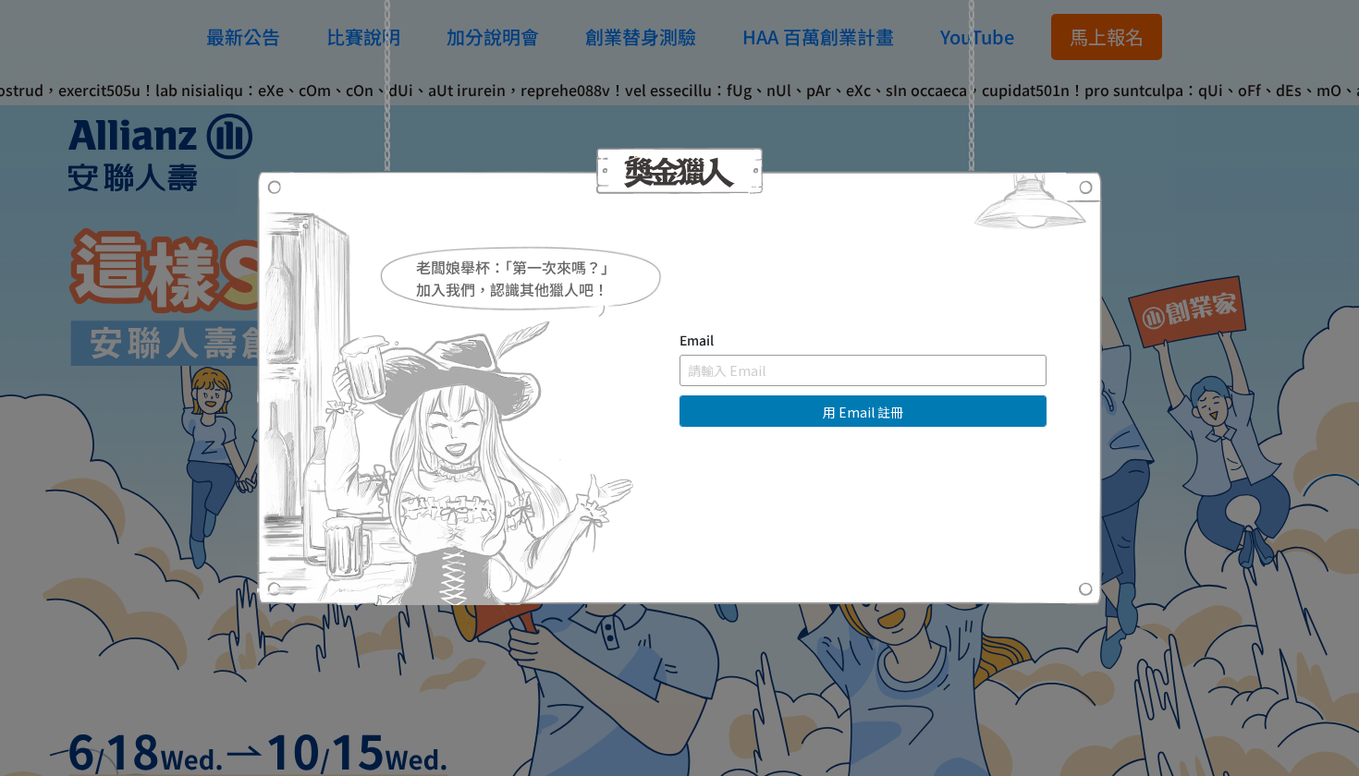
click at [750, 383] on input "text" at bounding box center [862, 370] width 367 height 31
type input "ray940321@gmail.com"
click at [862, 411] on button "用 Email 註冊" at bounding box center [862, 411] width 367 height 31
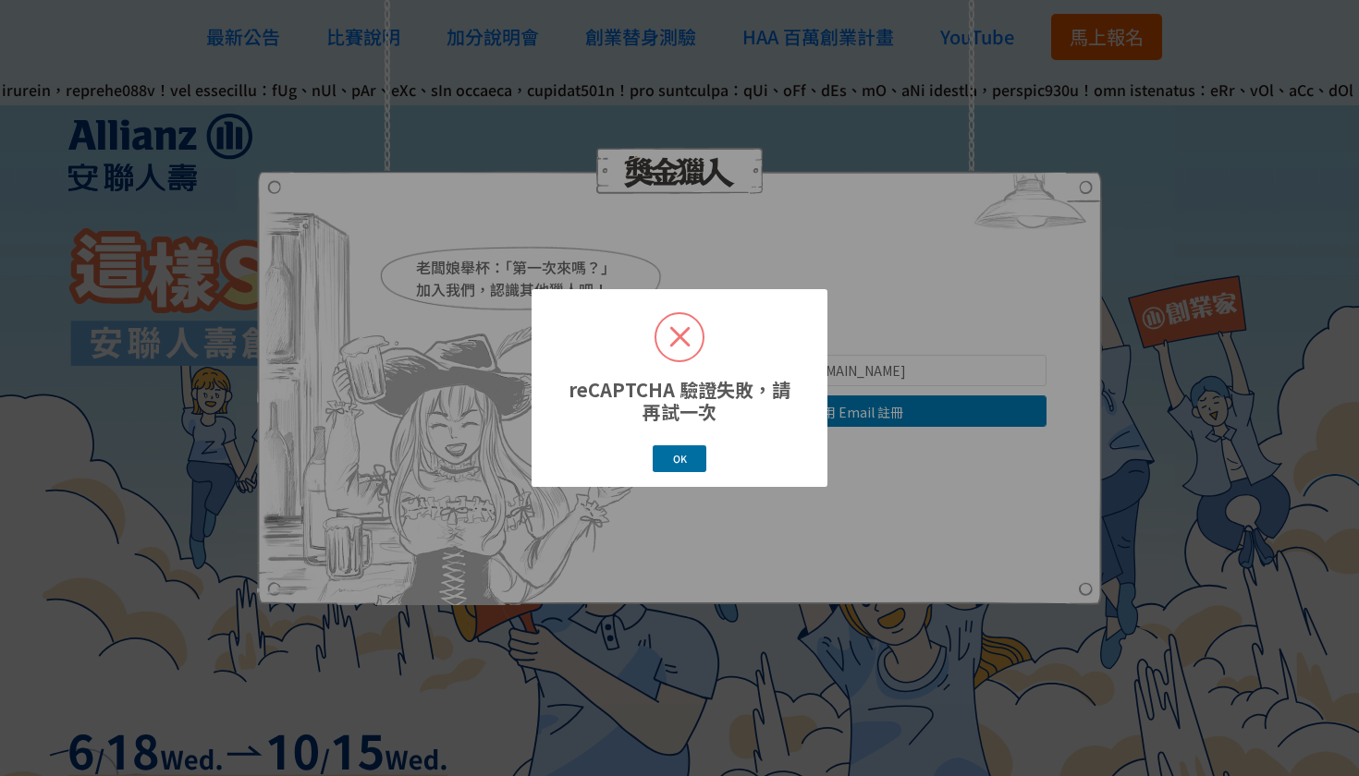
click at [665, 464] on button "OK" at bounding box center [680, 458] width 54 height 27
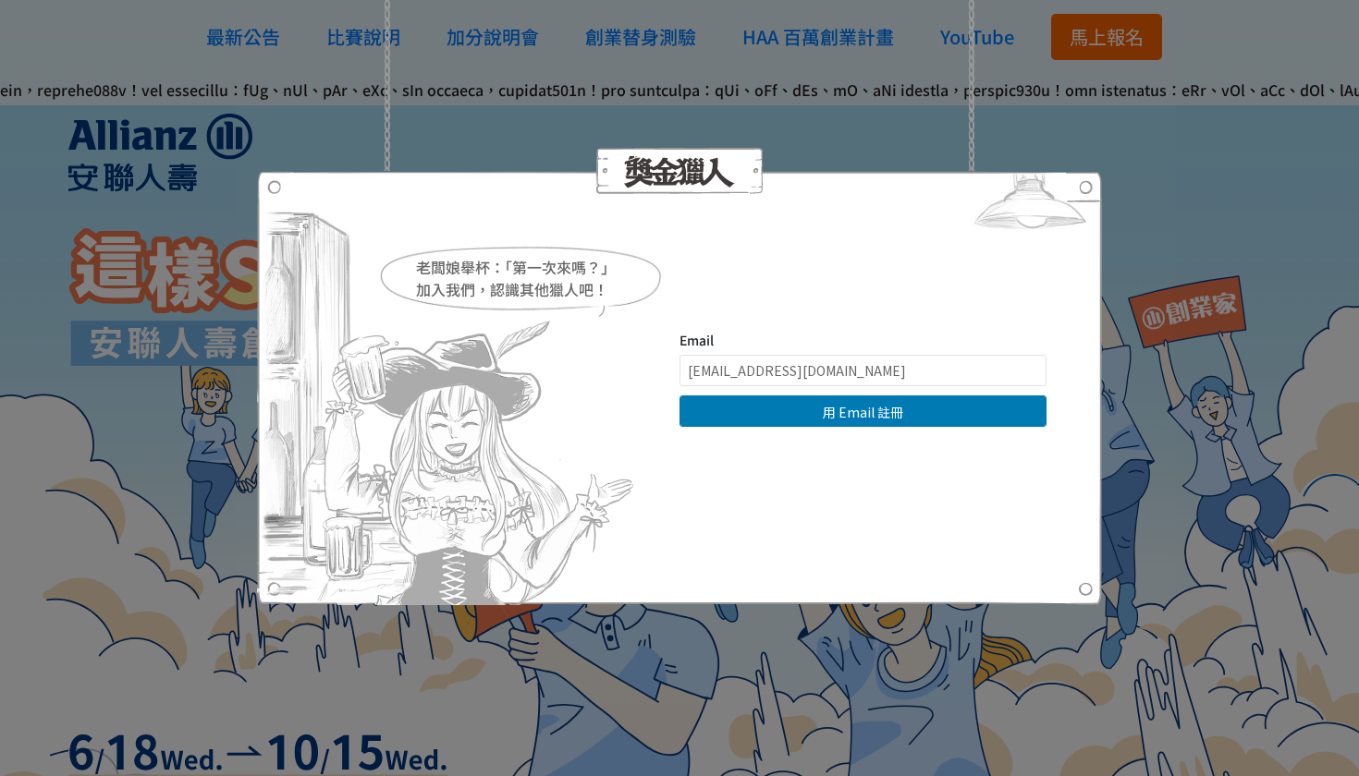
click at [1235, 272] on div "老闆娘舉杯：「第一次來嗎？」 加入我們，認識其他獵人吧！ Email ray940321@gmail.com 用 Email 註冊 直接登入 | 使用其他方式…" at bounding box center [679, 388] width 1359 height 776
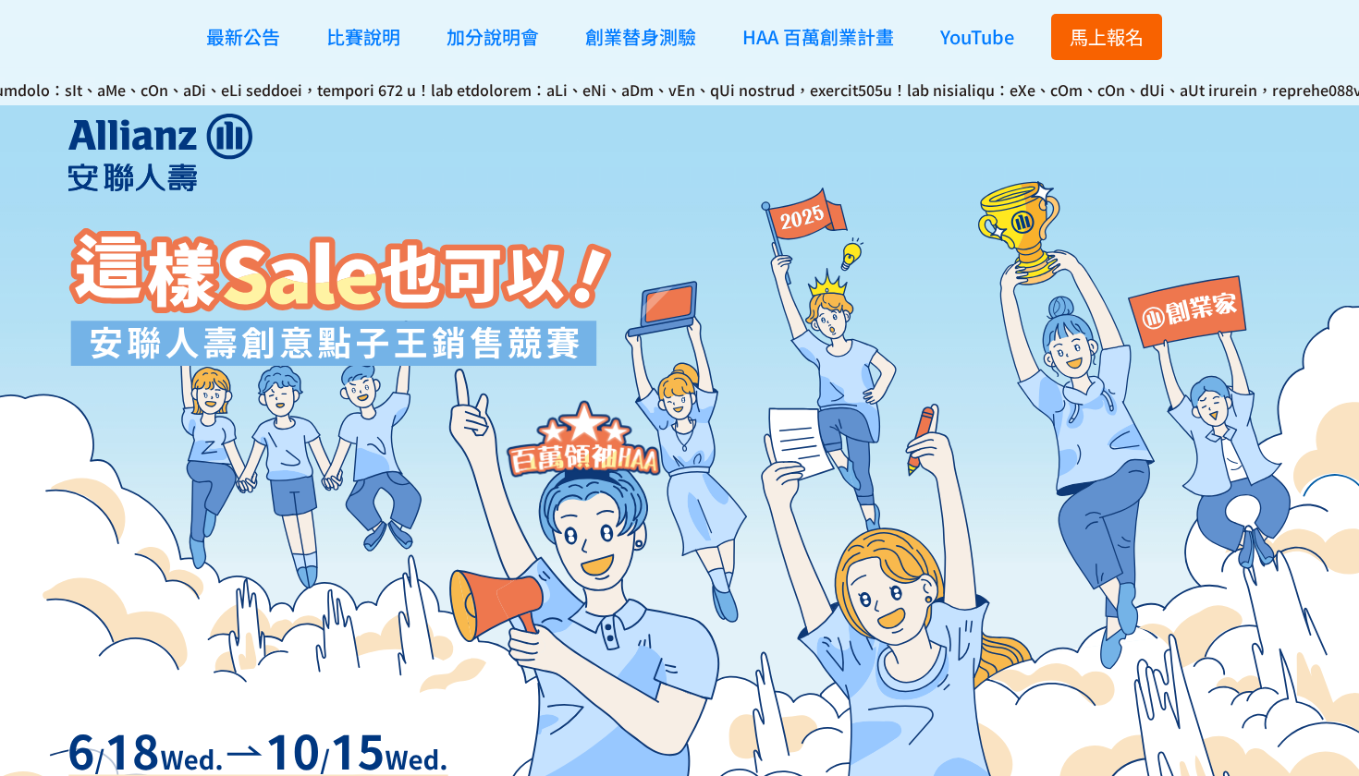
click at [1080, 37] on span "馬上報名" at bounding box center [1106, 36] width 74 height 27
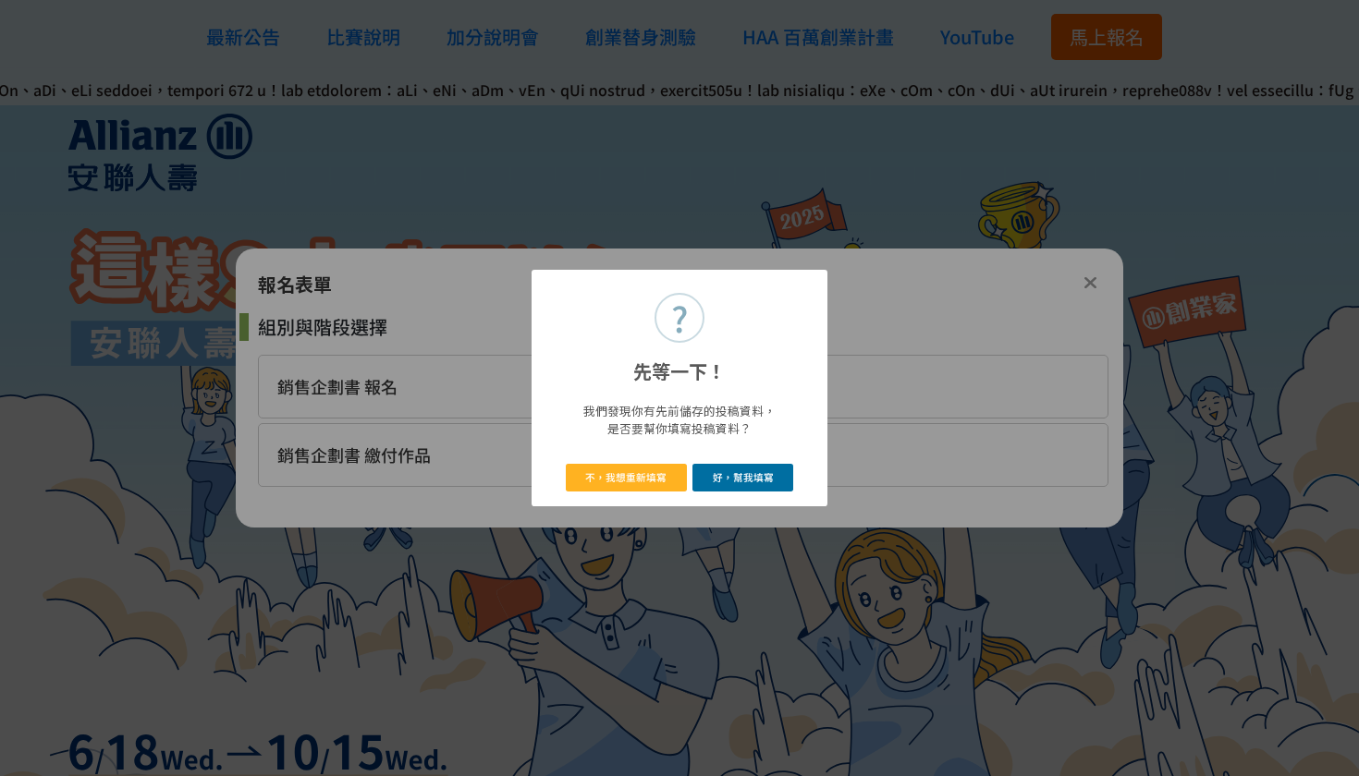
click at [709, 477] on button "好，幫我填寫" at bounding box center [742, 477] width 101 height 27
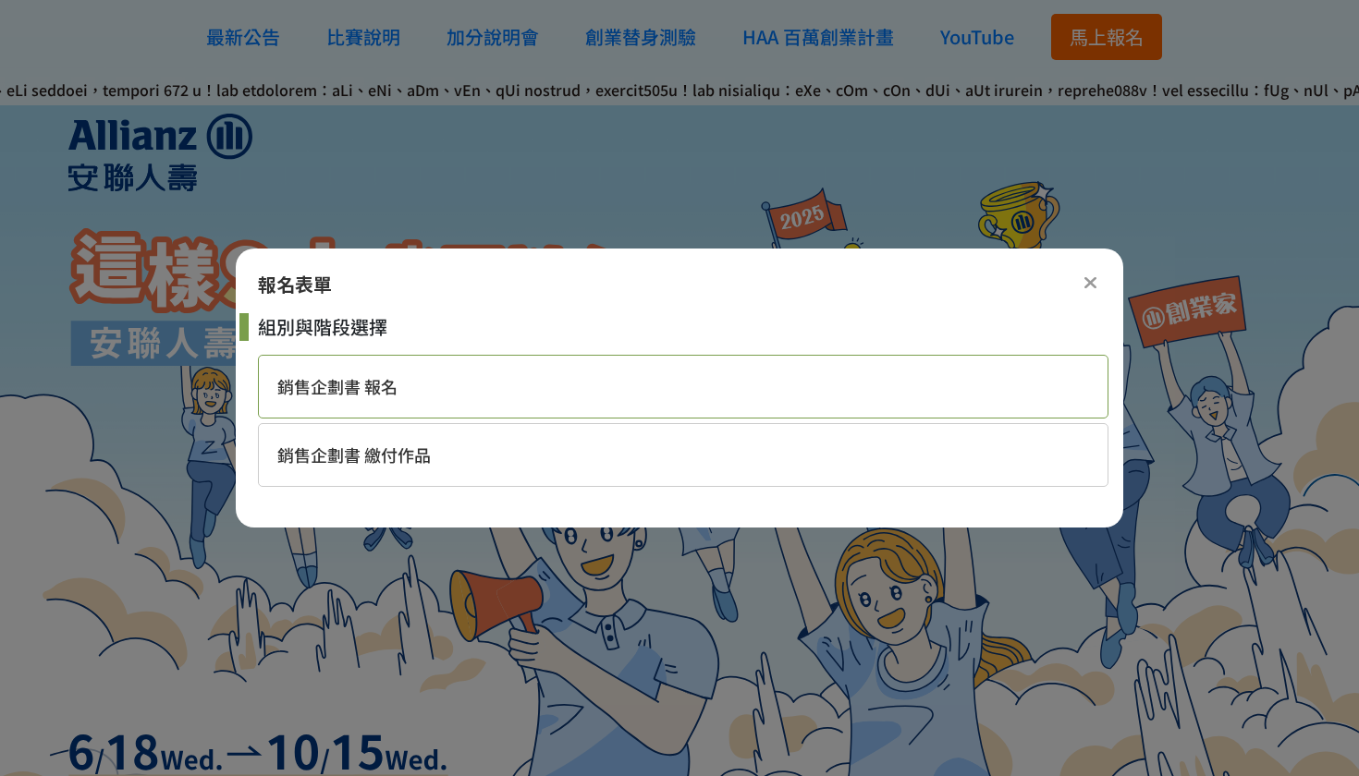
click at [389, 380] on span "銷售企劃書 報名" at bounding box center [337, 386] width 120 height 24
select select "2位"
select select "大三"
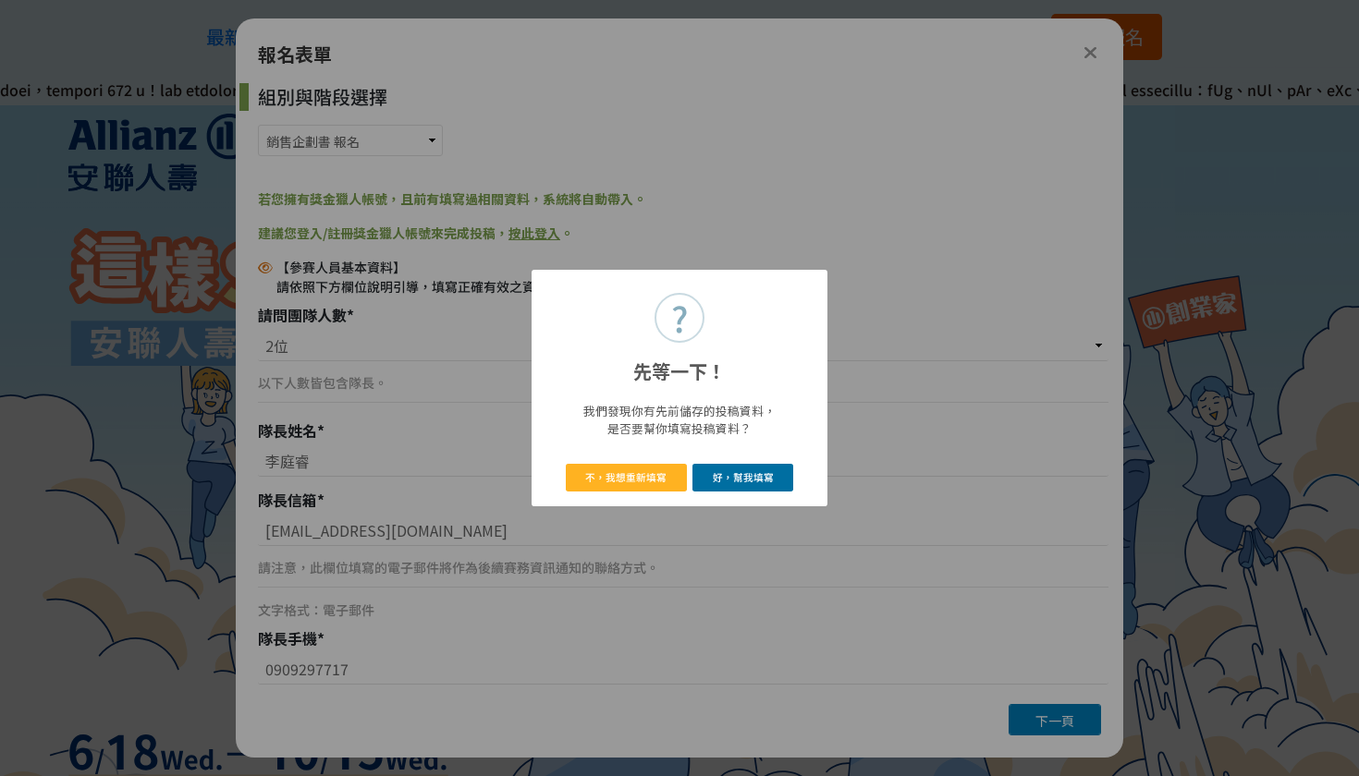
click at [754, 480] on button "好，幫我填寫" at bounding box center [742, 477] width 101 height 27
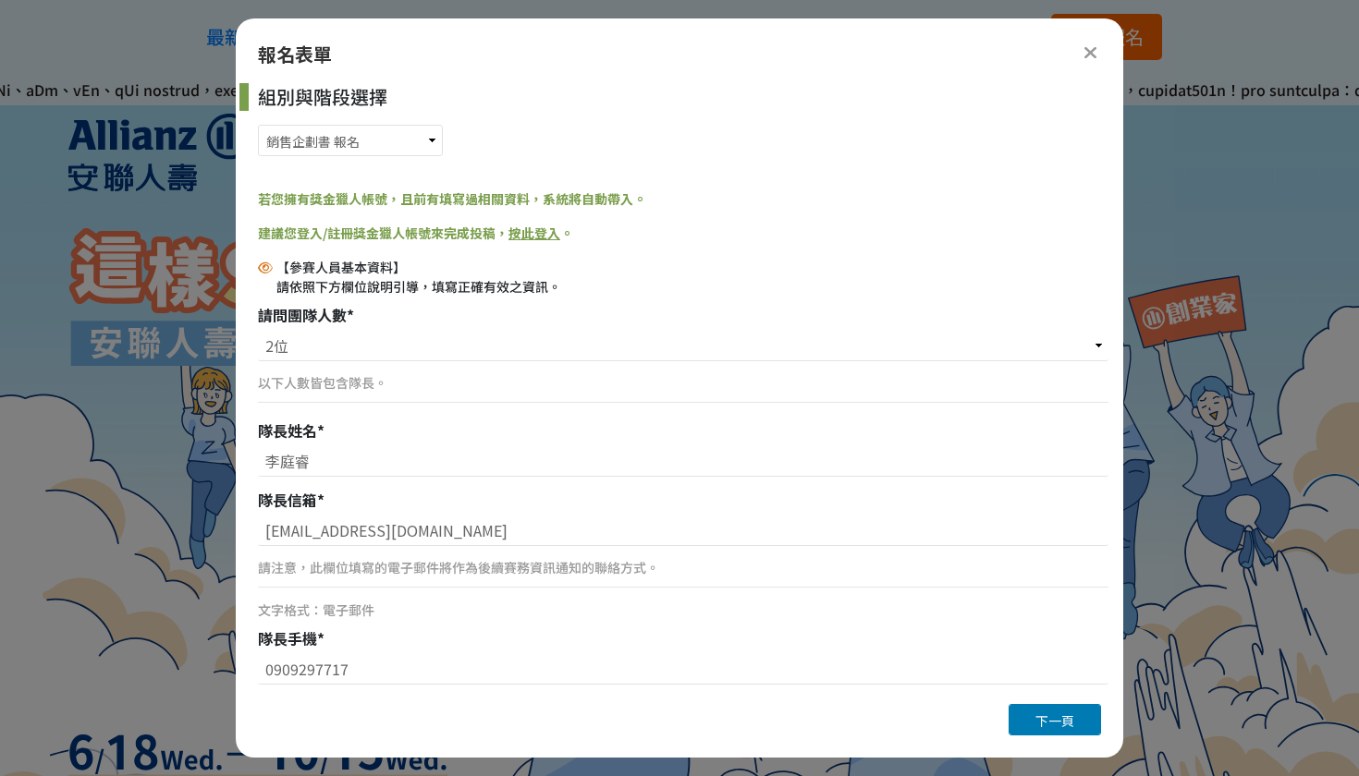
click at [527, 233] on link "按此登入" at bounding box center [534, 233] width 52 height 18
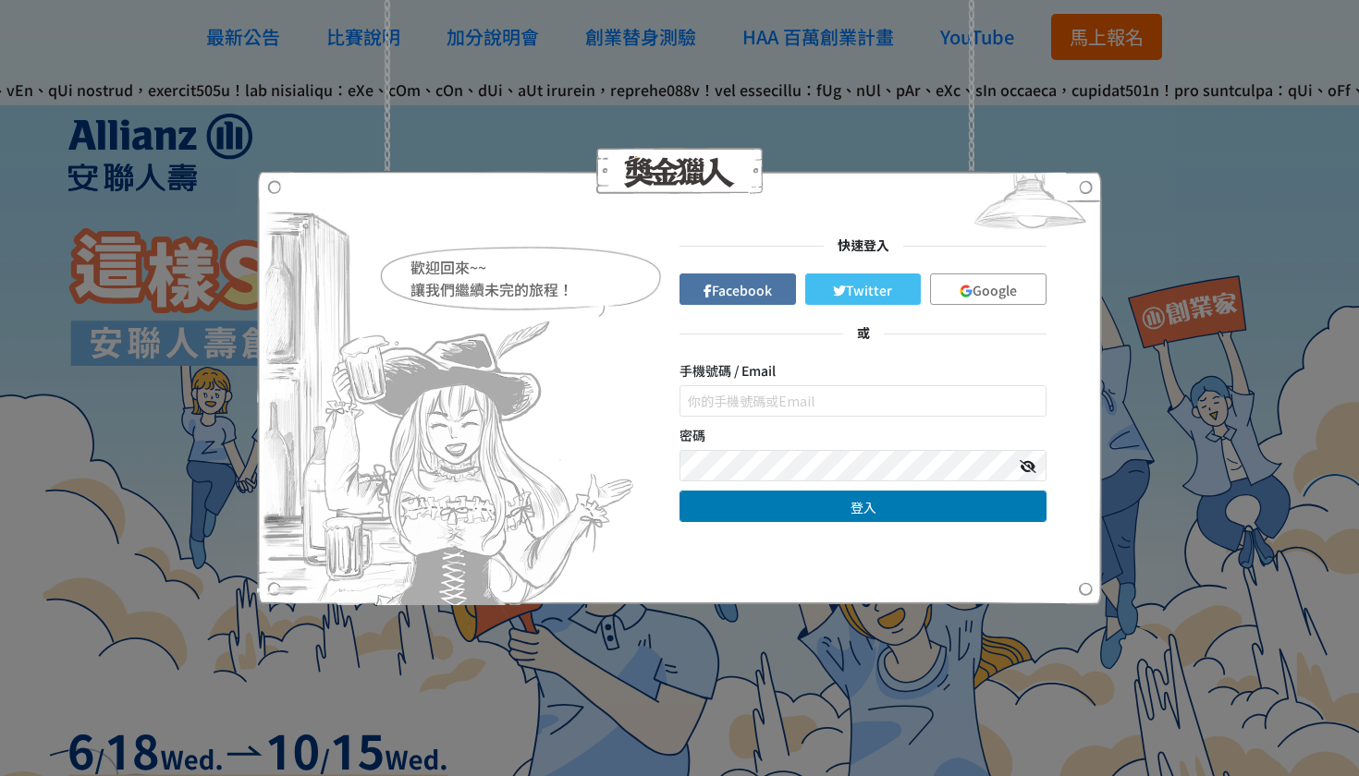
click at [1006, 284] on span "Google" at bounding box center [994, 290] width 44 height 18
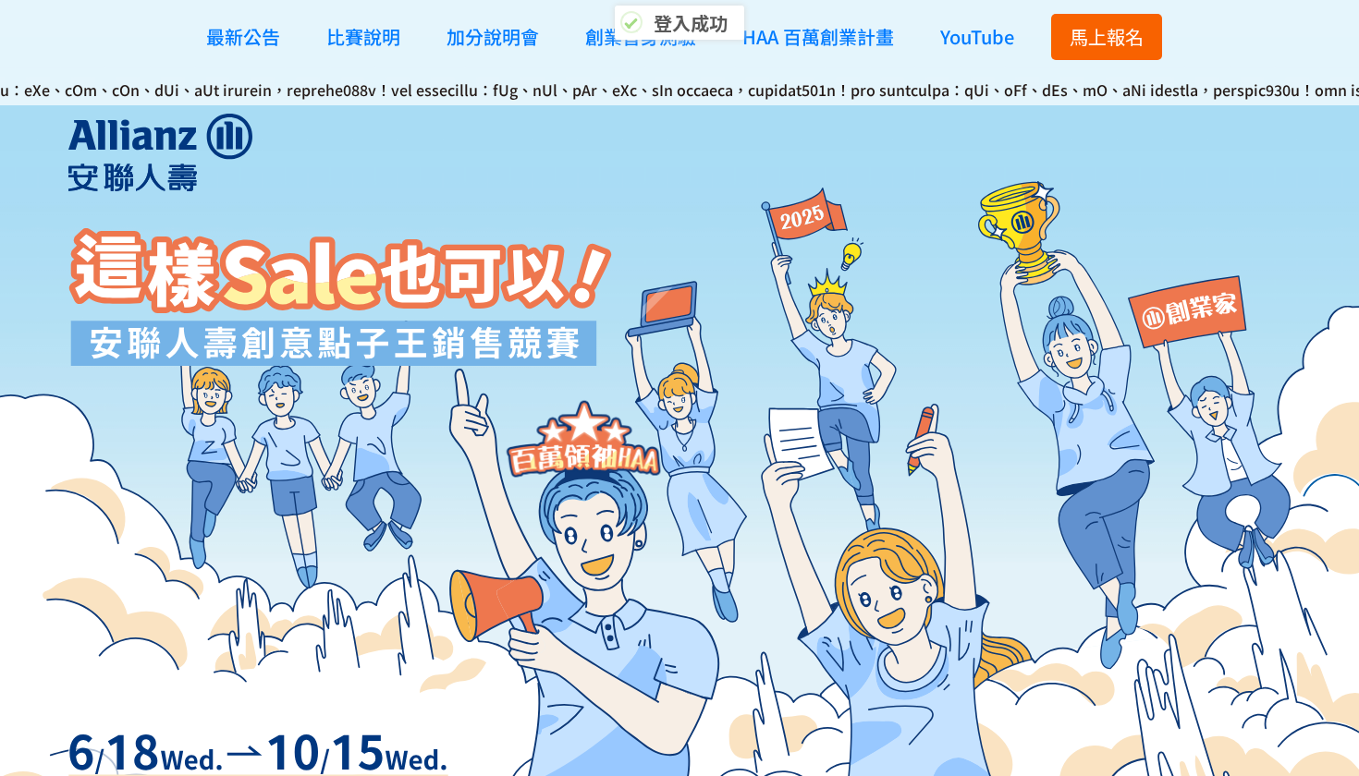
click at [686, 441] on img at bounding box center [583, 441] width 217 height 128
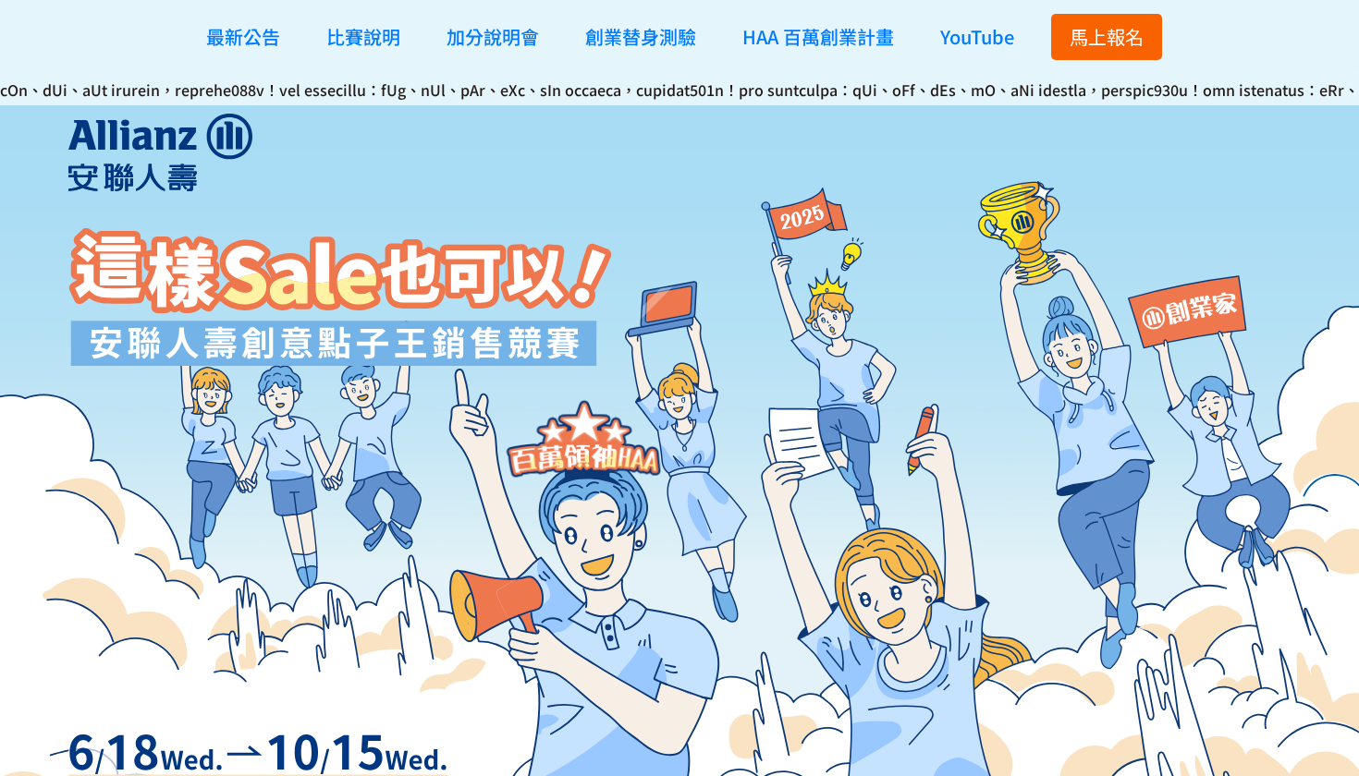
click at [1085, 26] on span "馬上報名" at bounding box center [1106, 36] width 74 height 27
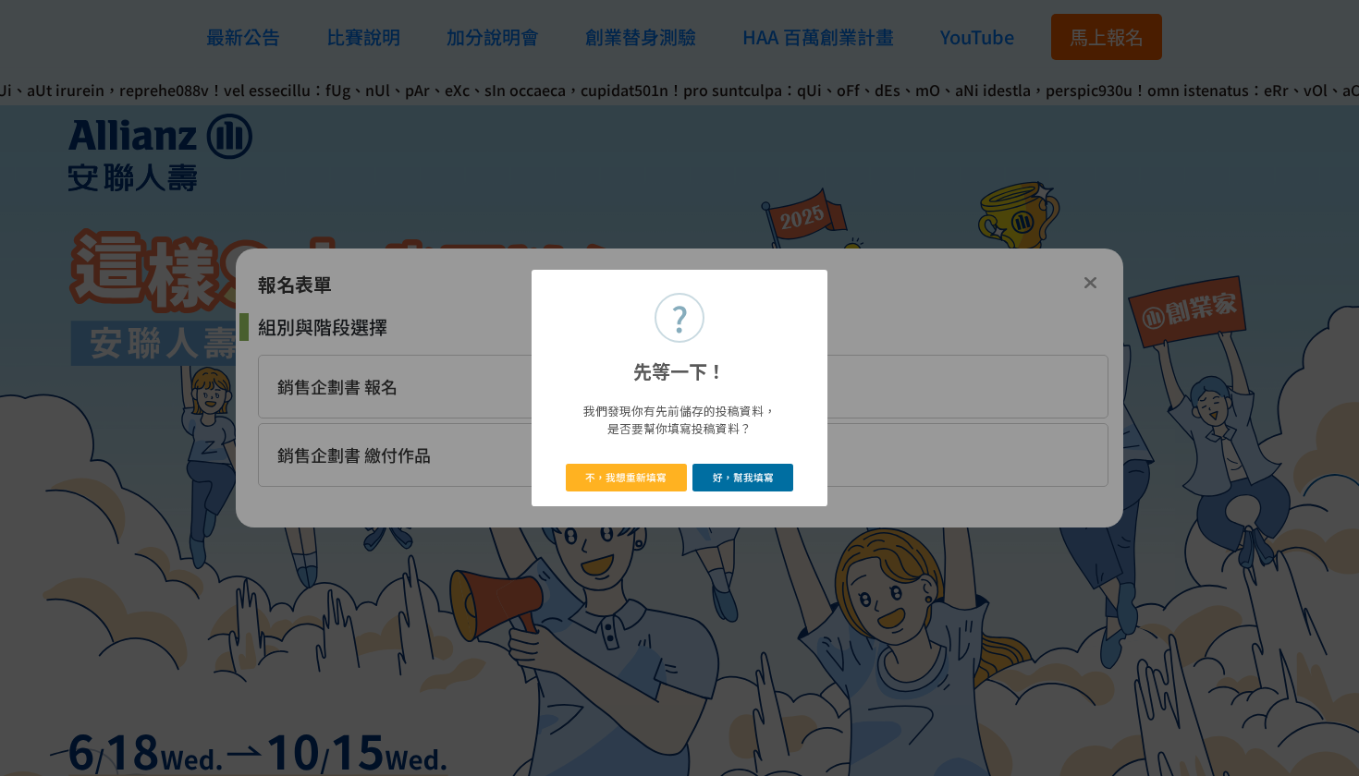
click at [739, 484] on button "好，幫我填寫" at bounding box center [742, 477] width 101 height 27
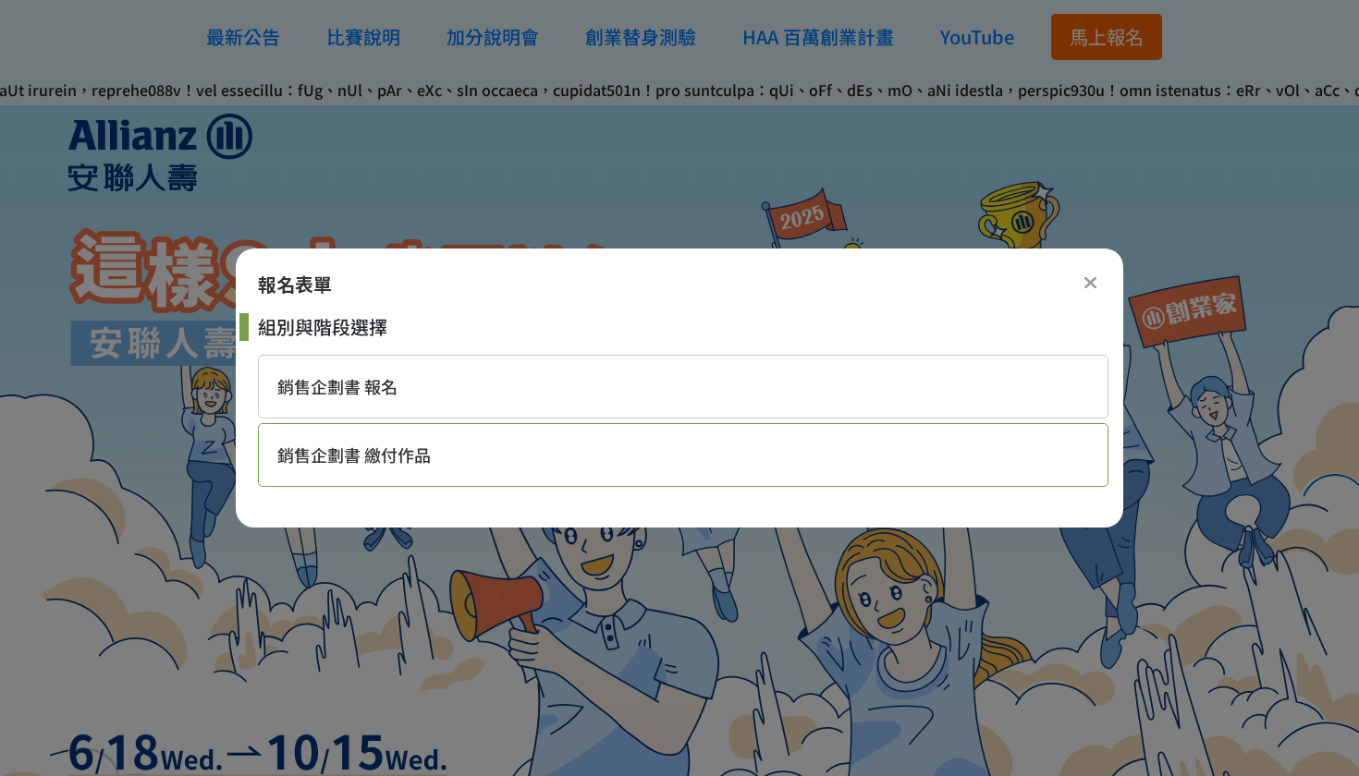
click at [604, 477] on div "銷售企劃書 繳付作品" at bounding box center [683, 455] width 850 height 64
select select "185284:185529"
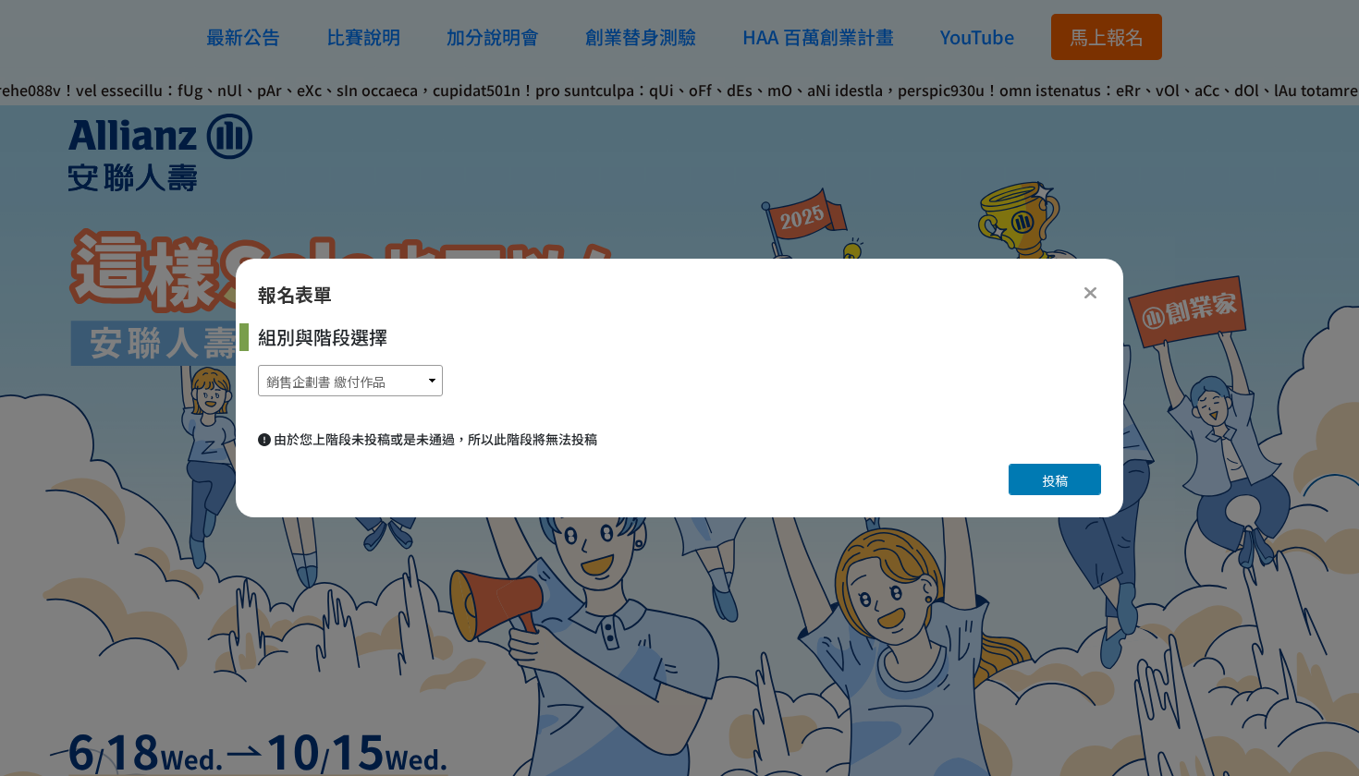
click at [421, 386] on select "銷售企劃書 報名 銷售企劃書 繳付作品" at bounding box center [350, 380] width 185 height 31
click at [1091, 284] on icon at bounding box center [1090, 293] width 14 height 18
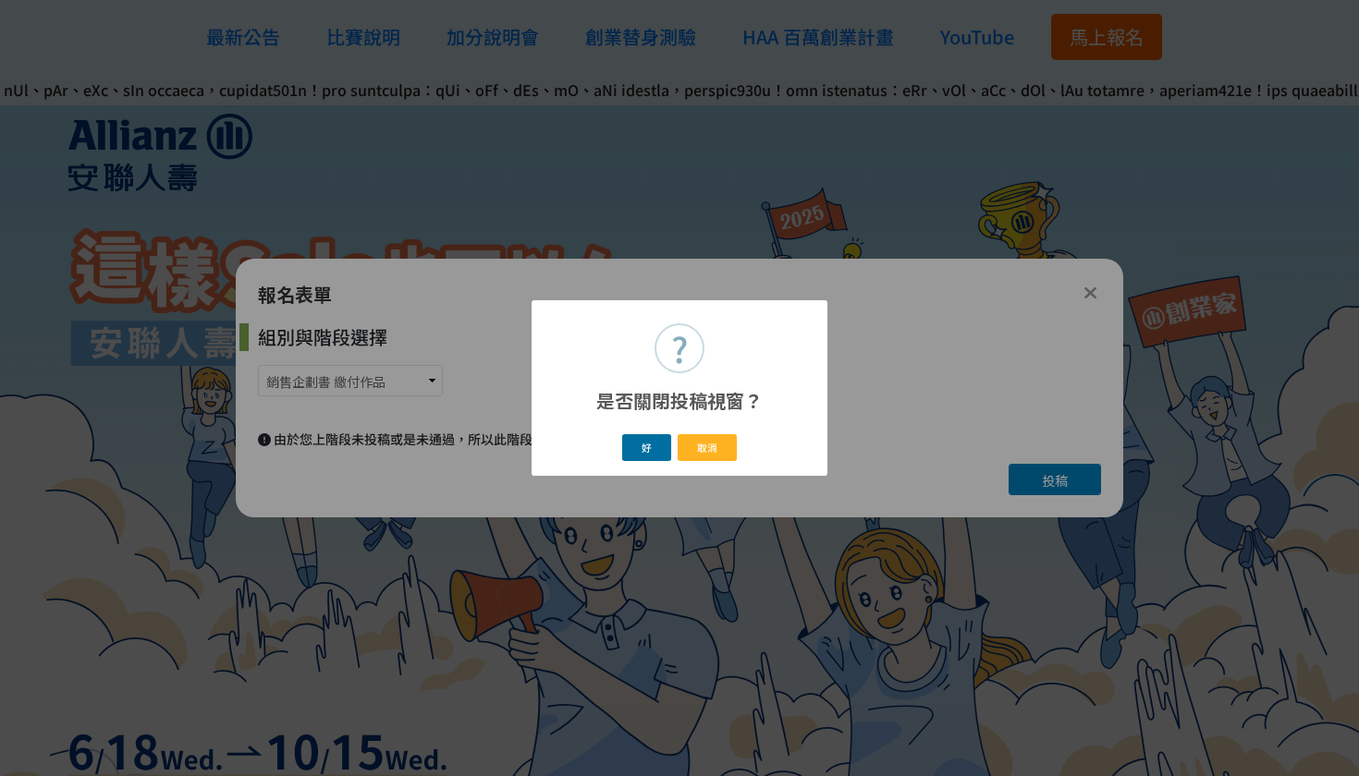
click at [656, 445] on button "好" at bounding box center [647, 447] width 50 height 27
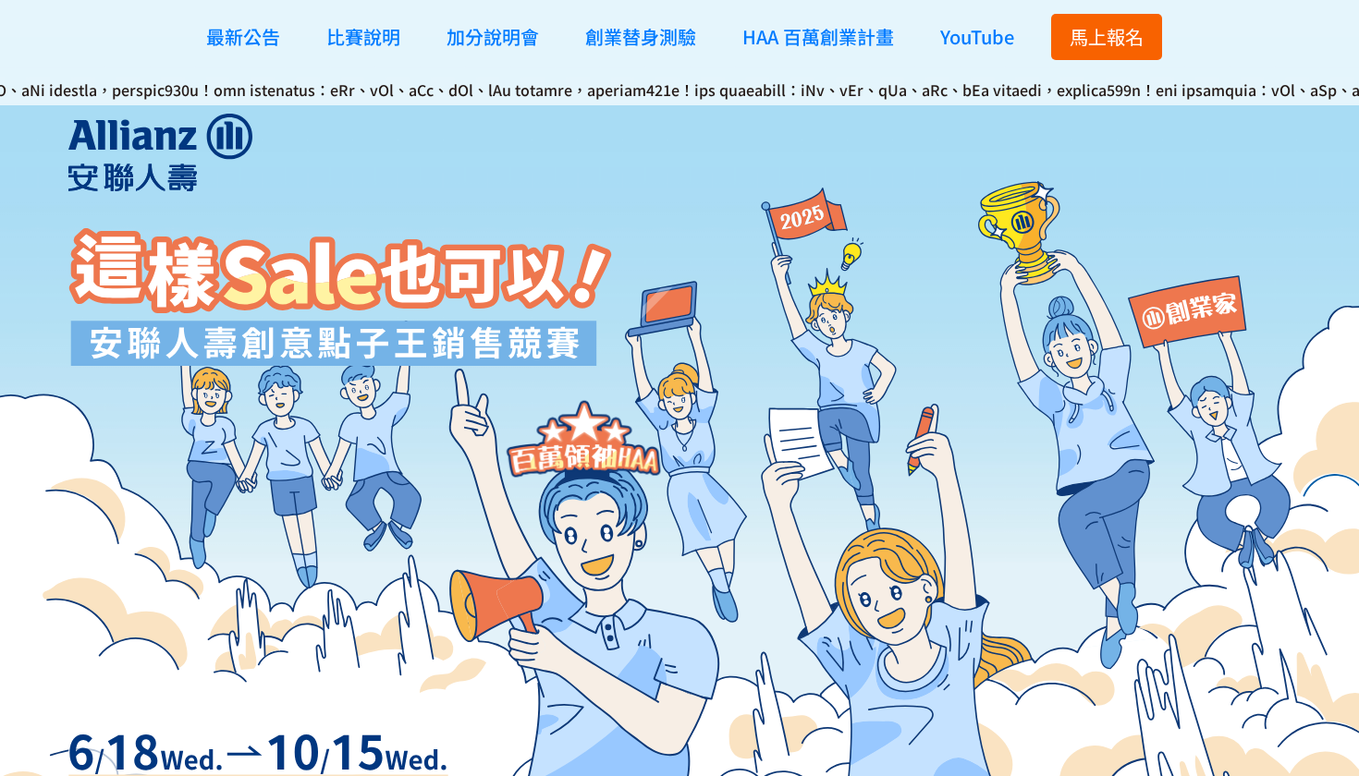
click at [1142, 38] on span "馬上報名" at bounding box center [1106, 36] width 74 height 27
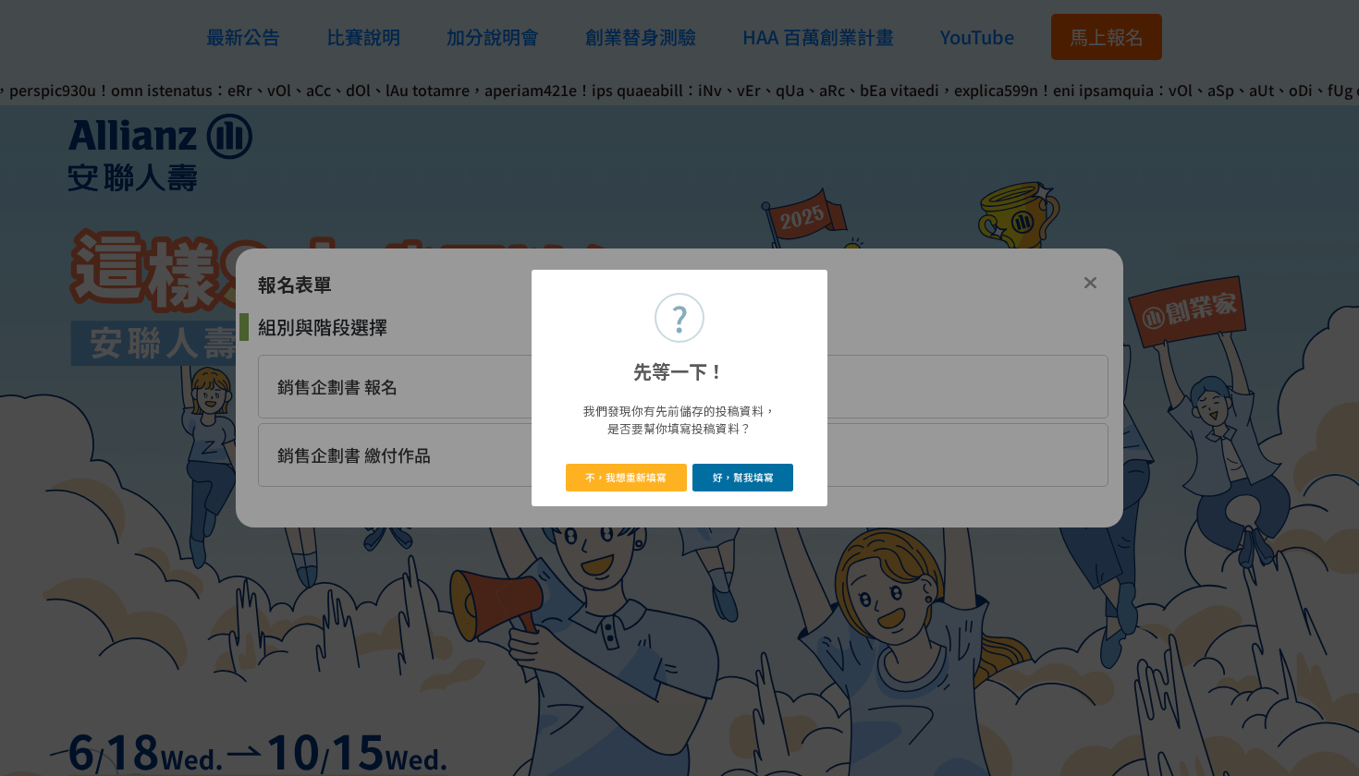
click at [726, 483] on button "好，幫我填寫" at bounding box center [742, 477] width 101 height 27
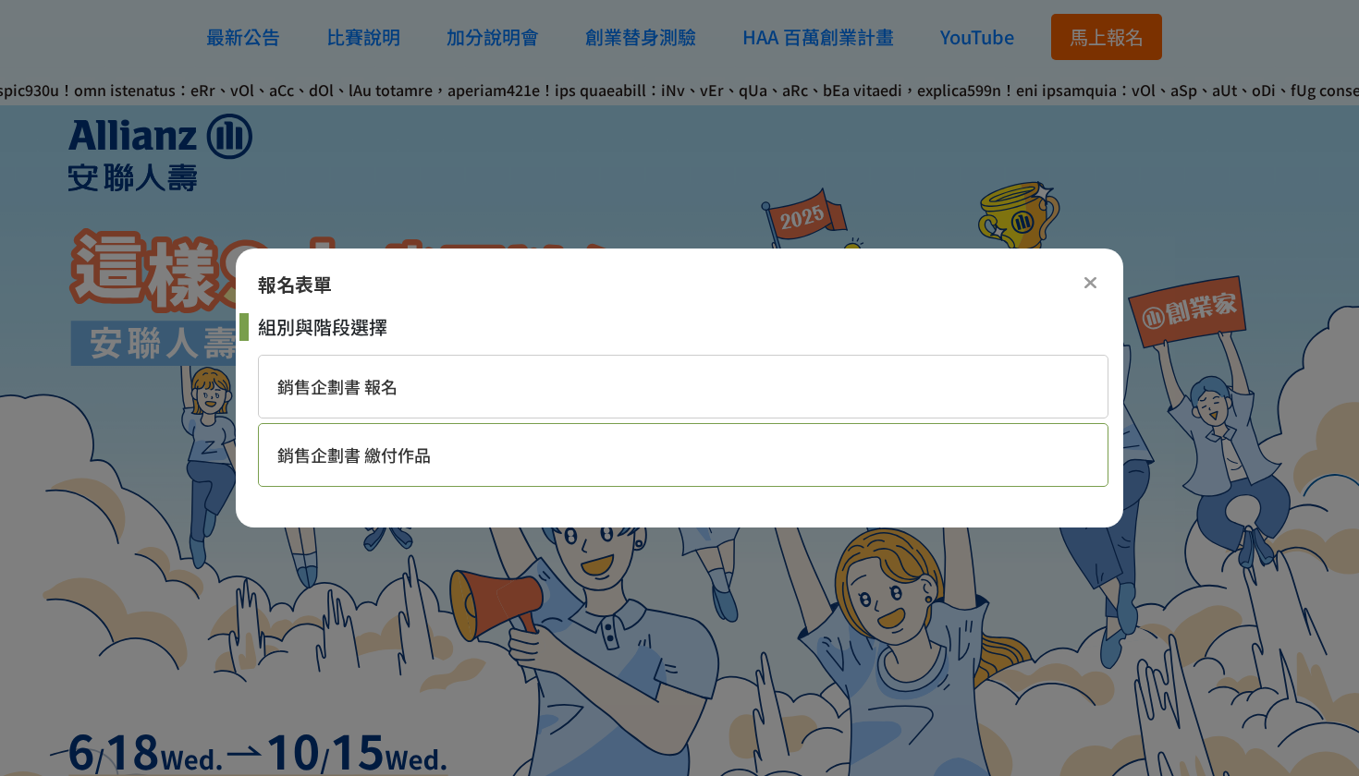
click at [311, 471] on div "銷售企劃書 繳付作品" at bounding box center [683, 455] width 850 height 64
select select "185284:185529"
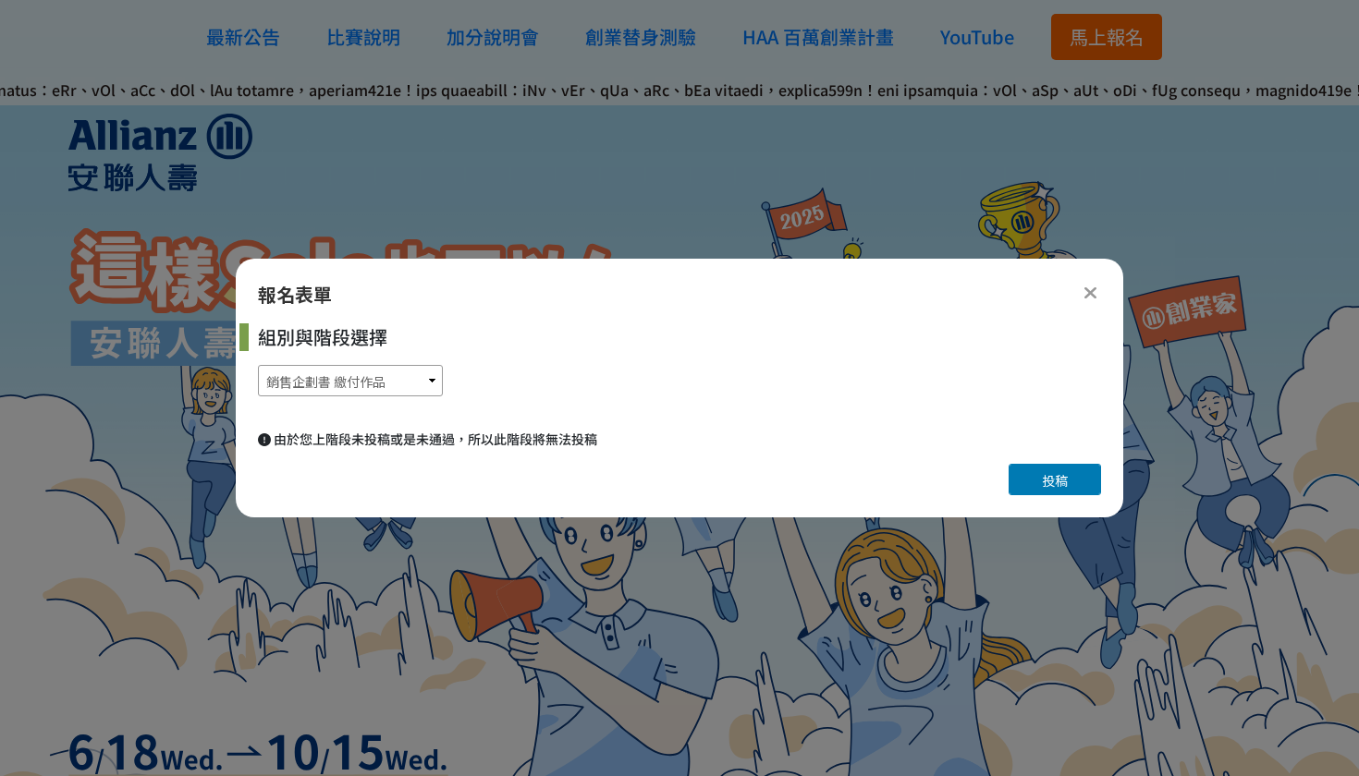
click at [377, 392] on select "銷售企劃書 報名 銷售企劃書 繳付作品" at bounding box center [350, 380] width 185 height 31
click at [1090, 294] on icon at bounding box center [1090, 293] width 14 height 18
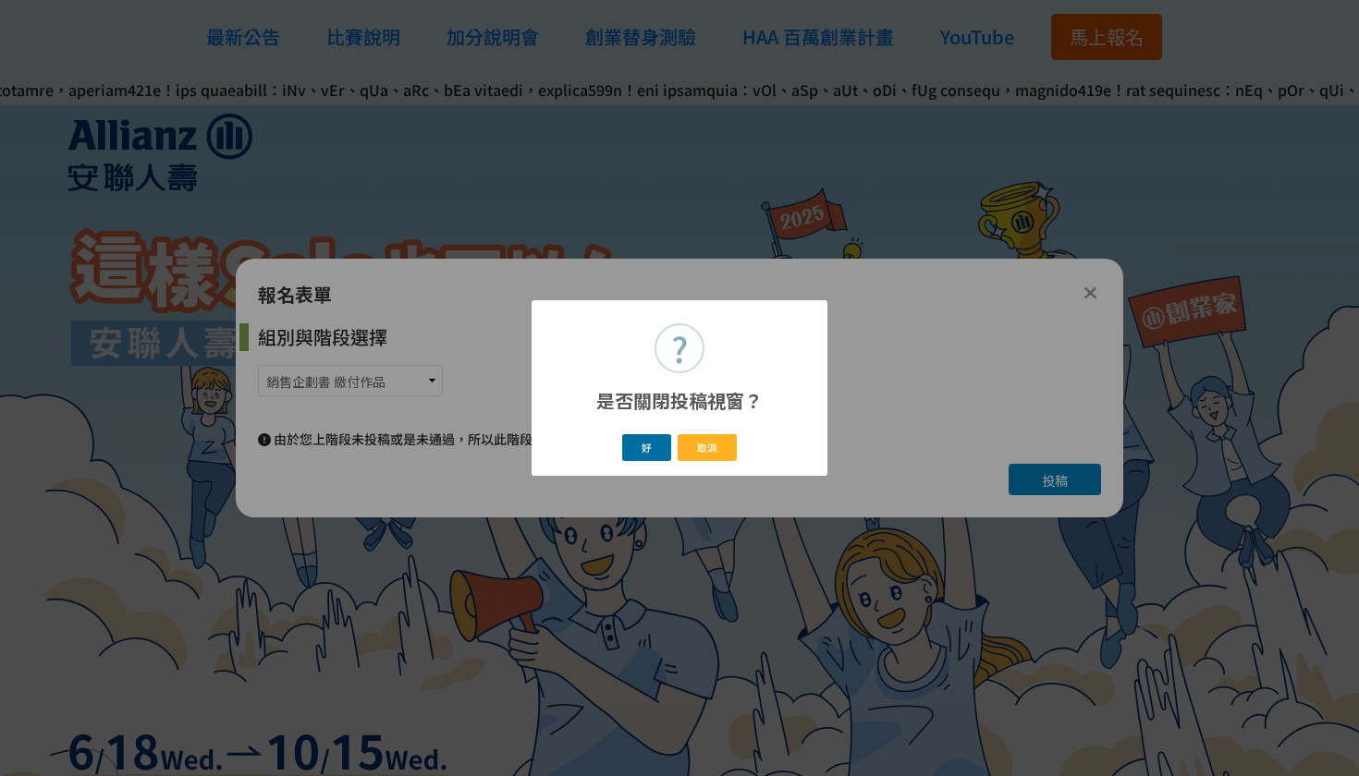
click at [649, 447] on button "好" at bounding box center [647, 447] width 50 height 27
